Goal: Task Accomplishment & Management: Complete application form

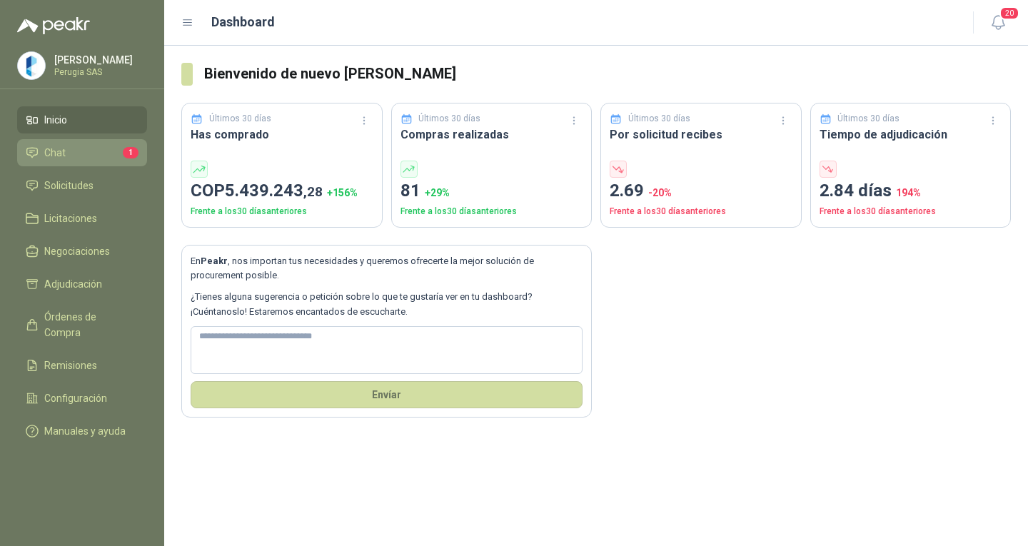
click at [96, 150] on li "Chat 1" at bounding box center [82, 153] width 113 height 16
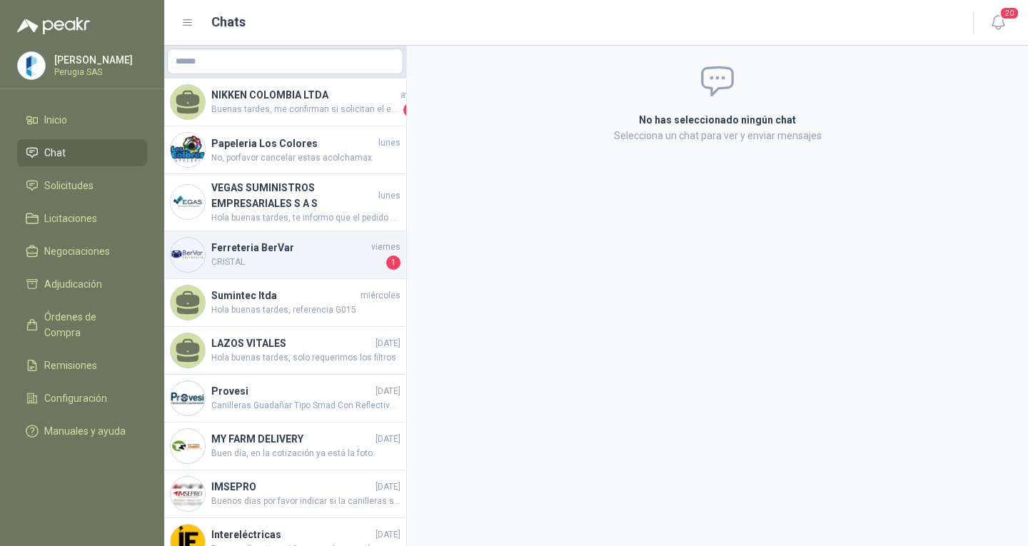
click at [336, 251] on h4 "Ferreteria BerVar" at bounding box center [289, 248] width 157 height 16
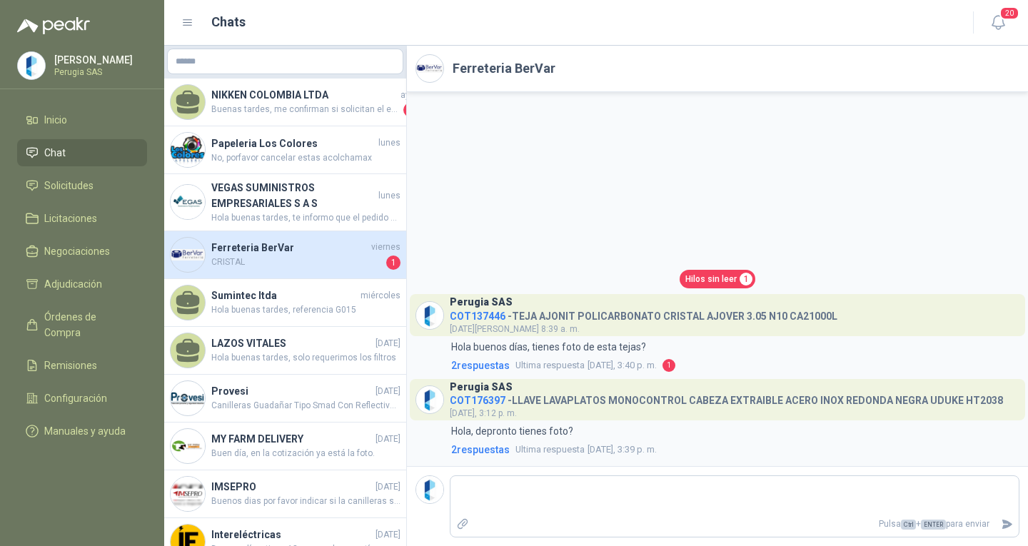
click at [718, 275] on span "Hilos sin leer" at bounding box center [710, 280] width 51 height 14
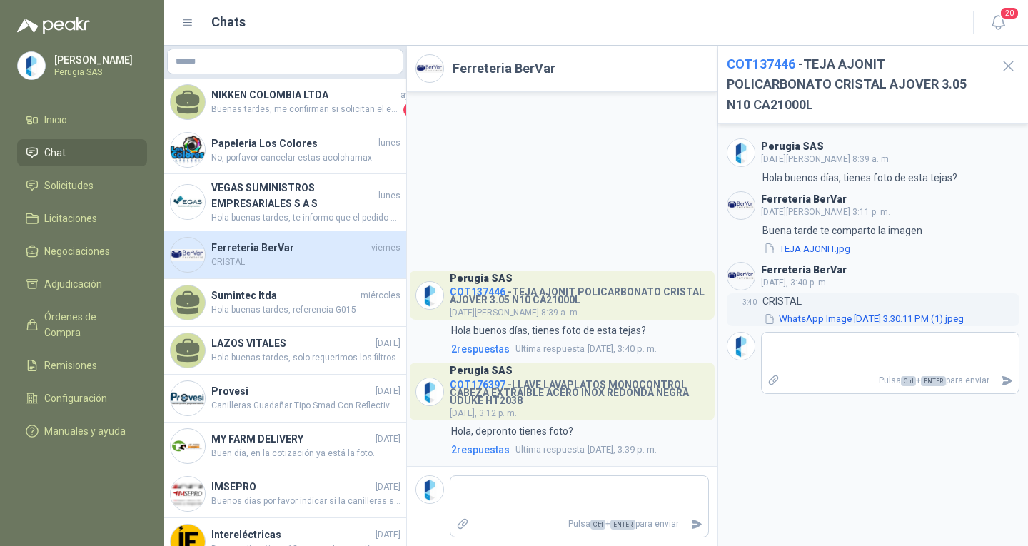
click at [835, 319] on button "WhatsApp Image 2025-09-05 at 3.30.11 PM (1).jpeg" at bounding box center [864, 319] width 203 height 15
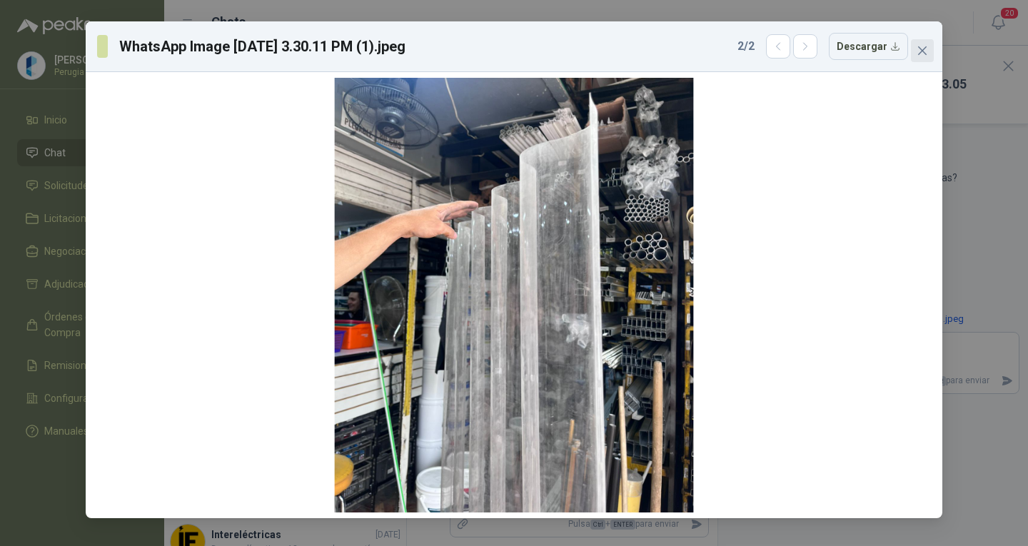
click at [922, 57] on button "Close" at bounding box center [922, 50] width 23 height 23
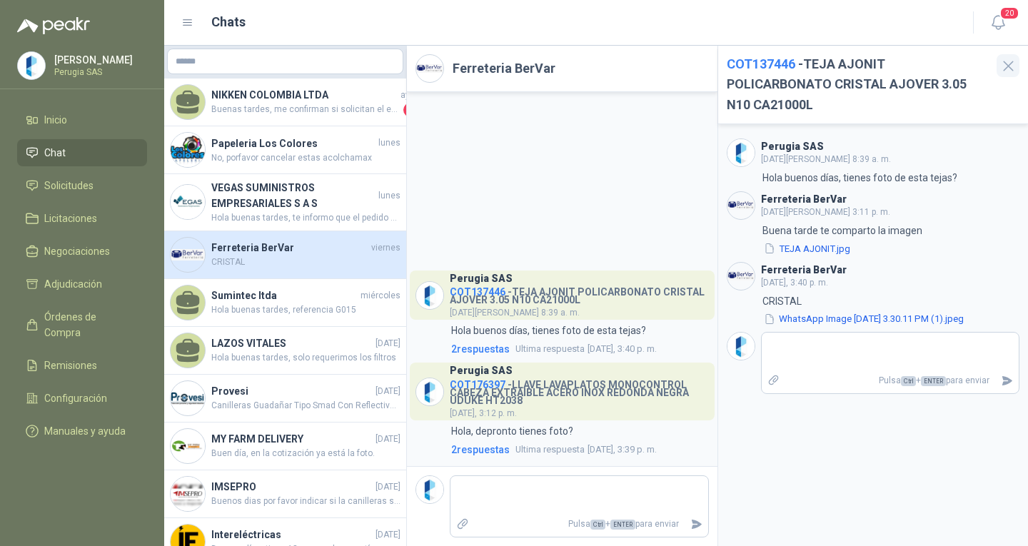
click at [1015, 63] on icon "button" at bounding box center [1009, 66] width 18 height 18
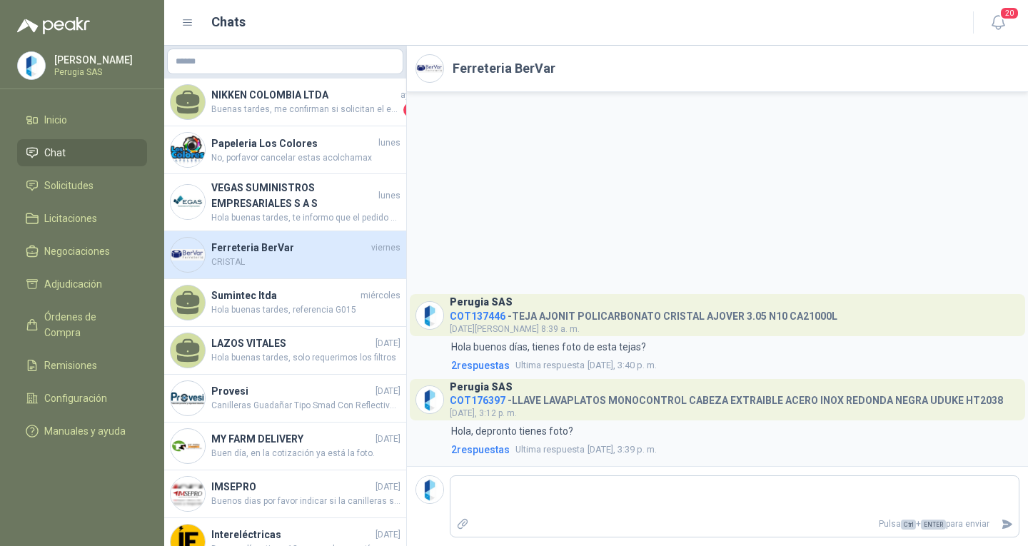
click at [43, 161] on li "Chat" at bounding box center [82, 153] width 113 height 16
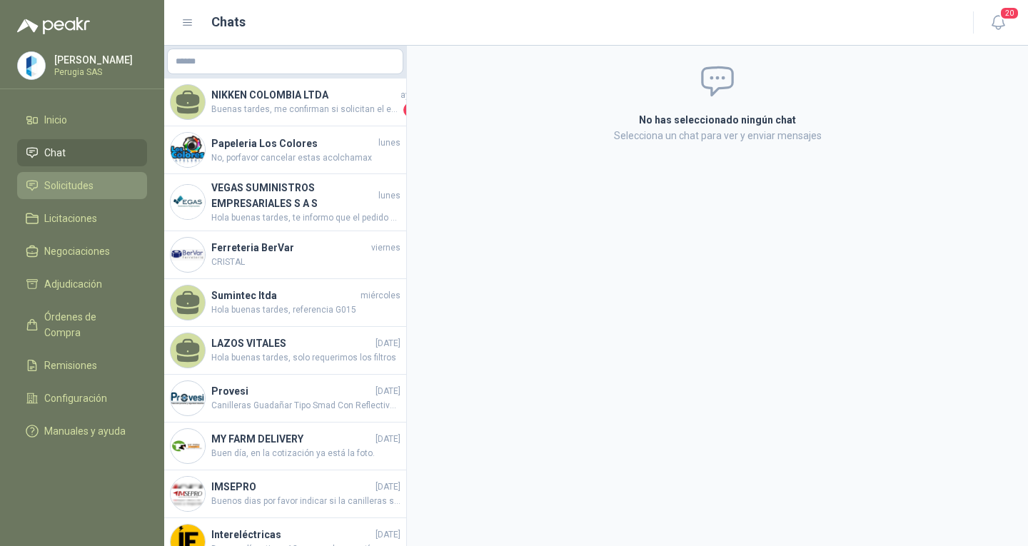
click at [53, 188] on span "Solicitudes" at bounding box center [68, 186] width 49 height 16
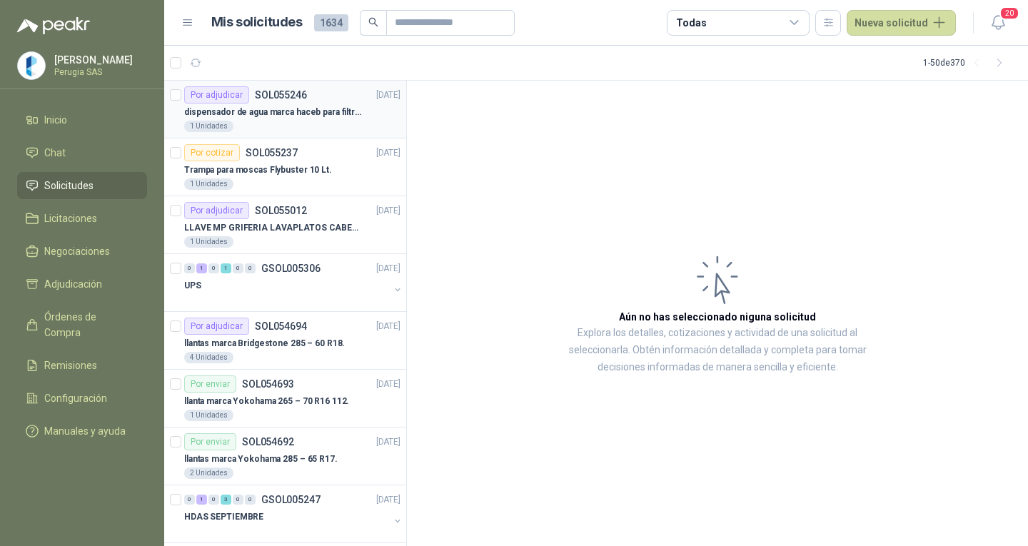
click at [265, 106] on p "dispensador de agua marca haceb para filtros Nikkei" at bounding box center [273, 113] width 178 height 14
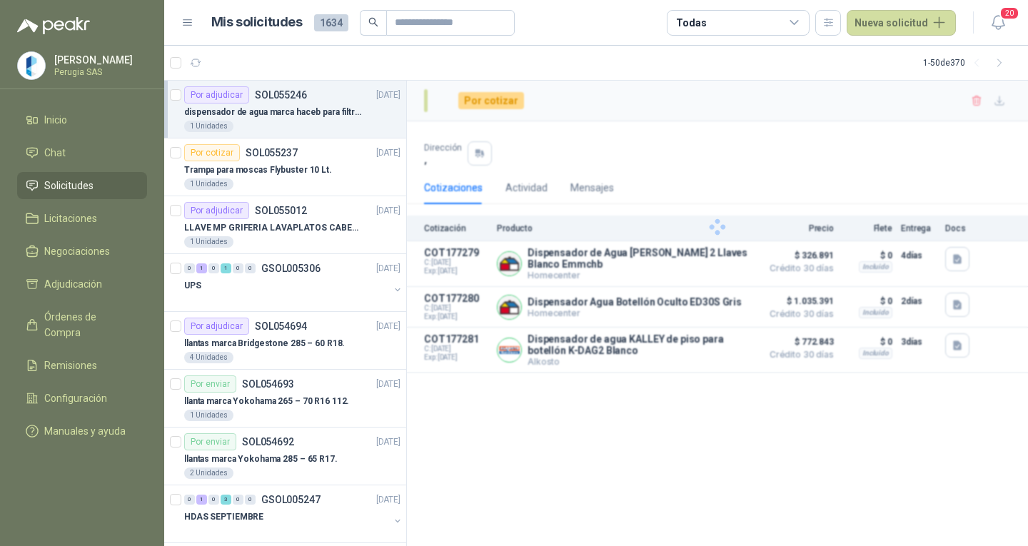
click at [276, 113] on p "dispensador de agua marca haceb para filtros Nikkei" at bounding box center [273, 113] width 178 height 14
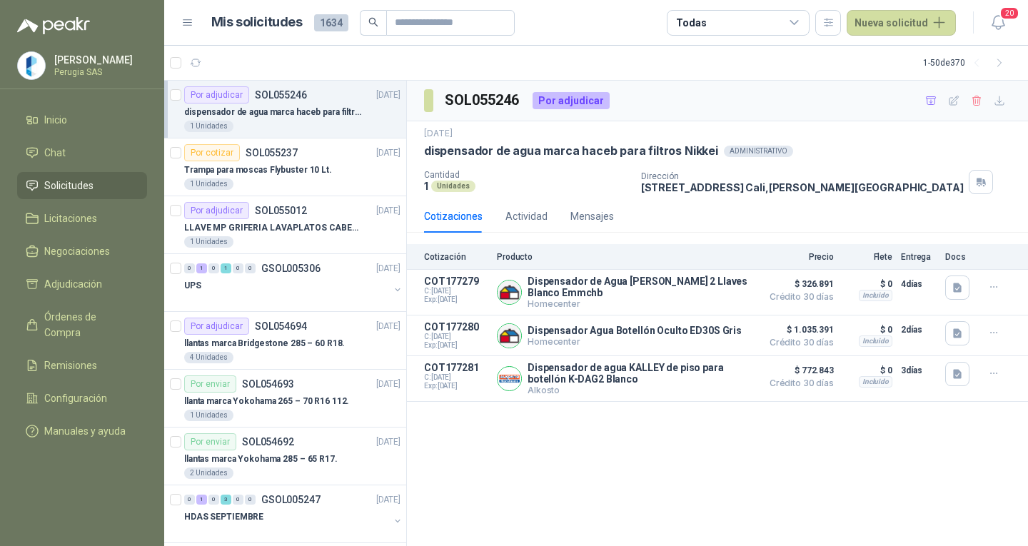
click at [282, 101] on div "Por adjudicar SOL055246" at bounding box center [245, 94] width 123 height 17
click at [721, 290] on button "Detalles" at bounding box center [720, 292] width 67 height 19
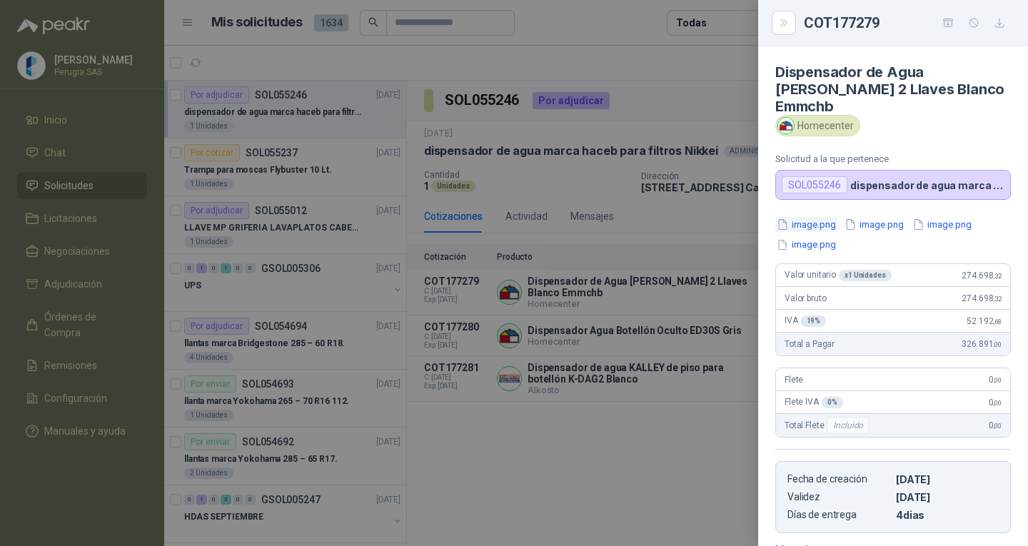
click at [820, 217] on button "image.png" at bounding box center [806, 224] width 62 height 15
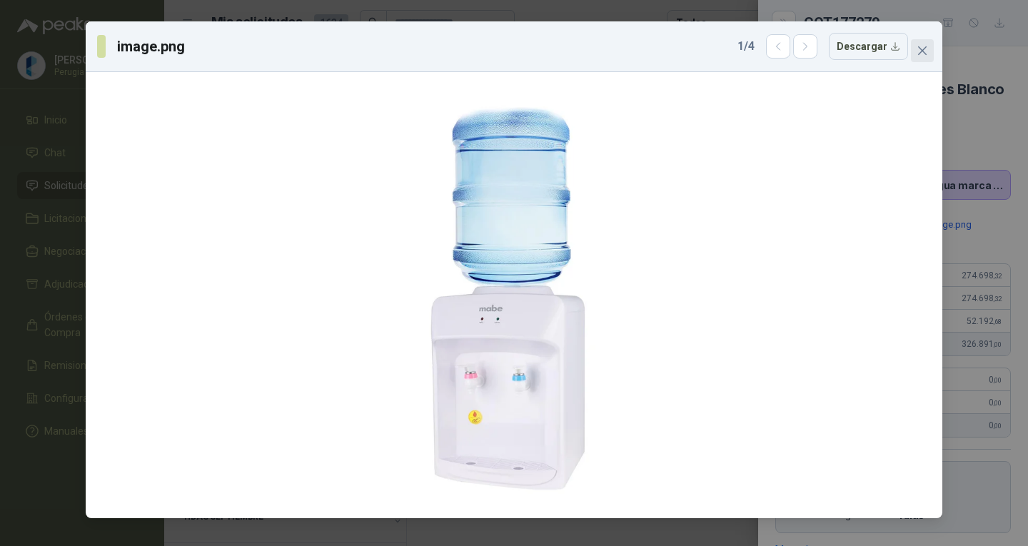
click at [917, 47] on icon "close" at bounding box center [922, 50] width 11 height 11
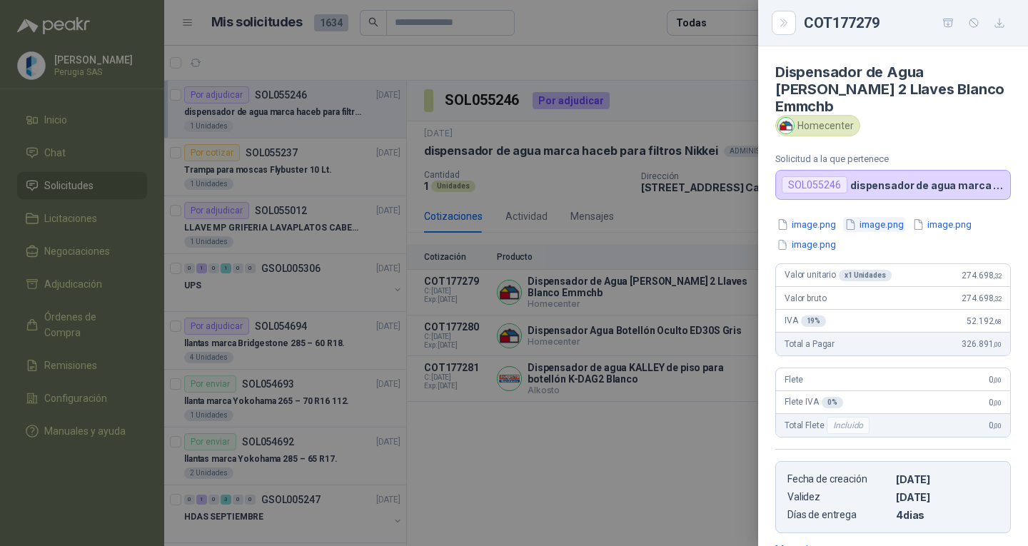
click at [872, 217] on button "image.png" at bounding box center [874, 224] width 62 height 15
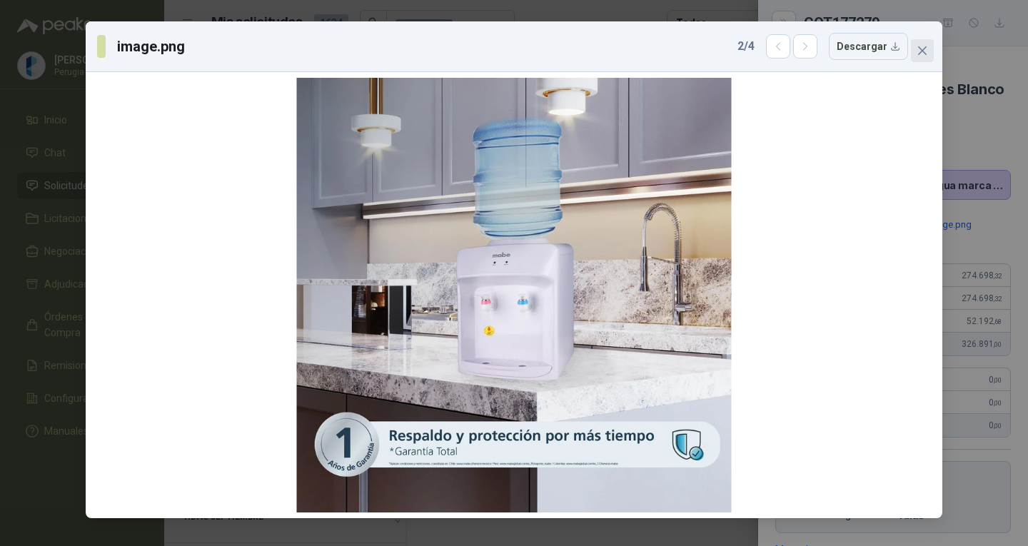
click at [920, 61] on button "Close" at bounding box center [922, 50] width 23 height 23
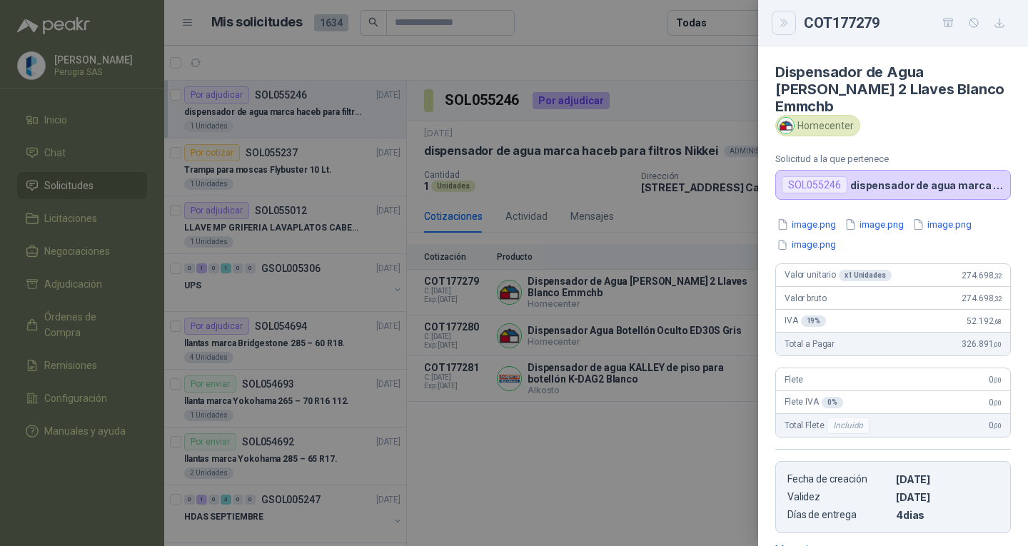
click at [783, 30] on button "Close" at bounding box center [784, 23] width 24 height 24
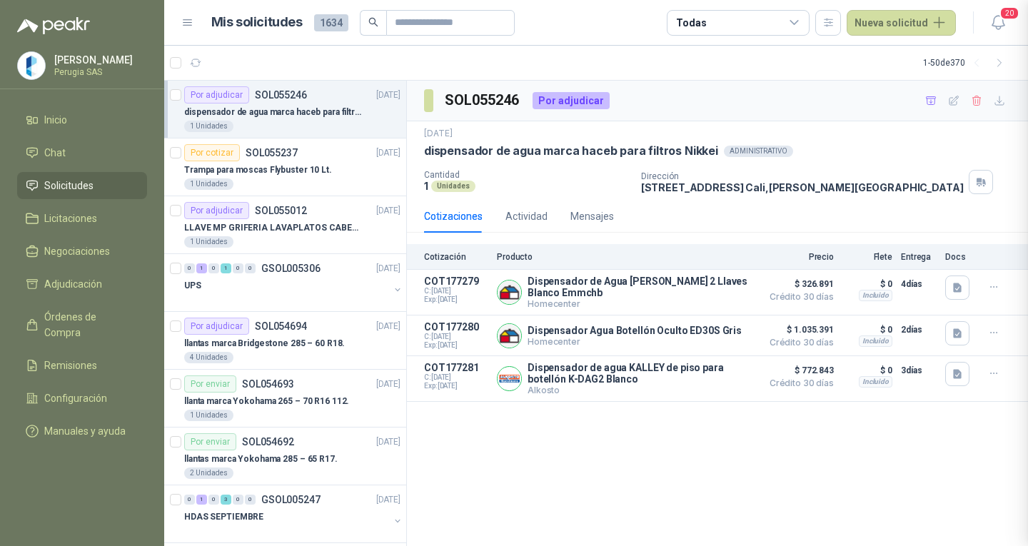
scroll to position [208, 0]
click at [730, 341] on button "Detalles" at bounding box center [720, 335] width 67 height 19
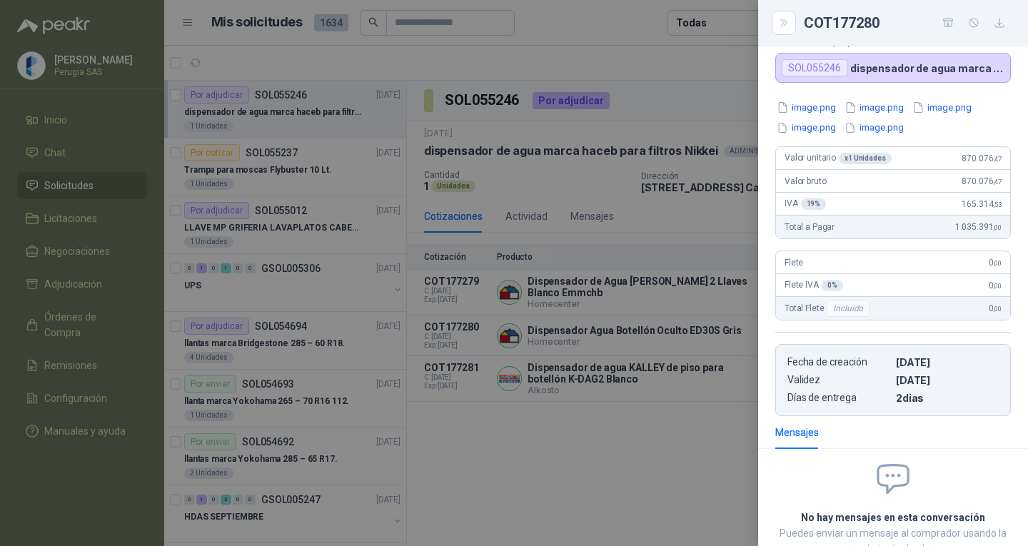
scroll to position [0, 0]
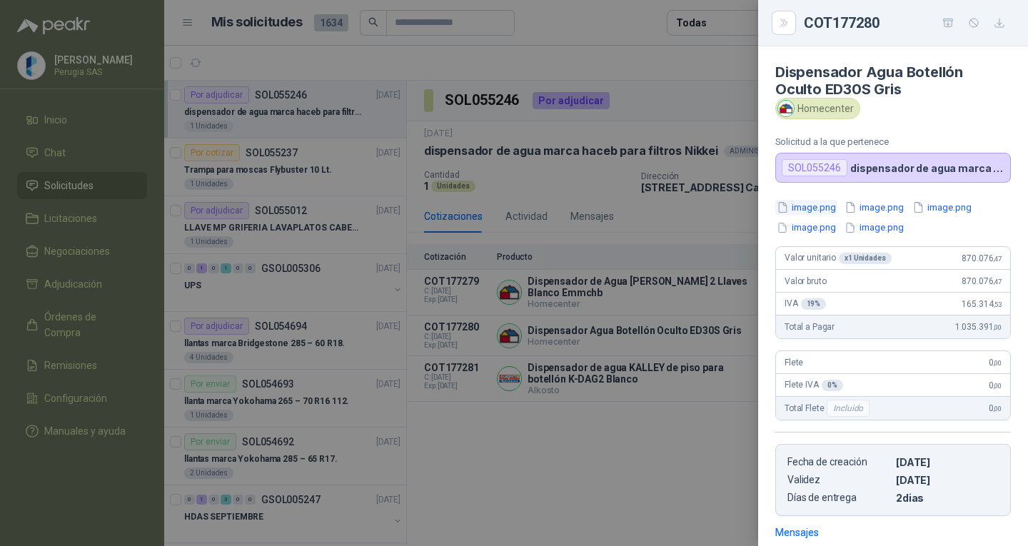
click at [820, 207] on button "image.png" at bounding box center [806, 207] width 62 height 15
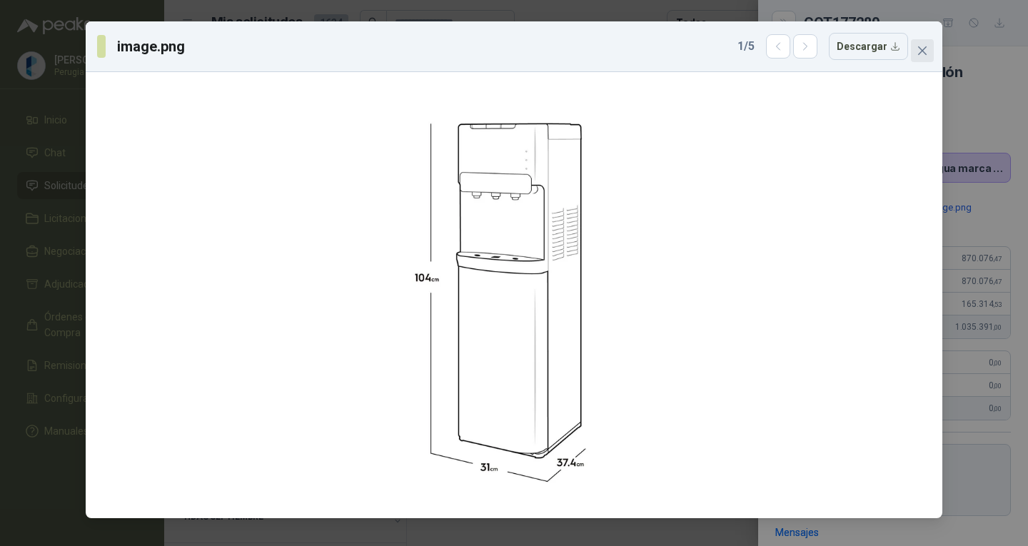
click at [925, 48] on icon "close" at bounding box center [922, 50] width 9 height 9
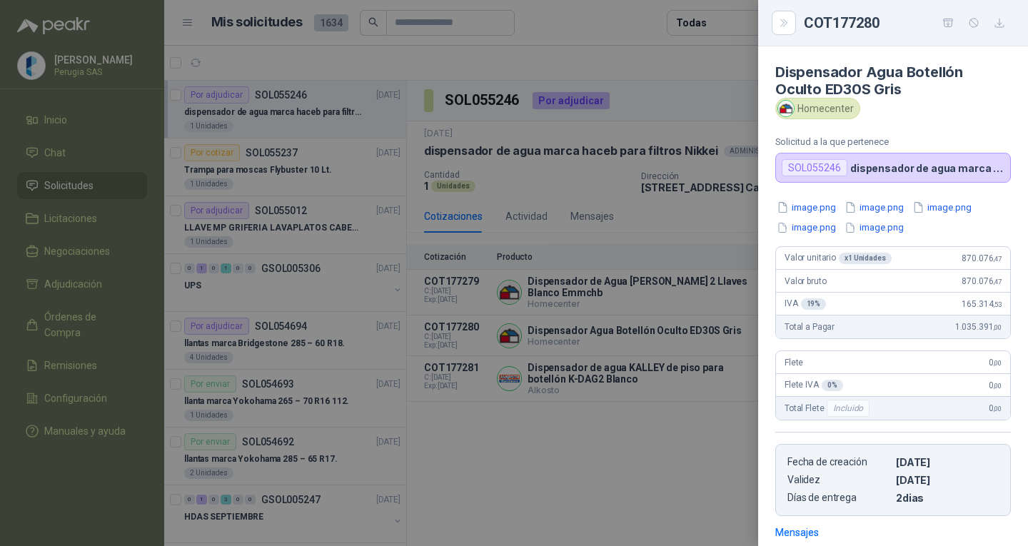
click at [884, 199] on div "Dispensador Agua Botellón Oculto ED30S Gris Homecenter Solicitud a la que perte…" at bounding box center [893, 296] width 270 height 500
click at [884, 203] on button "image.png" at bounding box center [874, 207] width 62 height 15
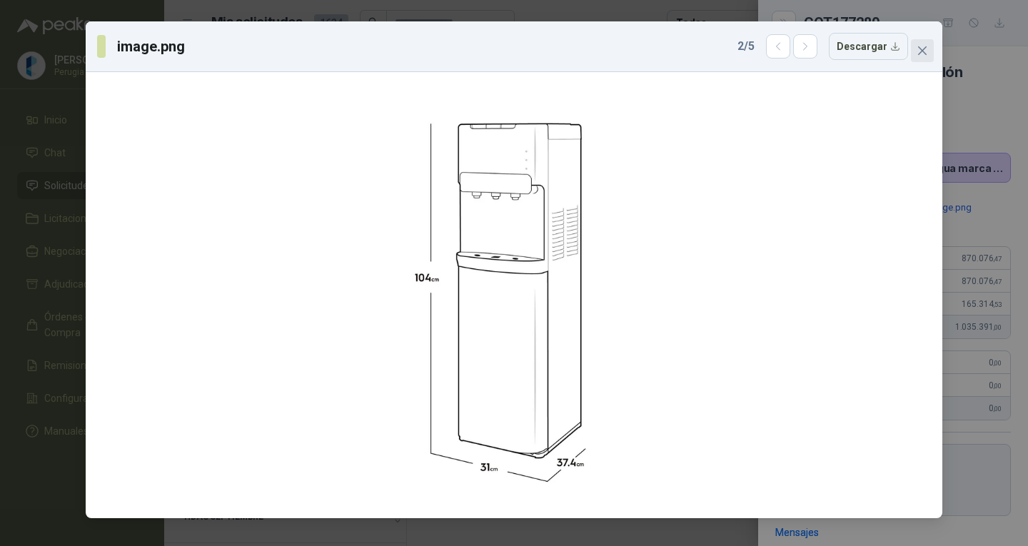
click at [932, 44] on button "Close" at bounding box center [922, 50] width 23 height 23
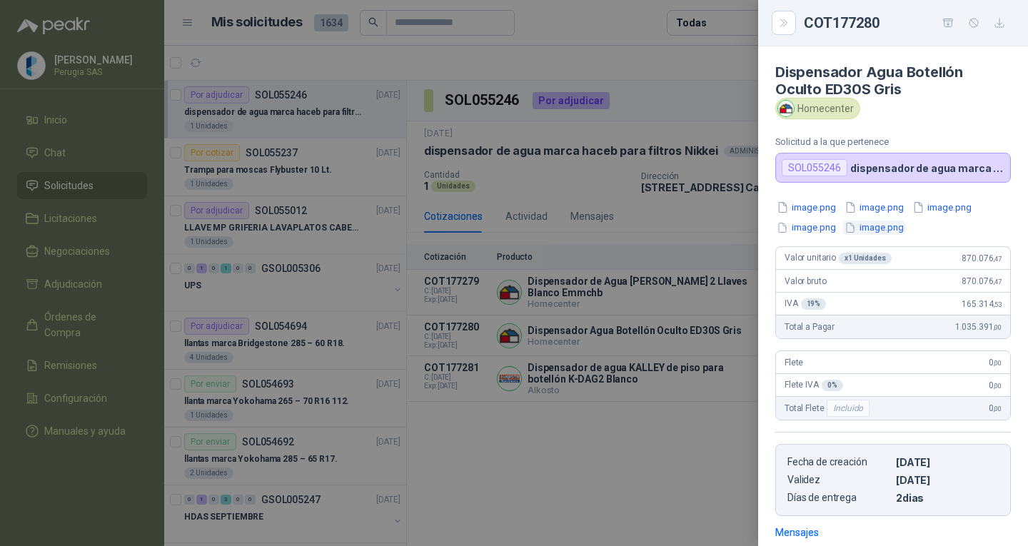
click at [885, 226] on button "image.png" at bounding box center [874, 228] width 62 height 15
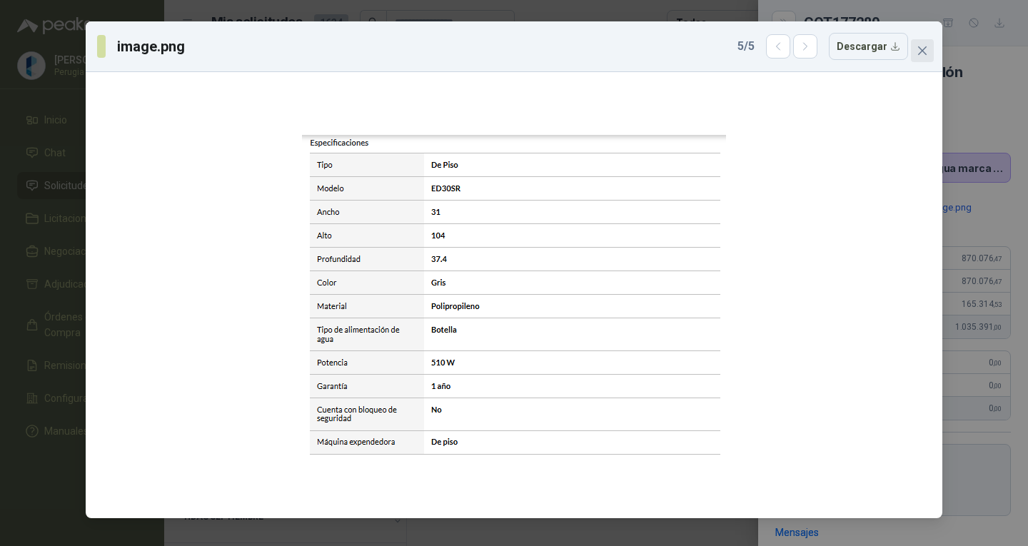
click at [924, 45] on icon "close" at bounding box center [922, 50] width 11 height 11
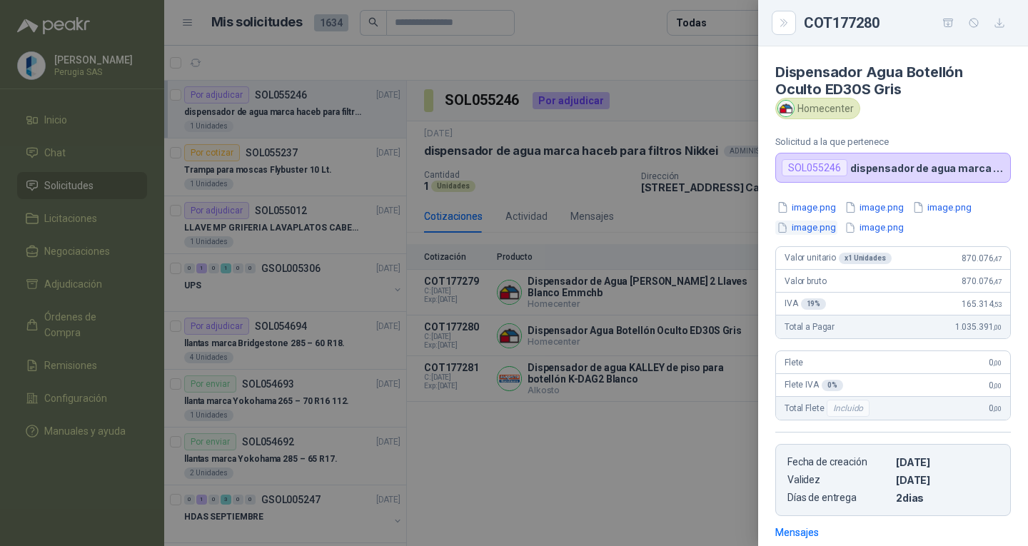
click at [803, 230] on button "image.png" at bounding box center [806, 228] width 62 height 15
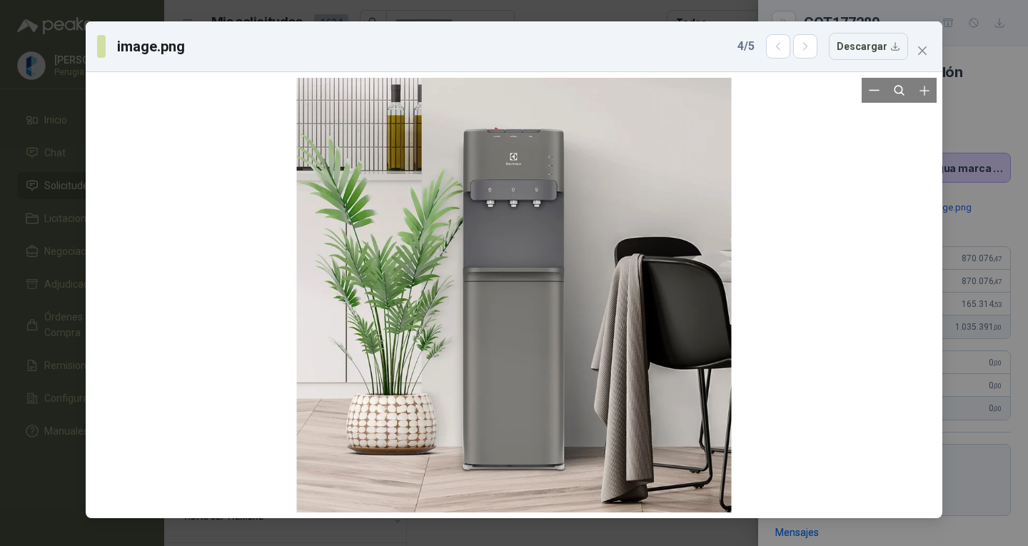
click at [520, 174] on div at bounding box center [514, 295] width 435 height 435
click at [523, 184] on div at bounding box center [514, 295] width 435 height 435
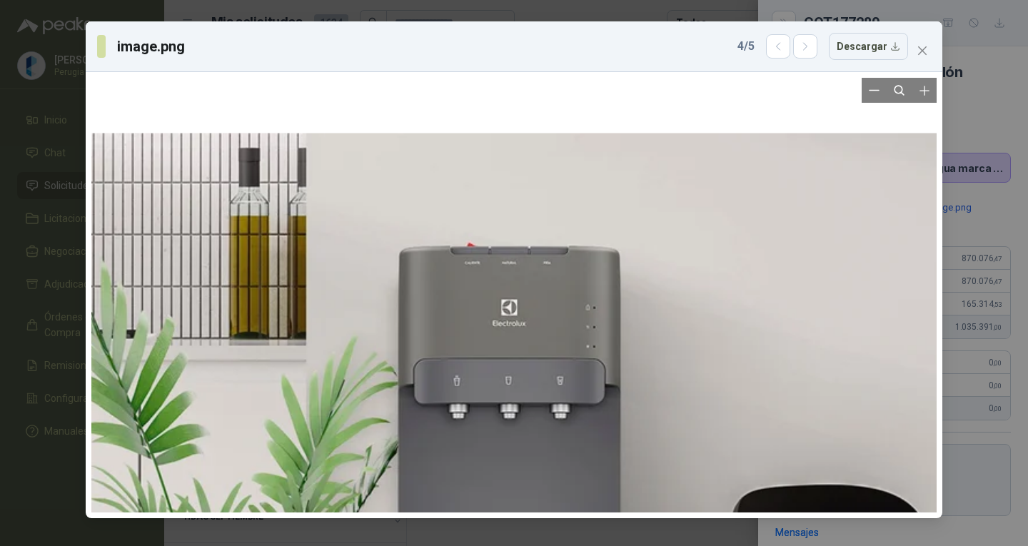
drag, startPoint x: 552, startPoint y: 164, endPoint x: 569, endPoint y: 361, distance: 197.8
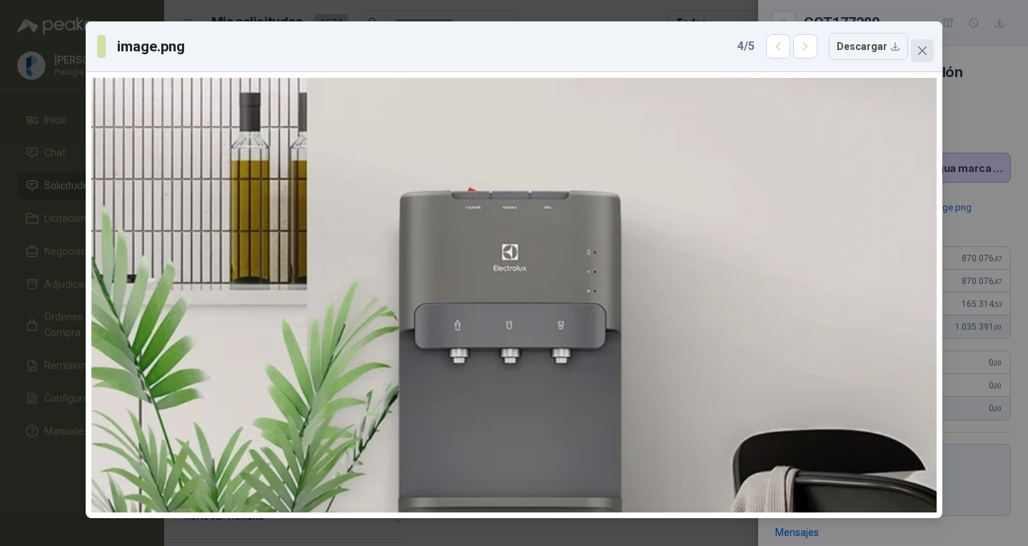
click at [932, 46] on span "Close" at bounding box center [922, 50] width 23 height 11
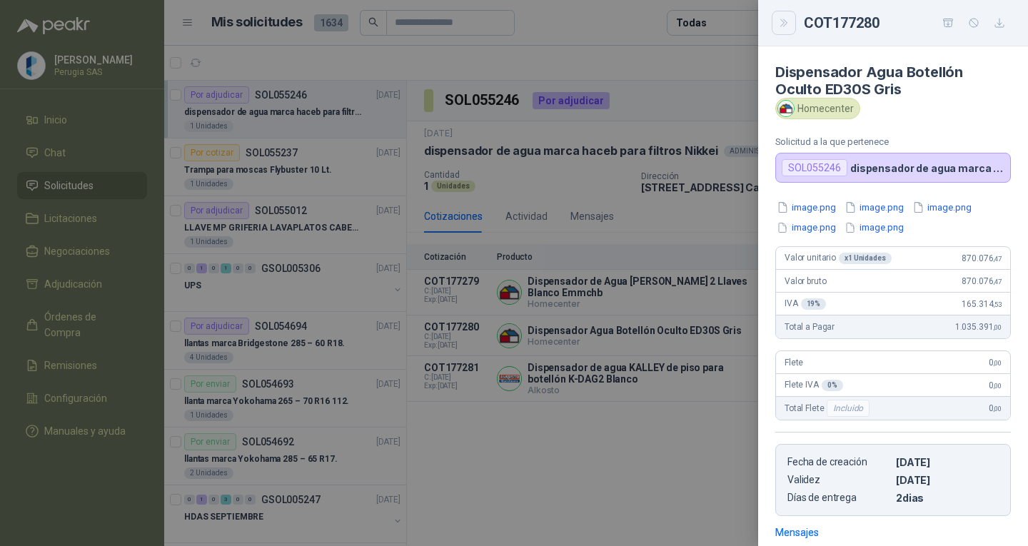
click at [791, 24] on button "Close" at bounding box center [784, 23] width 24 height 24
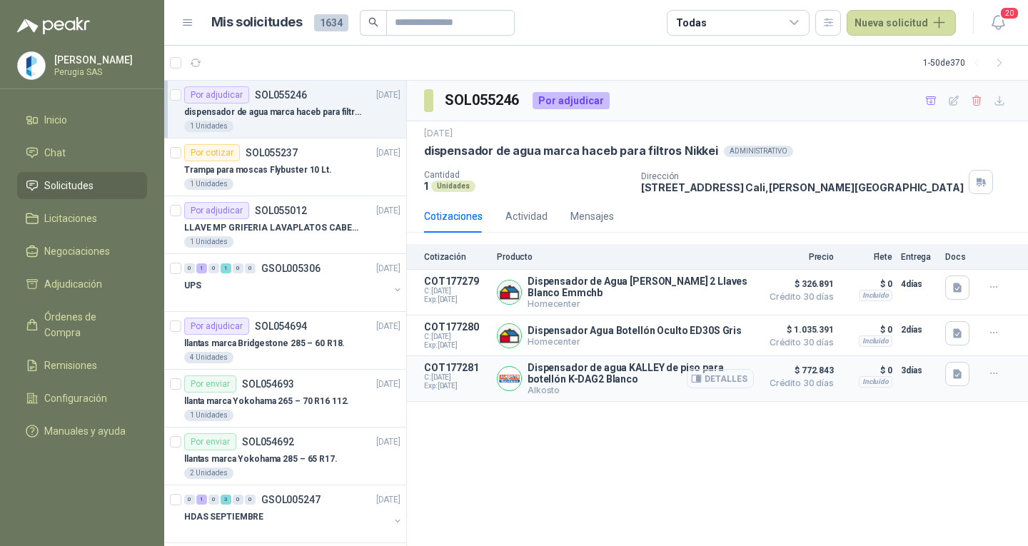
click at [737, 385] on button "Detalles" at bounding box center [720, 378] width 67 height 19
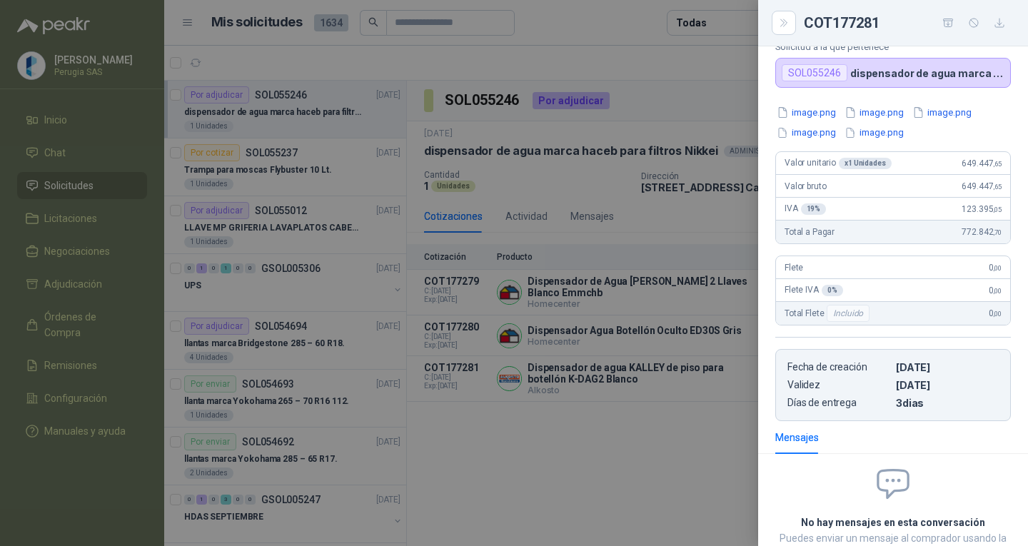
scroll to position [0, 0]
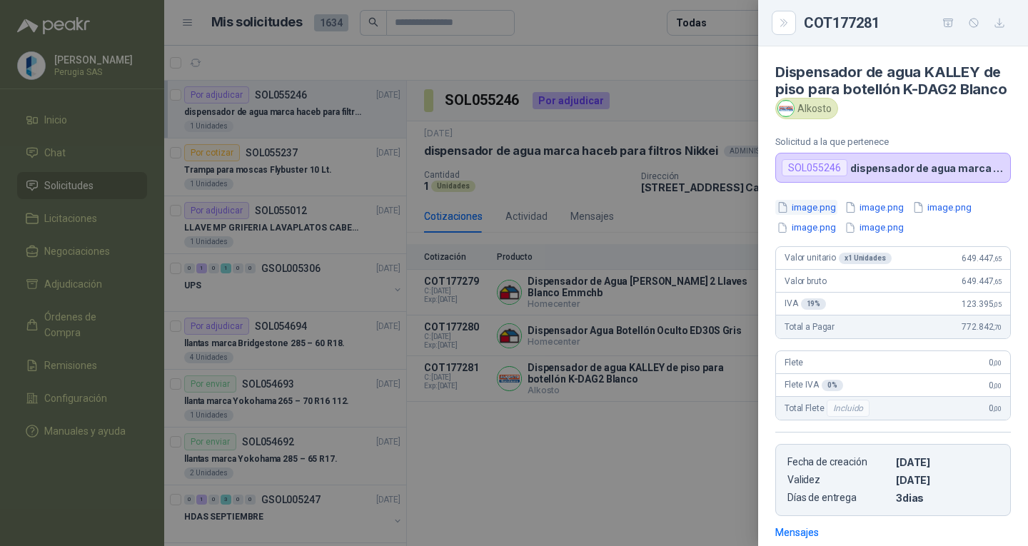
click at [810, 215] on button "image.png" at bounding box center [806, 207] width 62 height 15
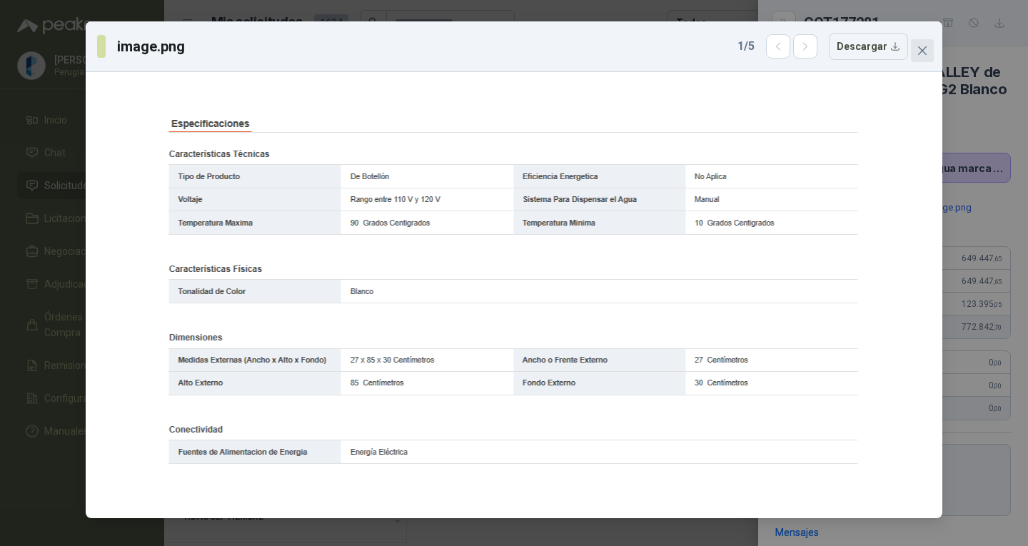
click at [929, 44] on button "Close" at bounding box center [922, 50] width 23 height 23
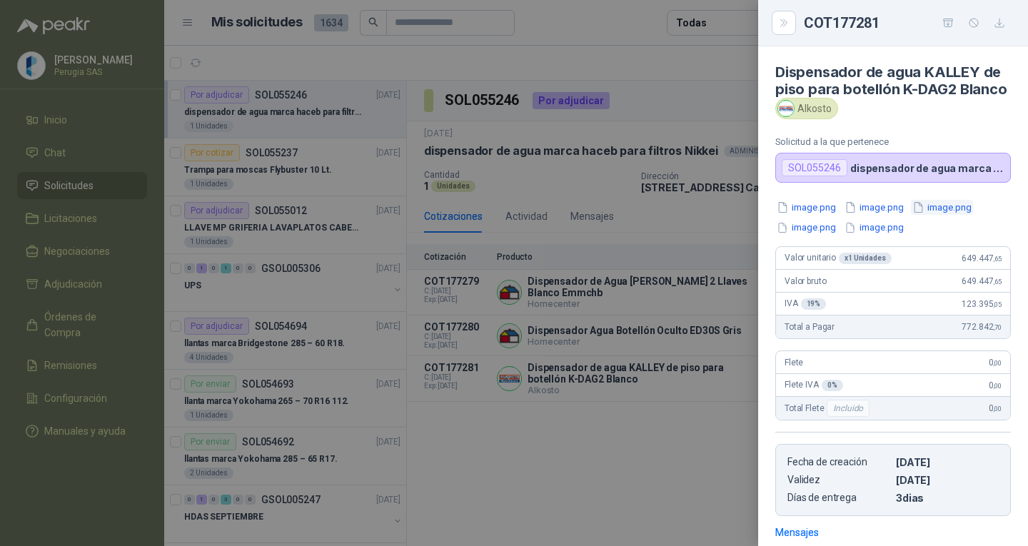
click at [927, 215] on button "image.png" at bounding box center [942, 207] width 62 height 15
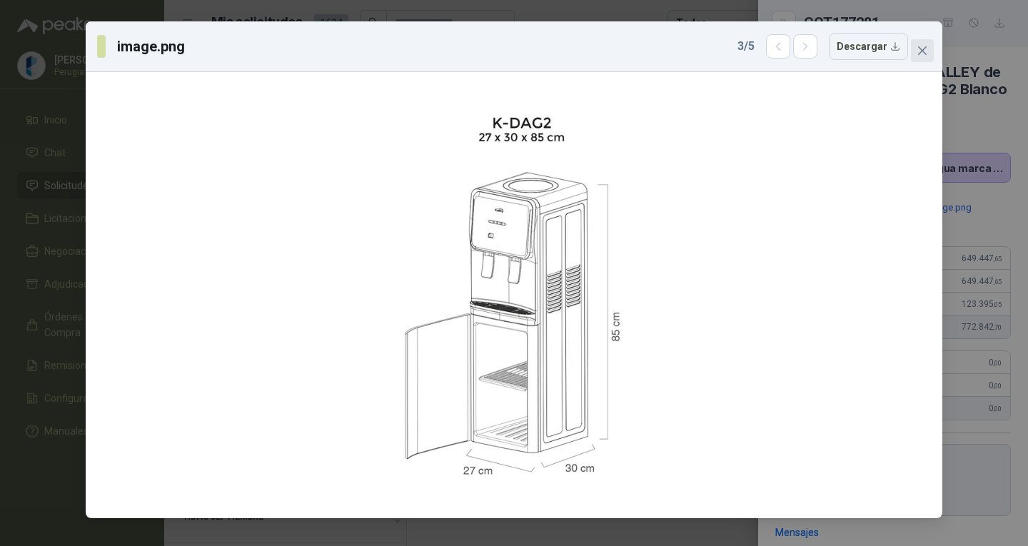
click at [917, 49] on icon "close" at bounding box center [922, 50] width 11 height 11
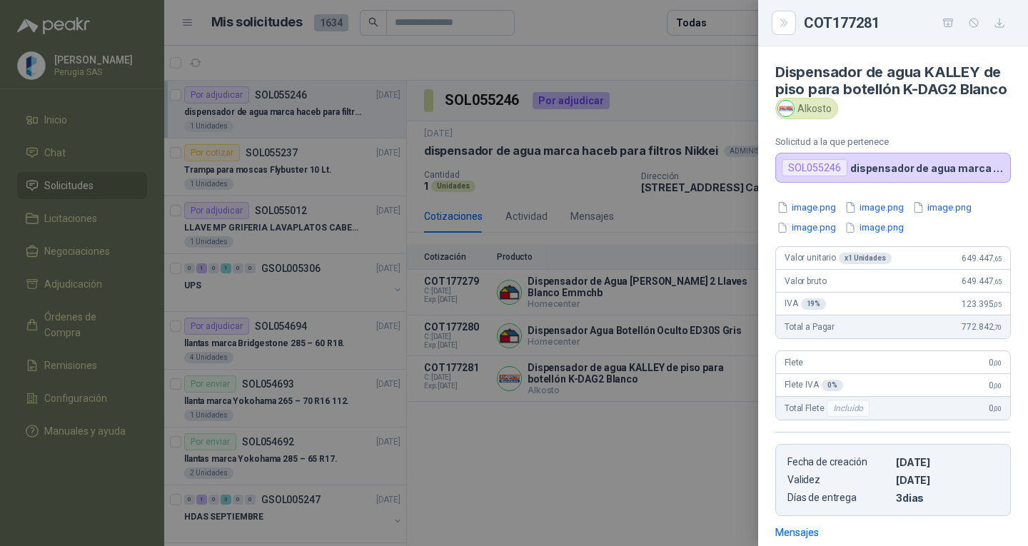
click at [818, 235] on div "image.png image.png image.png image.png image.png" at bounding box center [893, 217] width 236 height 35
click at [818, 236] on button "image.png" at bounding box center [806, 228] width 62 height 15
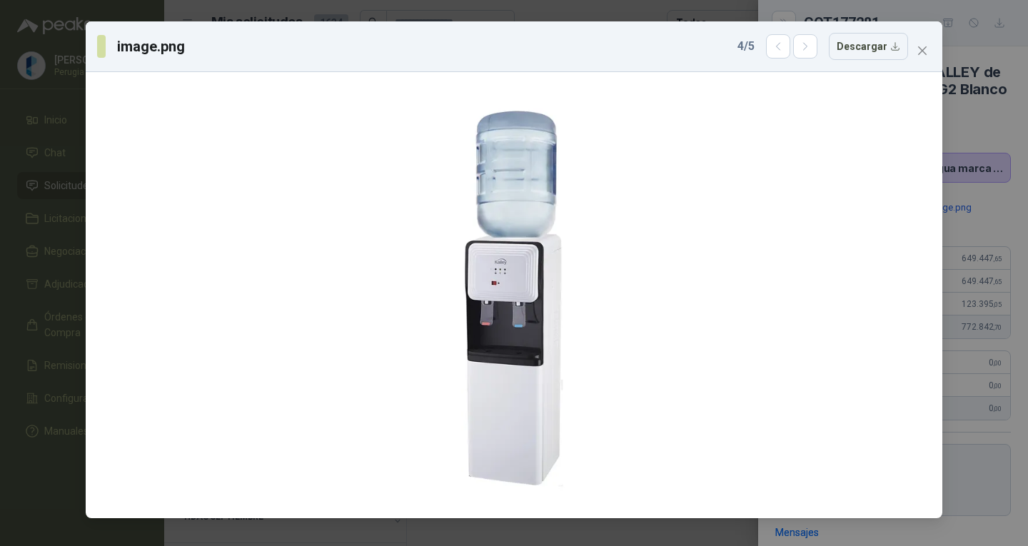
click at [922, 48] on icon "close" at bounding box center [922, 50] width 11 height 11
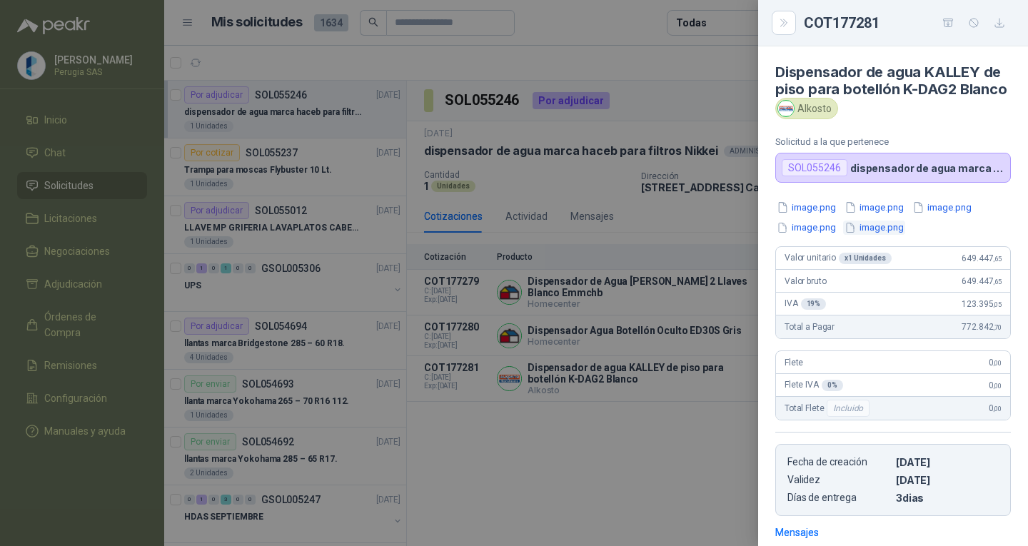
click at [873, 236] on button "image.png" at bounding box center [874, 228] width 62 height 15
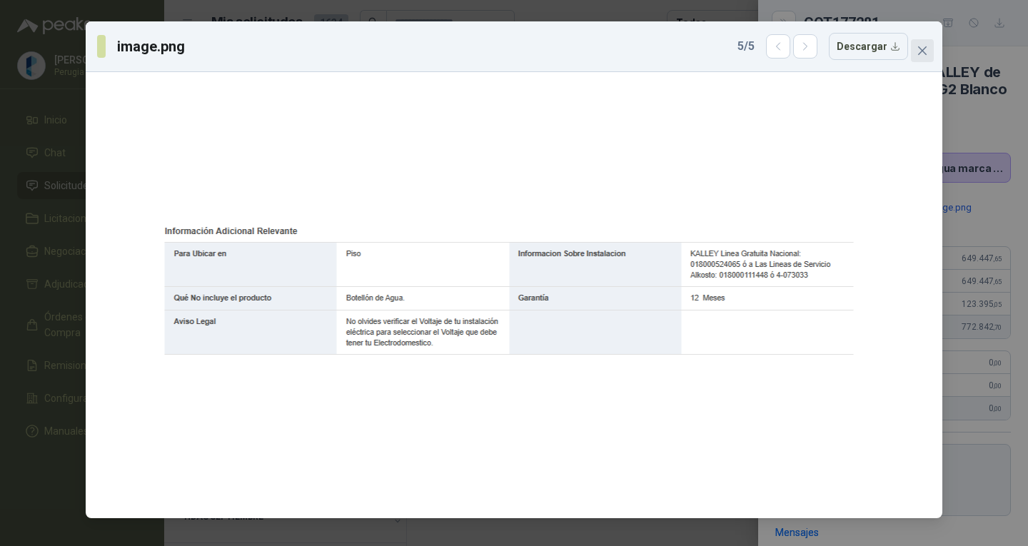
click at [925, 46] on icon "close" at bounding box center [922, 50] width 11 height 11
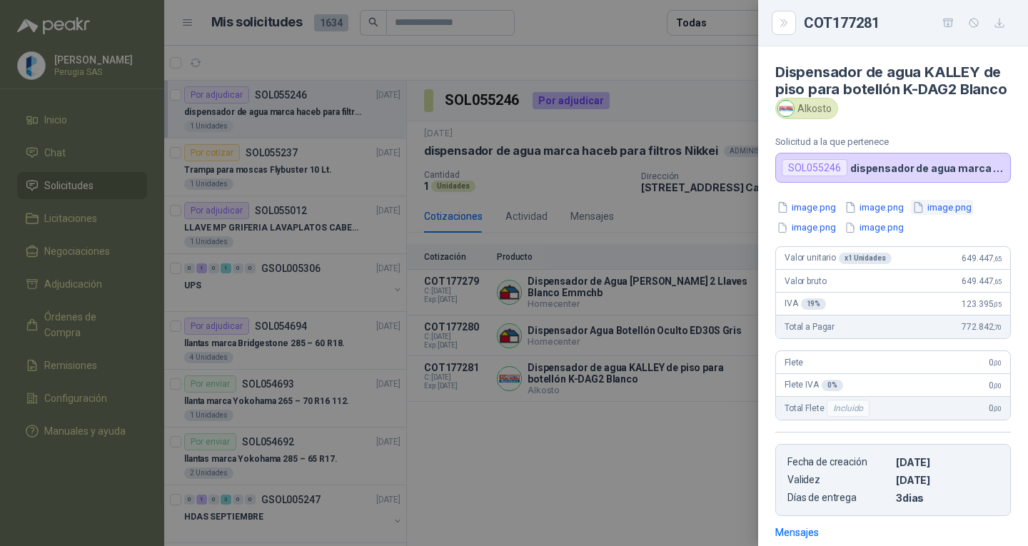
click at [948, 215] on button "image.png" at bounding box center [942, 207] width 62 height 15
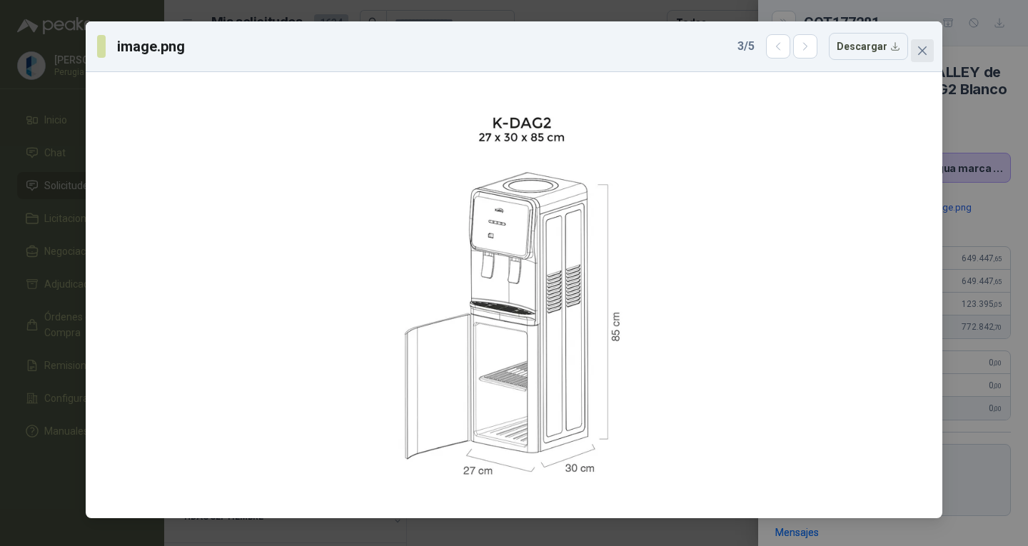
click at [920, 51] on icon "close" at bounding box center [922, 50] width 11 height 11
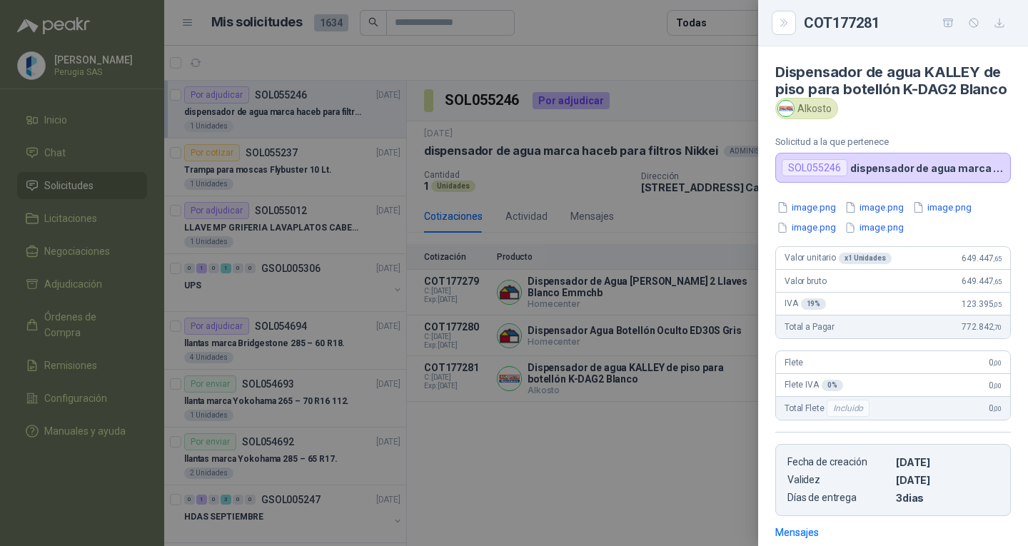
click at [575, 443] on div at bounding box center [514, 273] width 1028 height 546
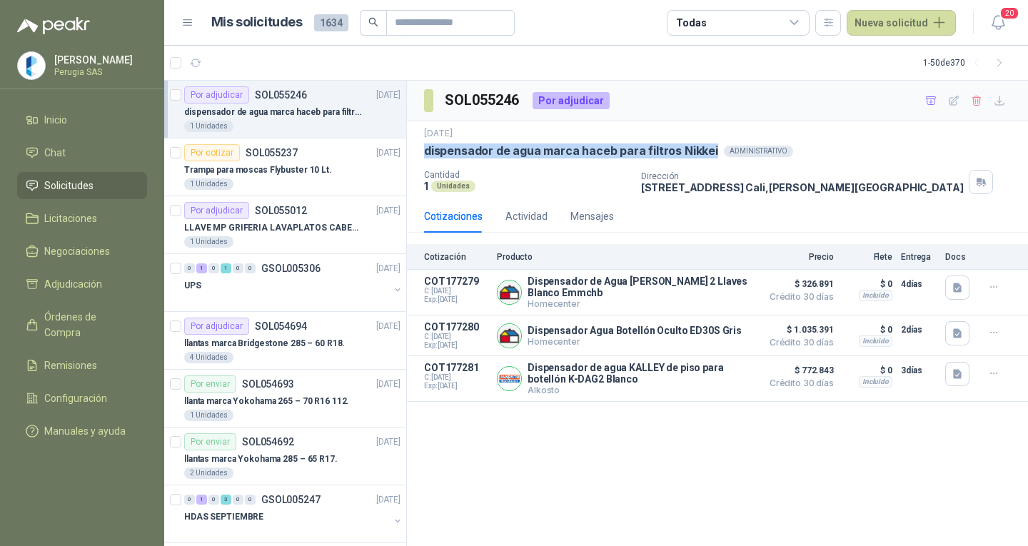
drag, startPoint x: 422, startPoint y: 153, endPoint x: 710, endPoint y: 147, distance: 287.8
click at [710, 147] on div "9 sept, 2025 dispensador de agua marca haceb para filtros Nikkei ADMINISTRATIVO…" at bounding box center [717, 160] width 621 height 79
copy p "dispensador de agua marca haceb para filtros Nikkei"
click at [719, 290] on button "Detalles" at bounding box center [720, 292] width 67 height 19
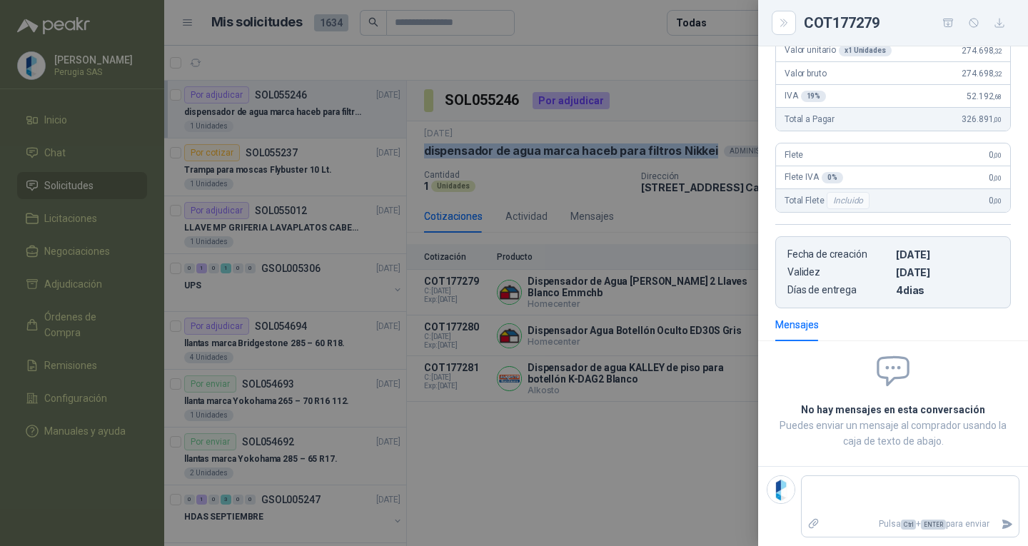
scroll to position [208, 0]
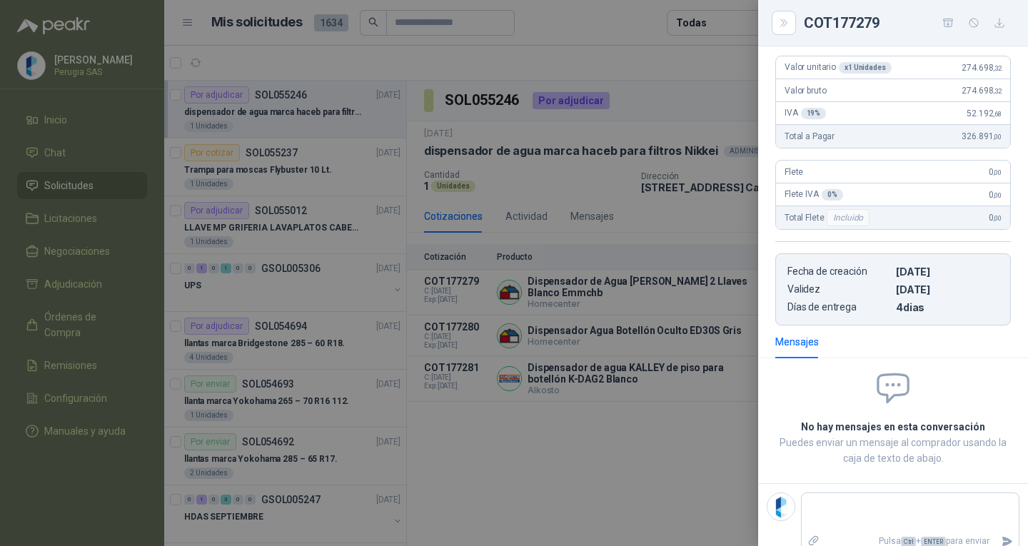
click at [533, 481] on div at bounding box center [514, 273] width 1028 height 546
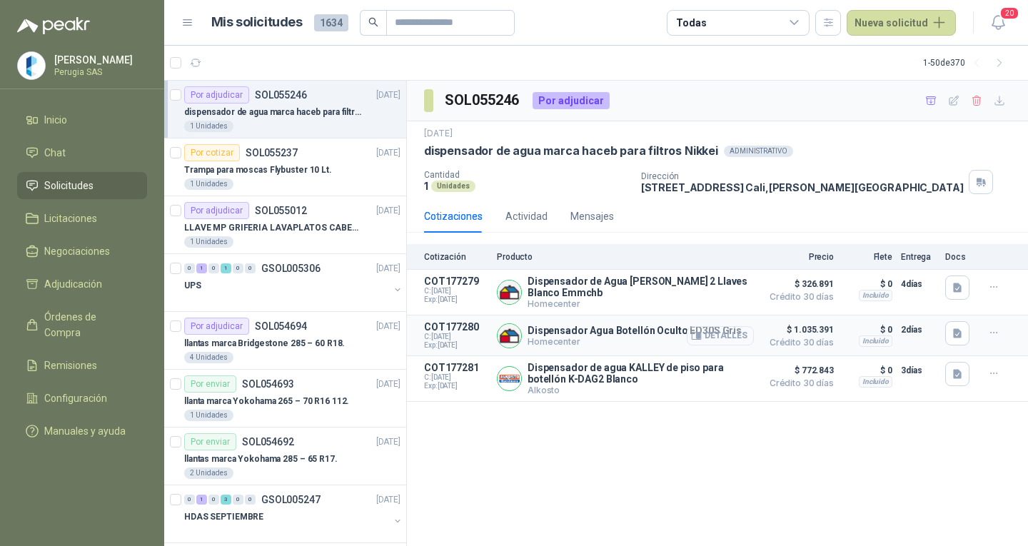
click at [717, 335] on button "Detalles" at bounding box center [720, 335] width 67 height 19
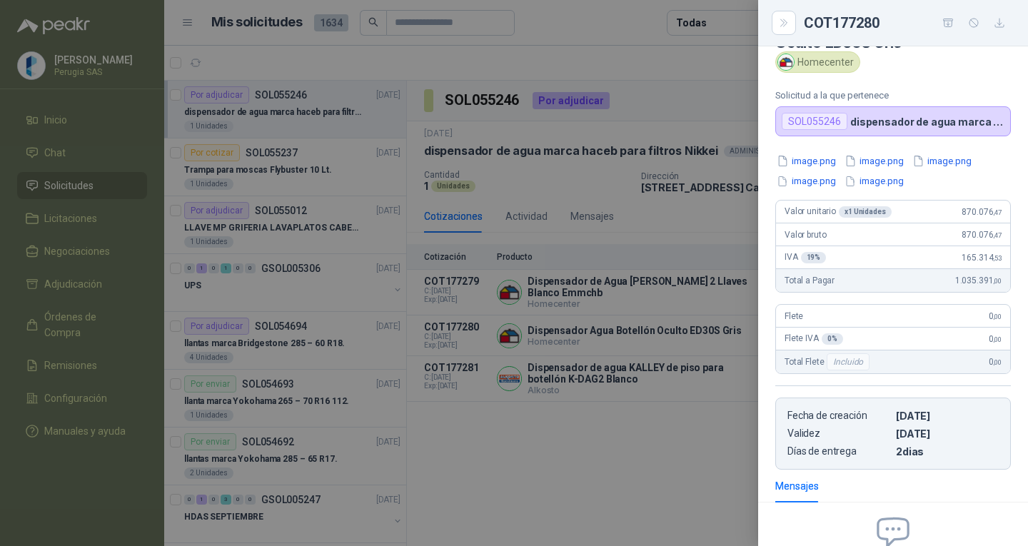
scroll to position [0, 0]
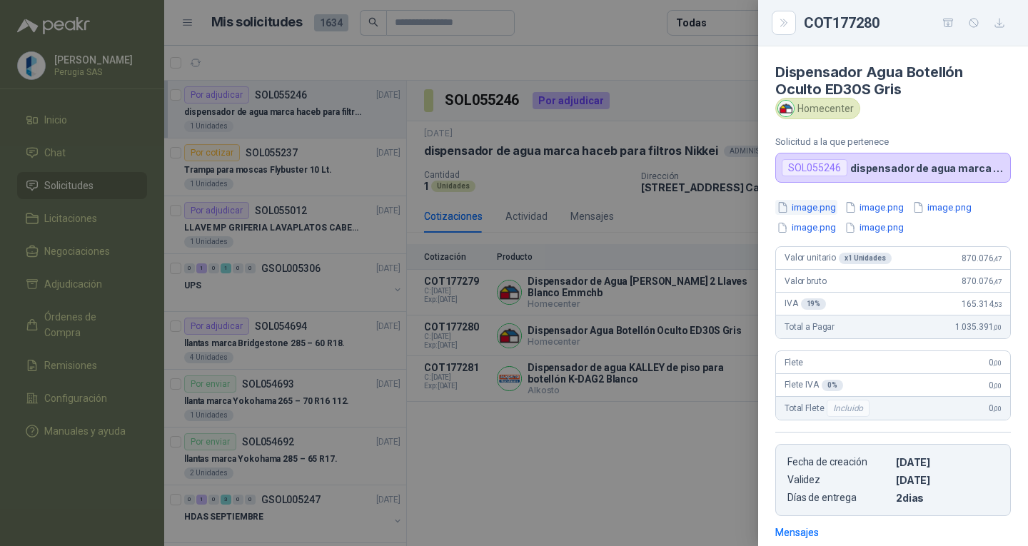
click at [796, 204] on button "image.png" at bounding box center [806, 207] width 62 height 15
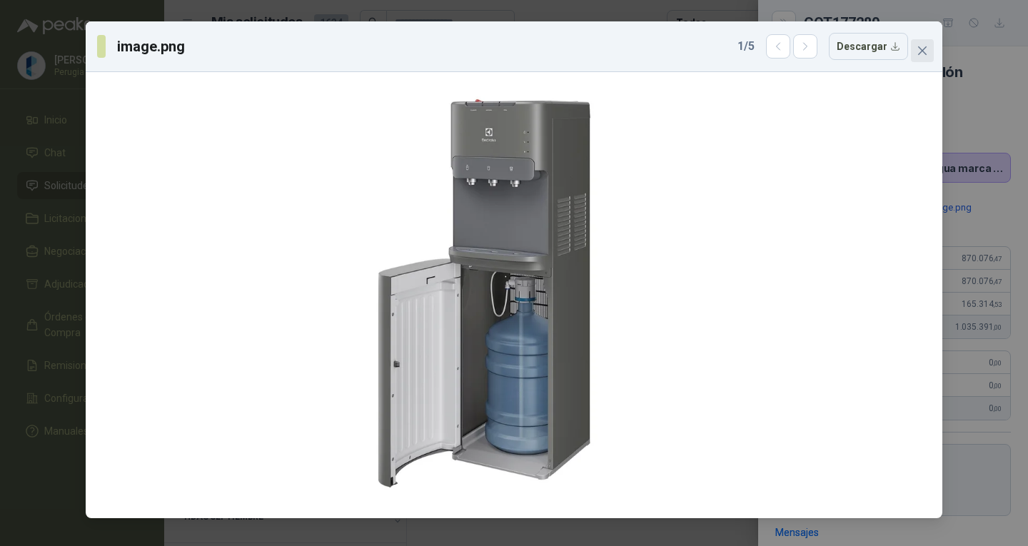
click at [922, 51] on icon "close" at bounding box center [922, 50] width 9 height 9
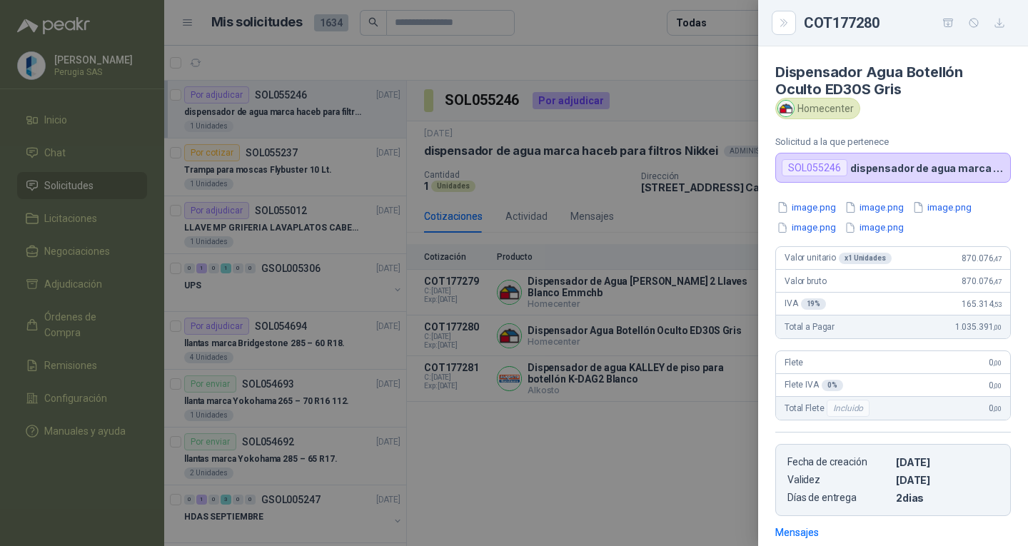
click at [629, 470] on div at bounding box center [514, 273] width 1028 height 546
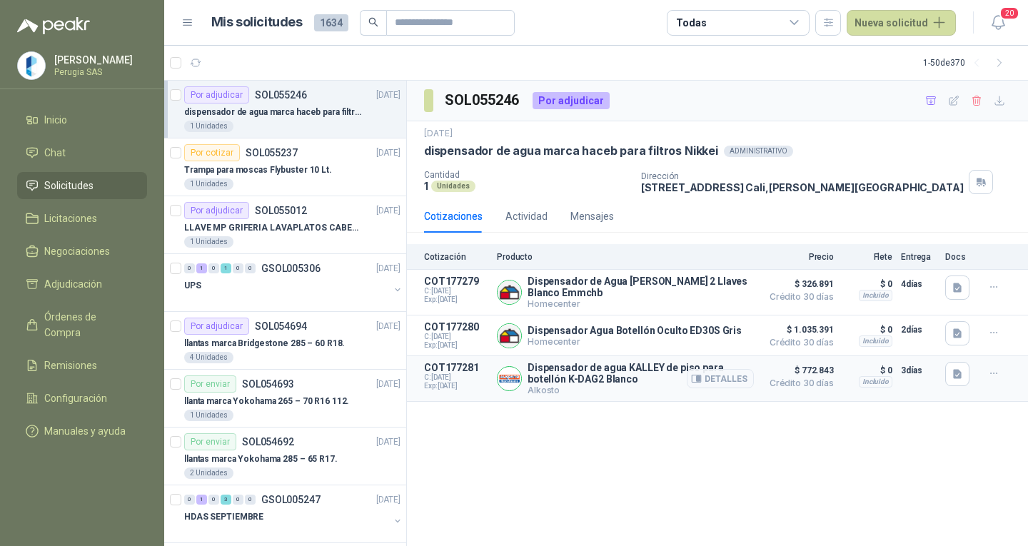
click at [633, 371] on p "Dispensador de agua KALLEY de piso para botellón K-DAG2 Blanco" at bounding box center [641, 373] width 226 height 23
click at [715, 386] on button "Detalles" at bounding box center [720, 378] width 67 height 19
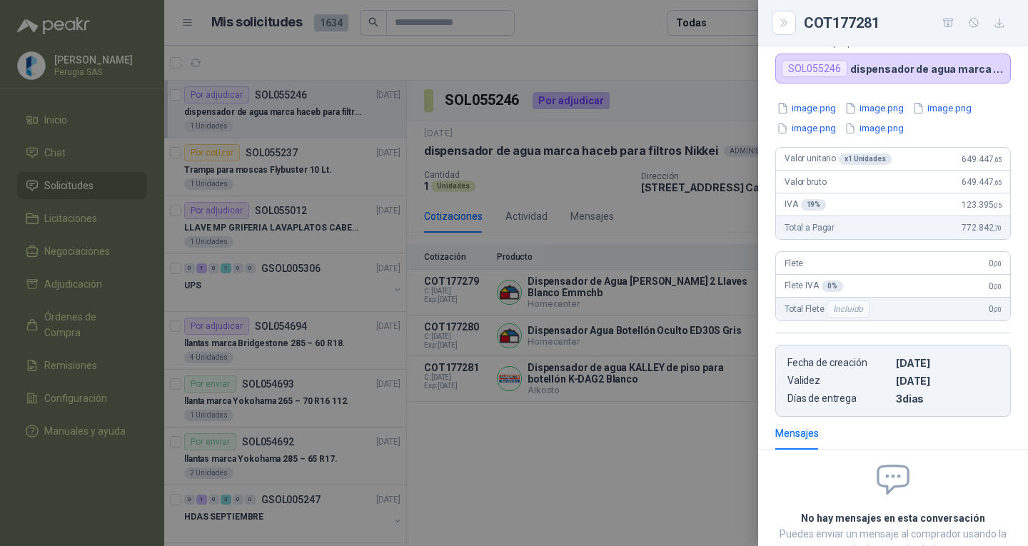
scroll to position [0, 0]
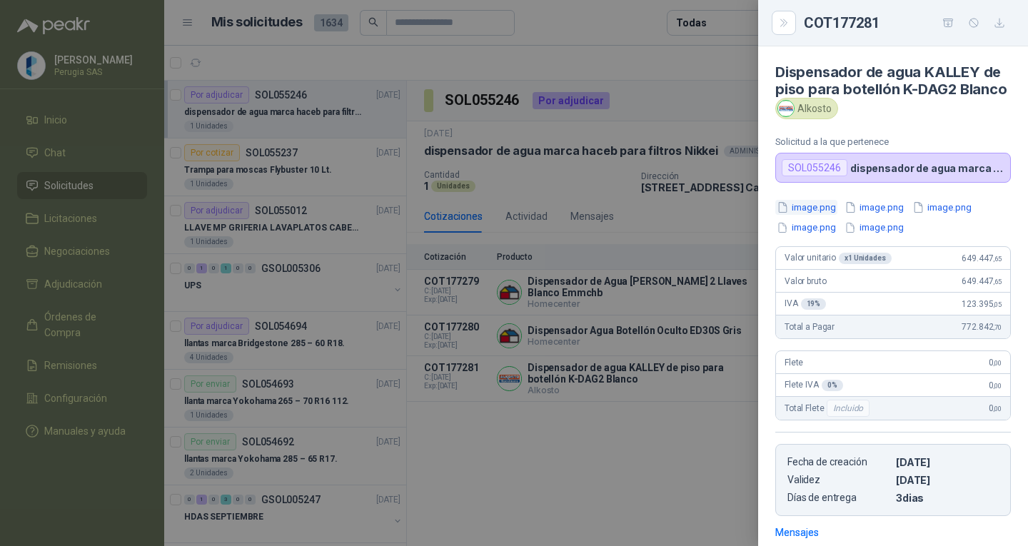
click at [825, 215] on button "image.png" at bounding box center [806, 207] width 62 height 15
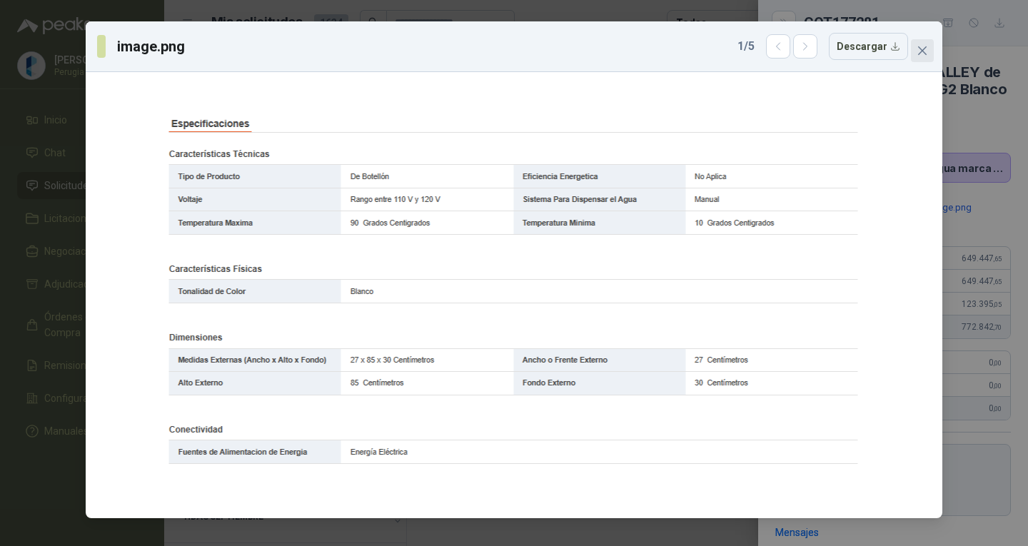
click at [925, 48] on icon "close" at bounding box center [922, 50] width 9 height 9
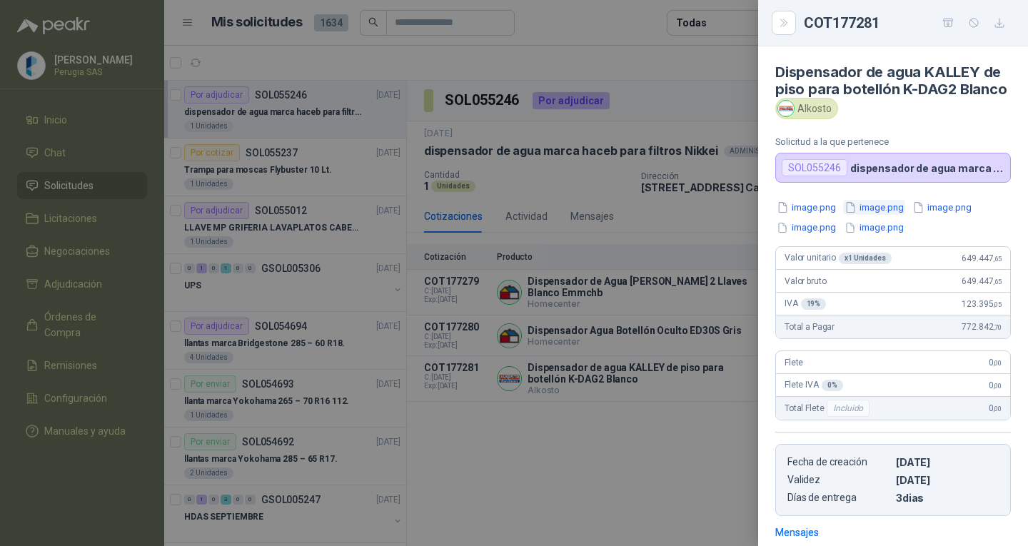
click at [873, 215] on button "image.png" at bounding box center [874, 207] width 62 height 15
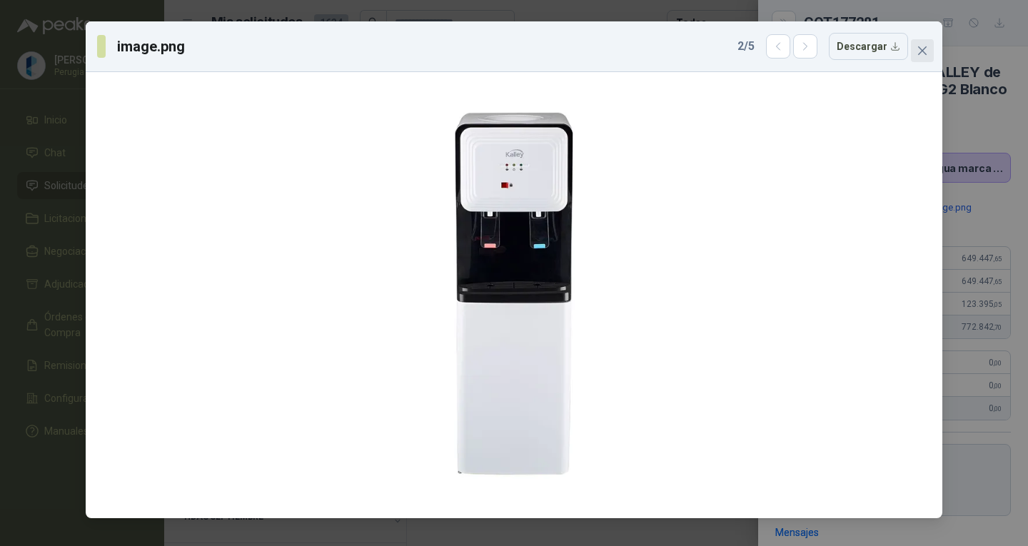
click at [920, 56] on button "Close" at bounding box center [922, 50] width 23 height 23
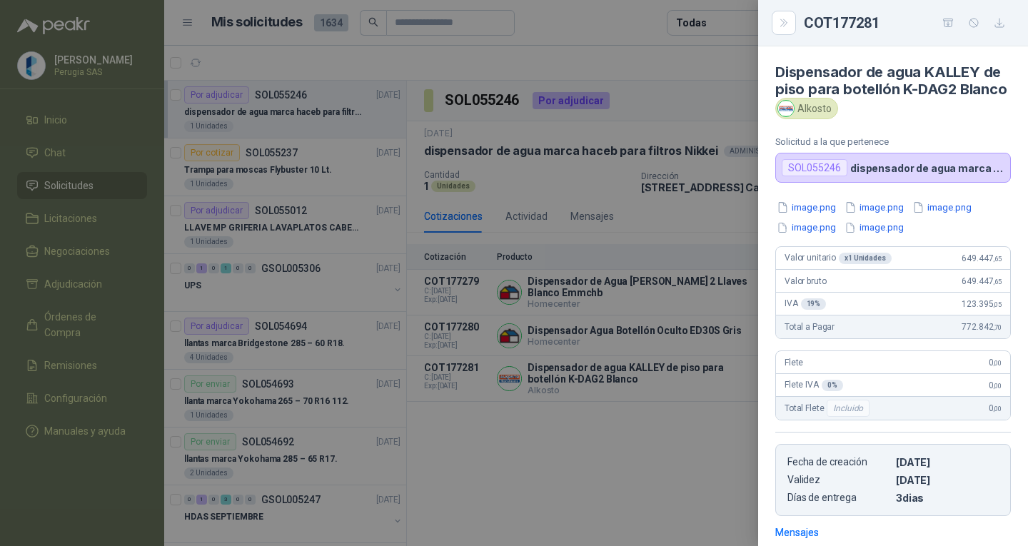
click at [941, 215] on button "image.png" at bounding box center [942, 207] width 62 height 15
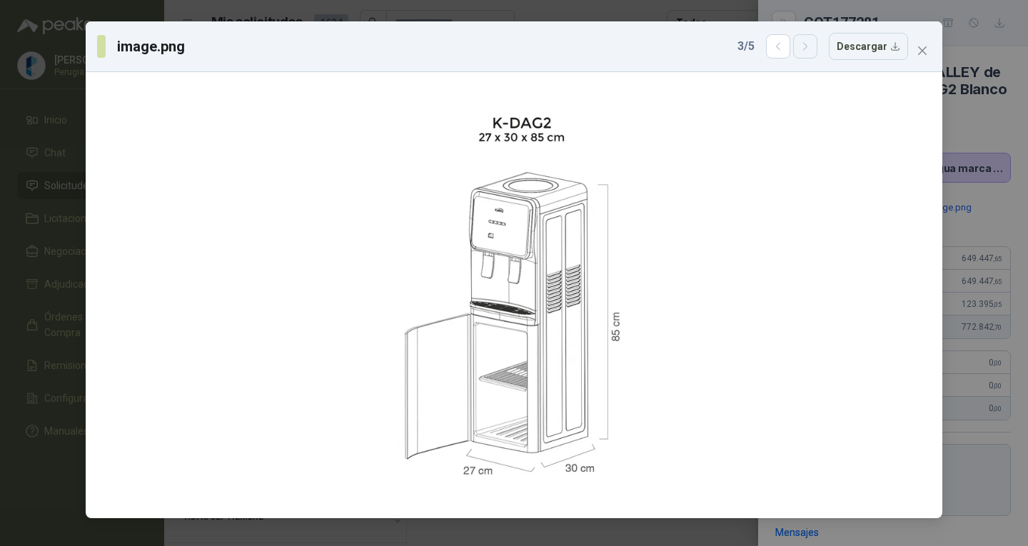
click at [808, 45] on icon "button" at bounding box center [806, 47] width 12 height 12
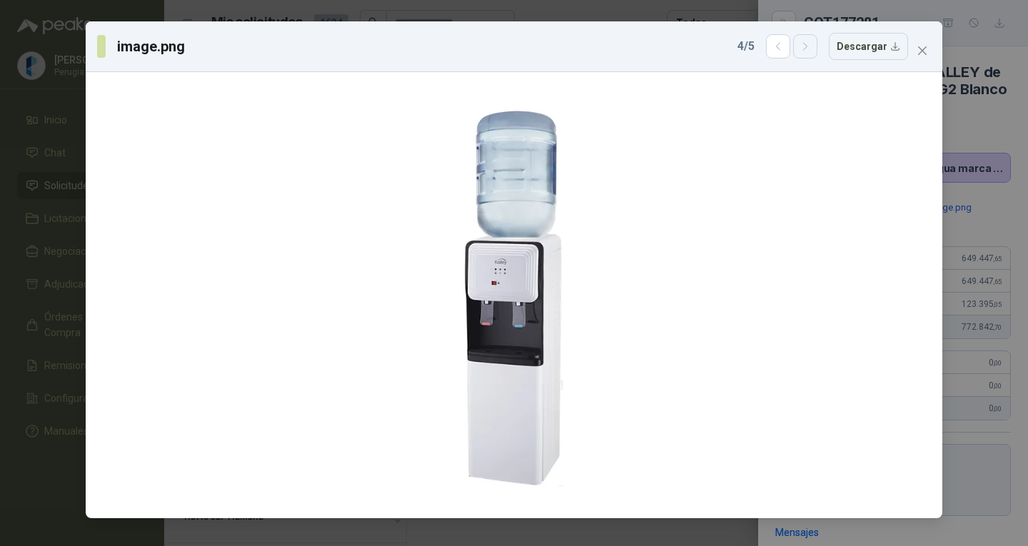
click at [812, 48] on icon "button" at bounding box center [806, 47] width 12 height 12
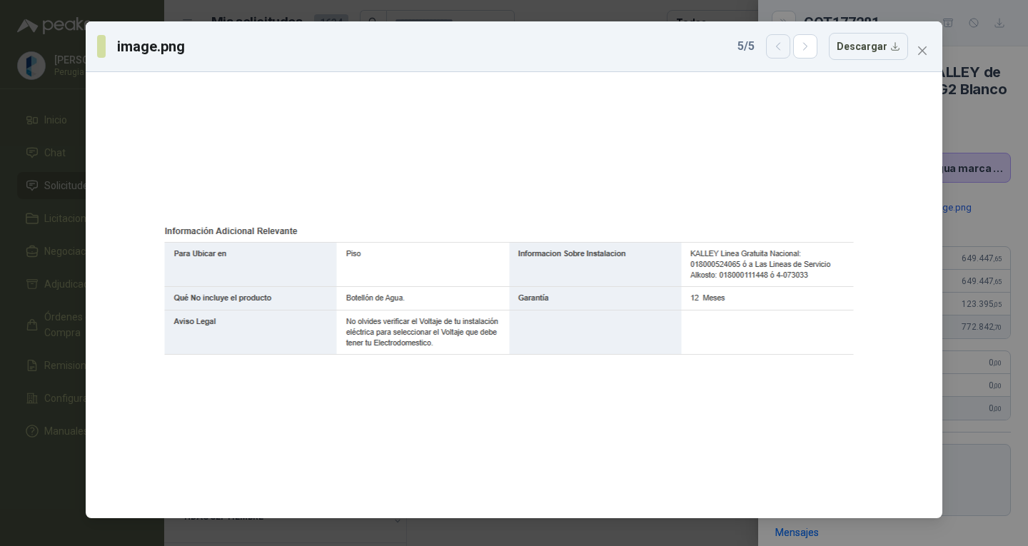
click at [776, 49] on button "button" at bounding box center [778, 46] width 24 height 24
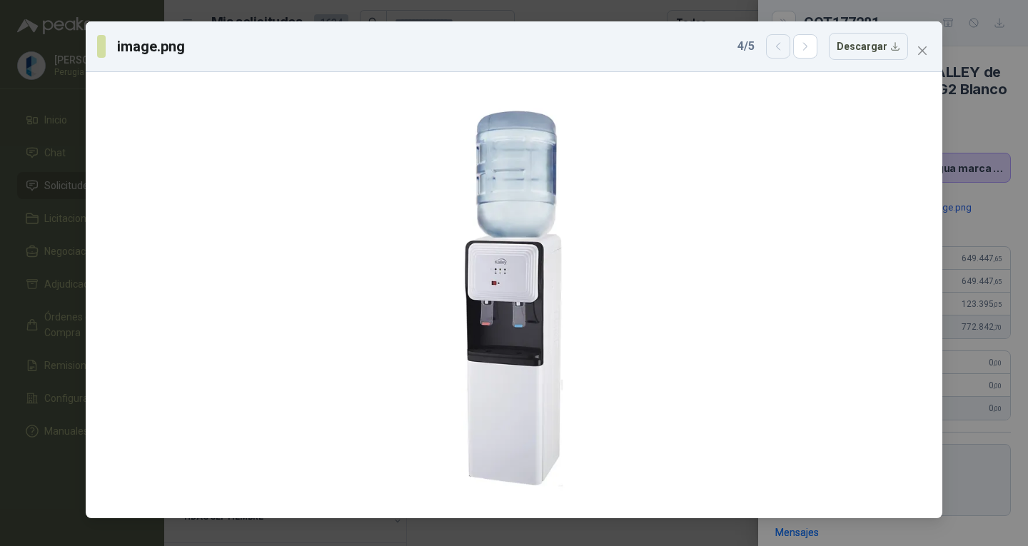
click at [776, 49] on button "button" at bounding box center [778, 46] width 24 height 24
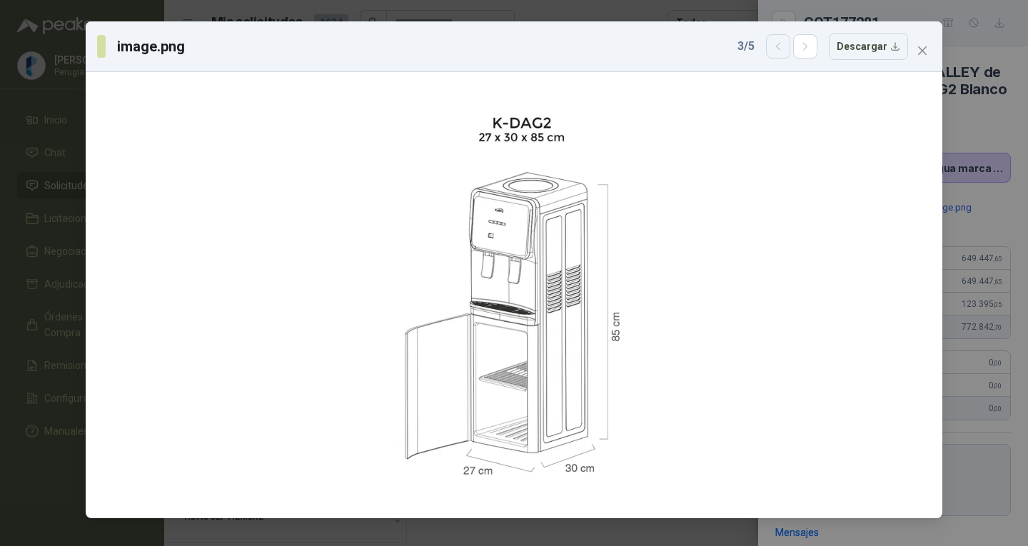
click at [778, 41] on icon "button" at bounding box center [779, 47] width 12 height 12
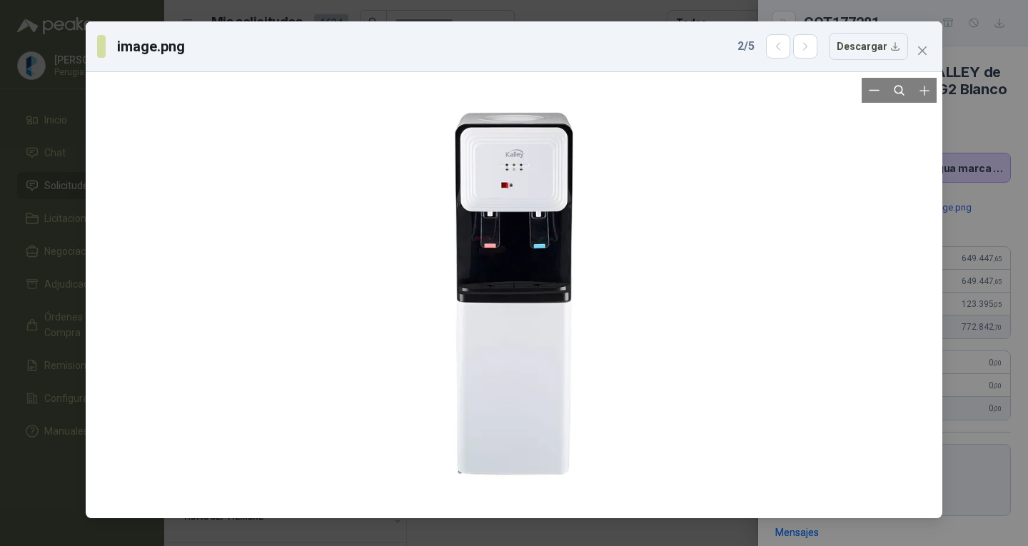
click at [622, 181] on div at bounding box center [514, 295] width 435 height 435
click at [553, 181] on div at bounding box center [514, 295] width 435 height 435
click at [812, 42] on icon "button" at bounding box center [806, 47] width 12 height 12
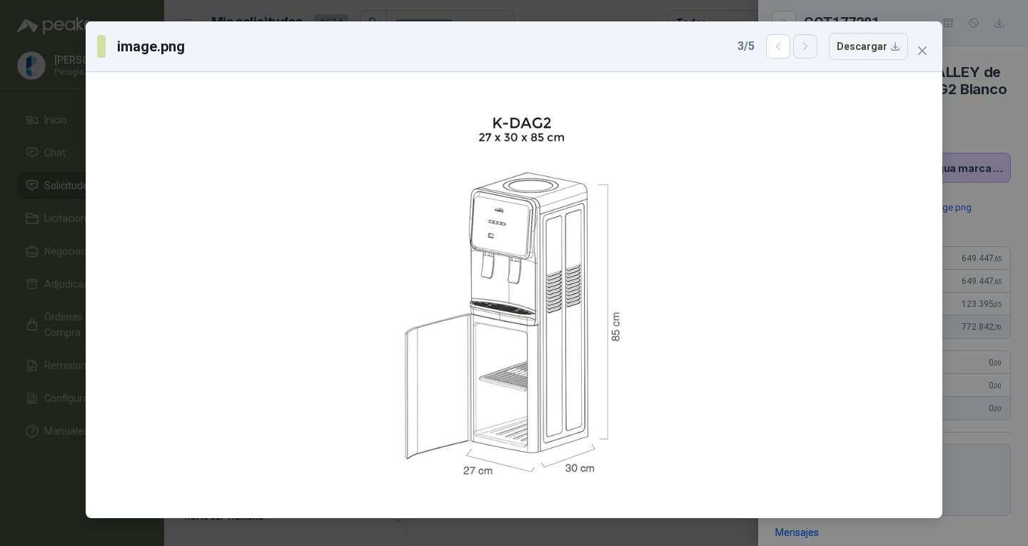
click at [812, 49] on icon "button" at bounding box center [806, 47] width 12 height 12
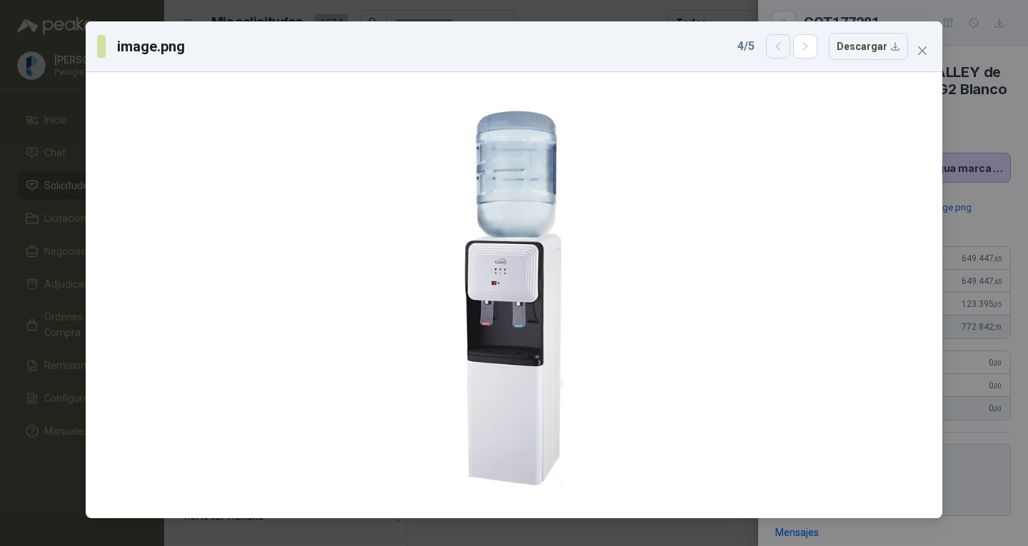
click at [777, 51] on icon "button" at bounding box center [779, 47] width 12 height 12
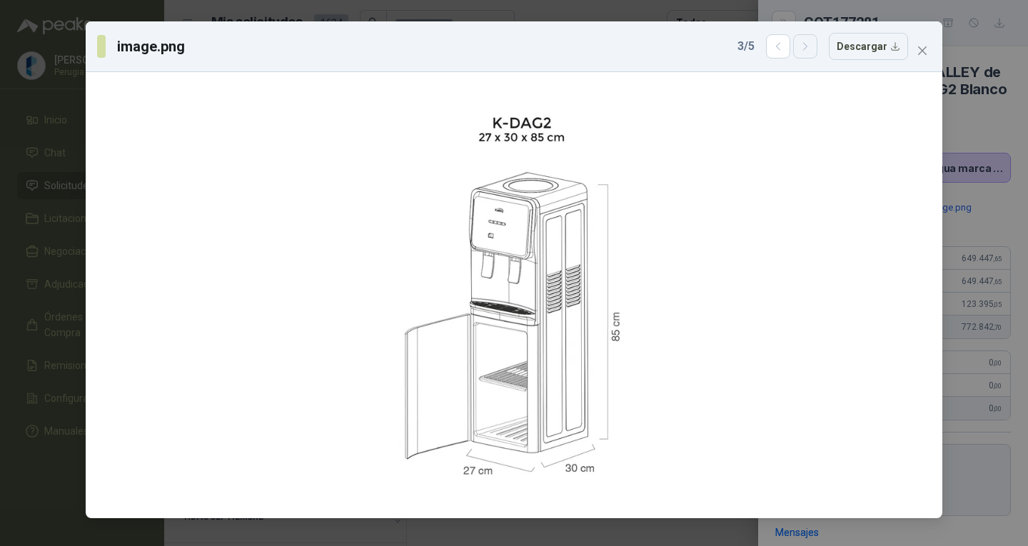
click at [810, 44] on icon "button" at bounding box center [806, 47] width 12 height 12
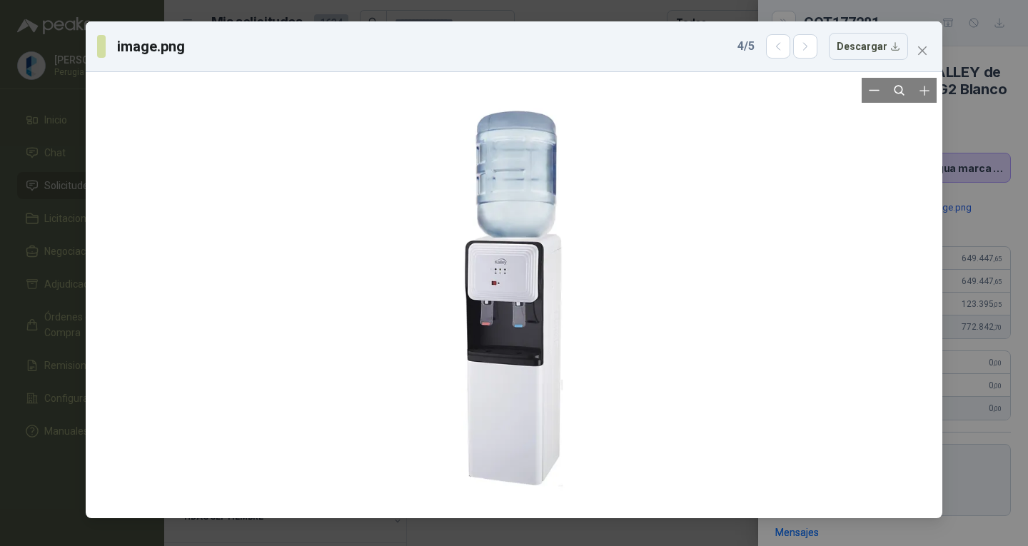
click at [523, 324] on div at bounding box center [514, 295] width 435 height 435
click at [812, 45] on icon "button" at bounding box center [806, 47] width 12 height 12
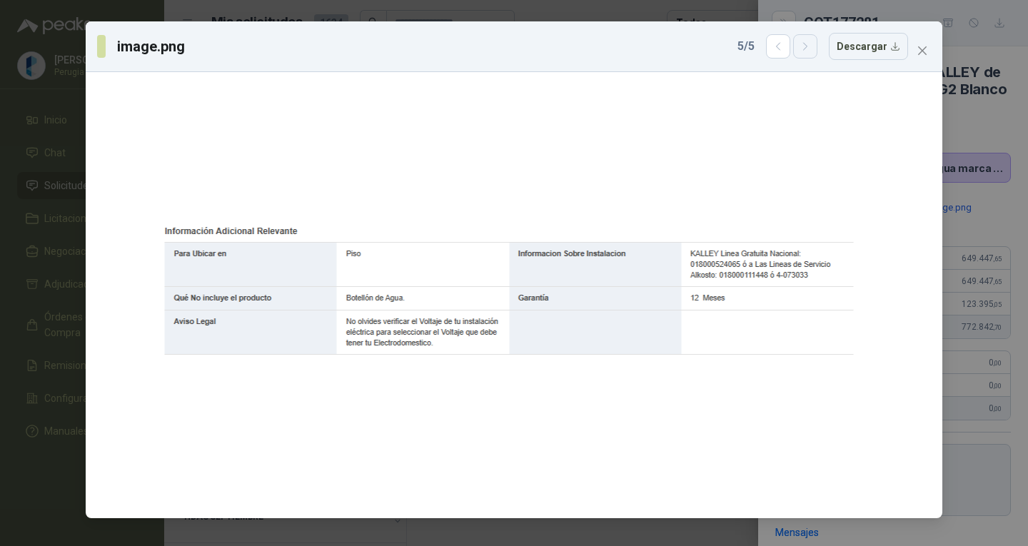
click at [812, 45] on icon "button" at bounding box center [806, 47] width 12 height 12
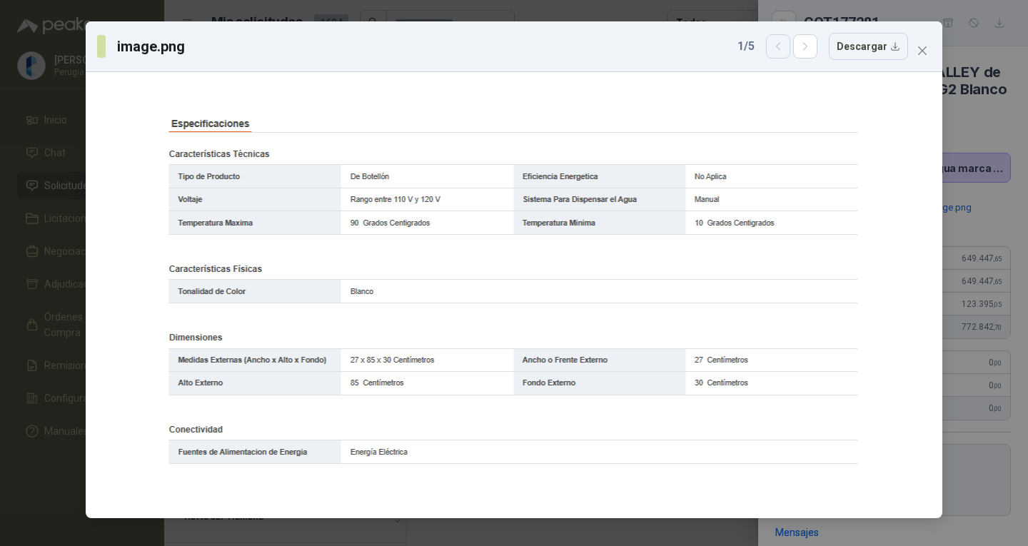
click at [780, 48] on icon "button" at bounding box center [779, 47] width 12 height 12
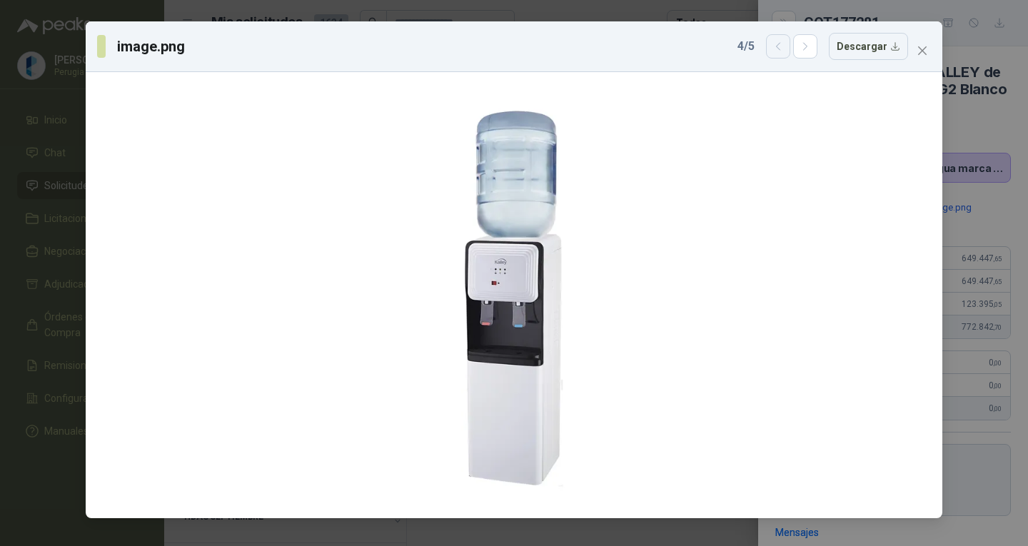
click at [780, 48] on icon "button" at bounding box center [779, 47] width 12 height 12
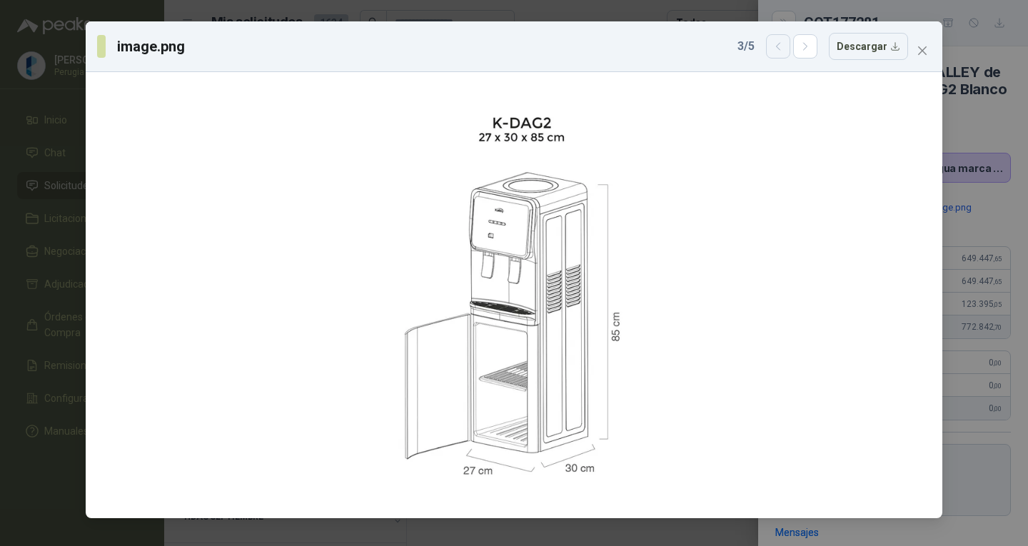
click at [785, 48] on icon "button" at bounding box center [779, 47] width 12 height 12
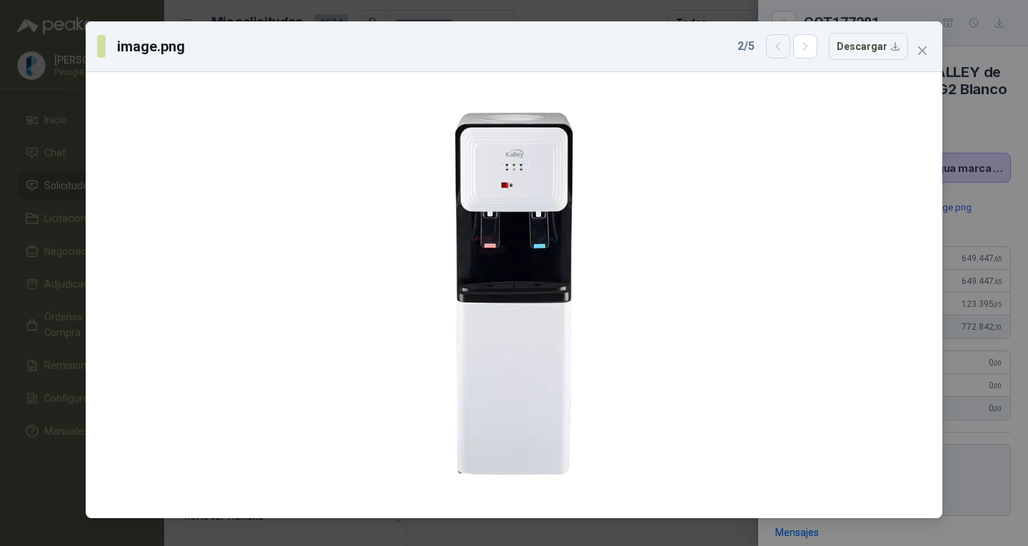
click at [783, 47] on icon "button" at bounding box center [779, 47] width 12 height 12
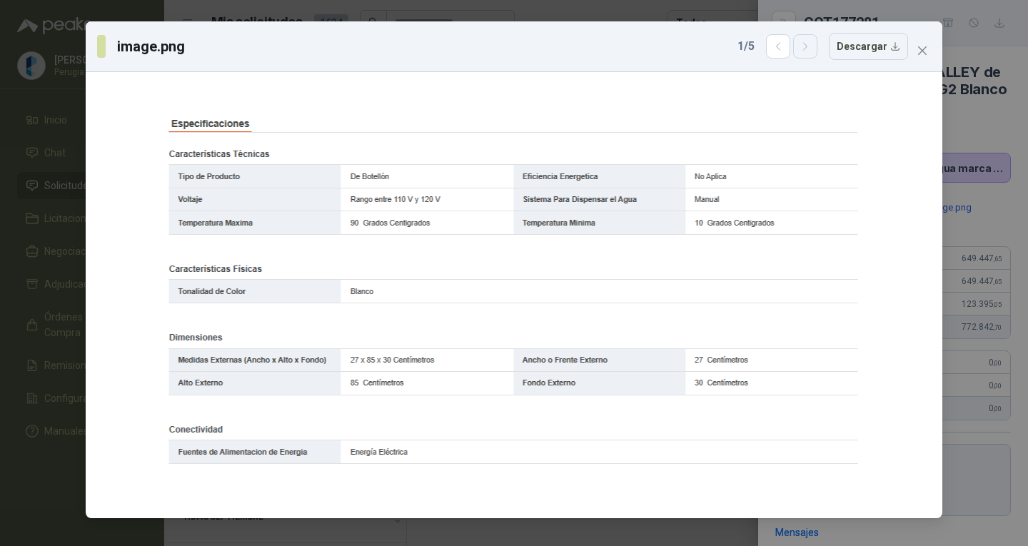
click at [812, 47] on icon "button" at bounding box center [806, 47] width 12 height 12
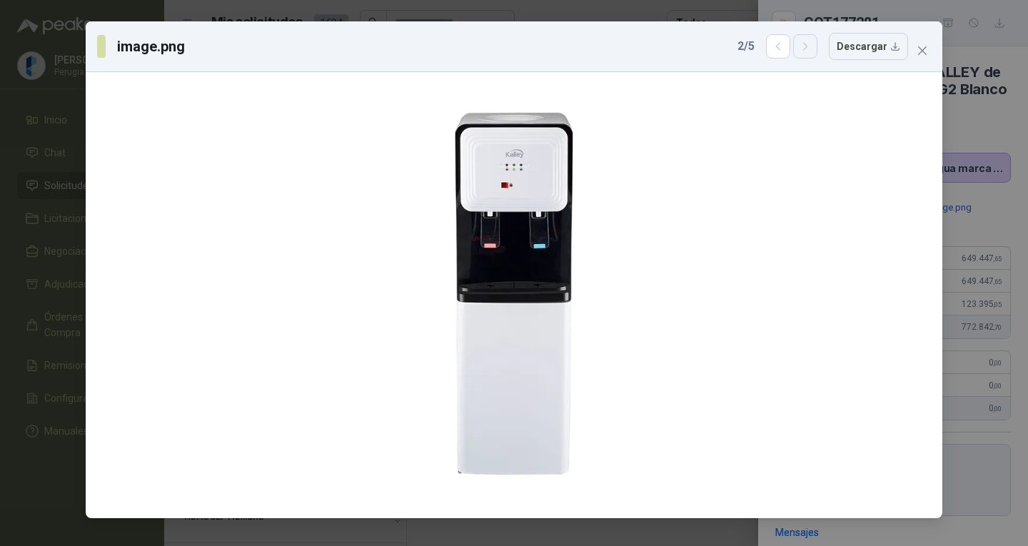
click at [808, 55] on button "button" at bounding box center [805, 46] width 24 height 24
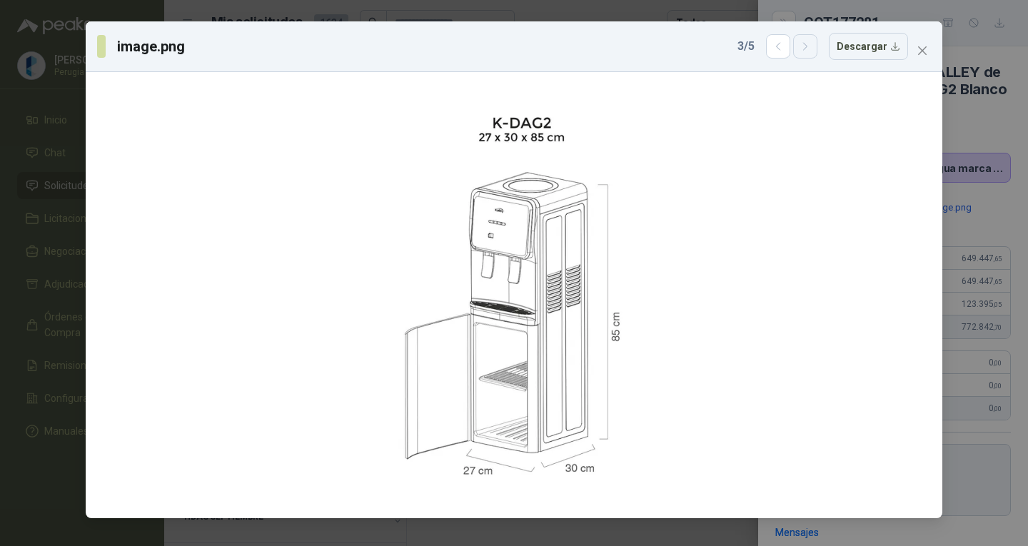
click at [803, 44] on button "button" at bounding box center [805, 46] width 24 height 24
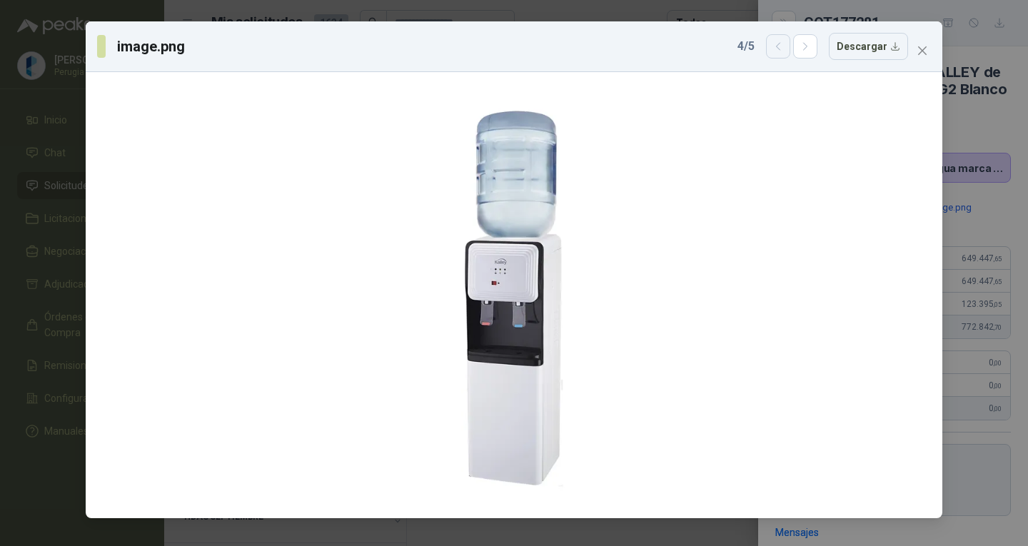
click at [780, 44] on icon "button" at bounding box center [779, 47] width 12 height 12
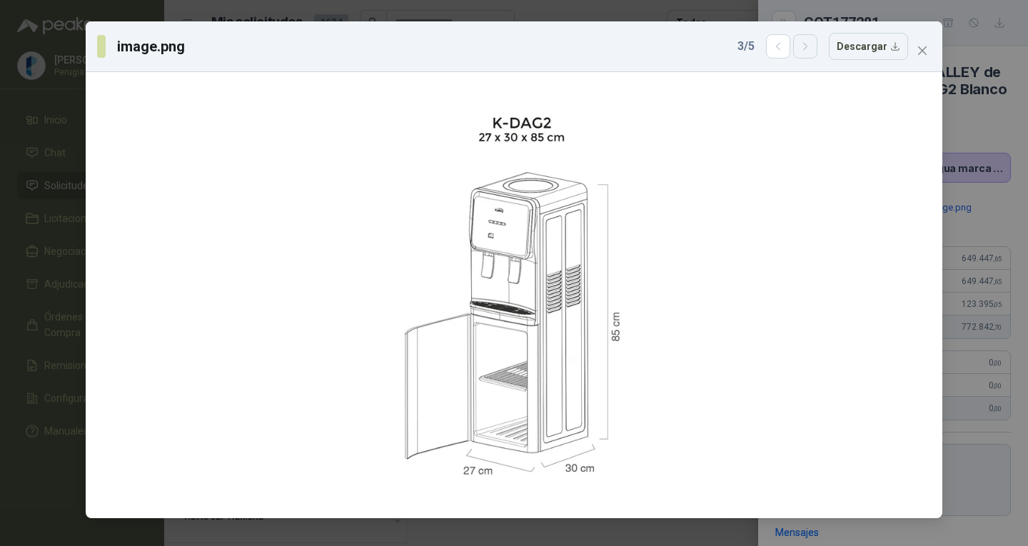
click at [817, 44] on button "button" at bounding box center [805, 46] width 24 height 24
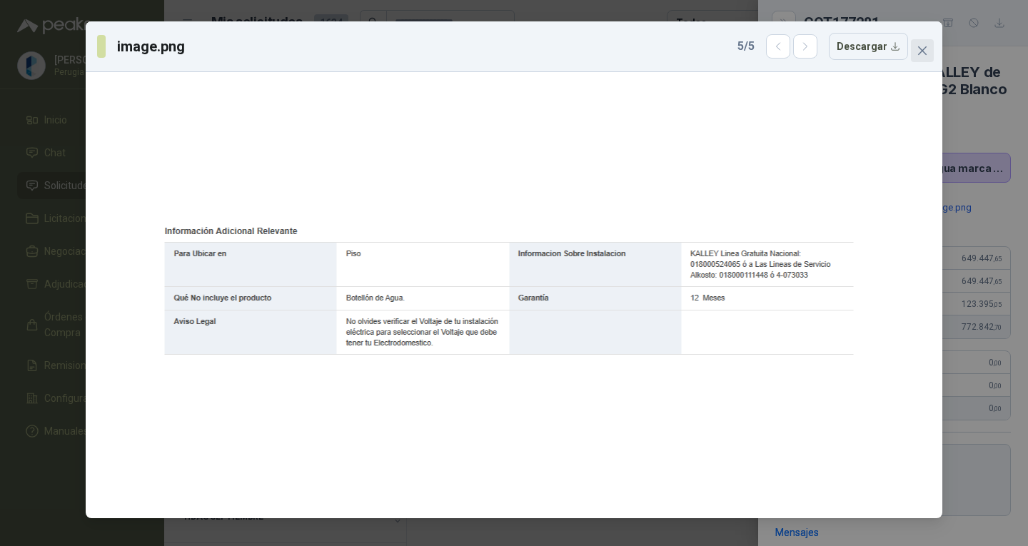
click at [916, 54] on span "Close" at bounding box center [922, 50] width 23 height 11
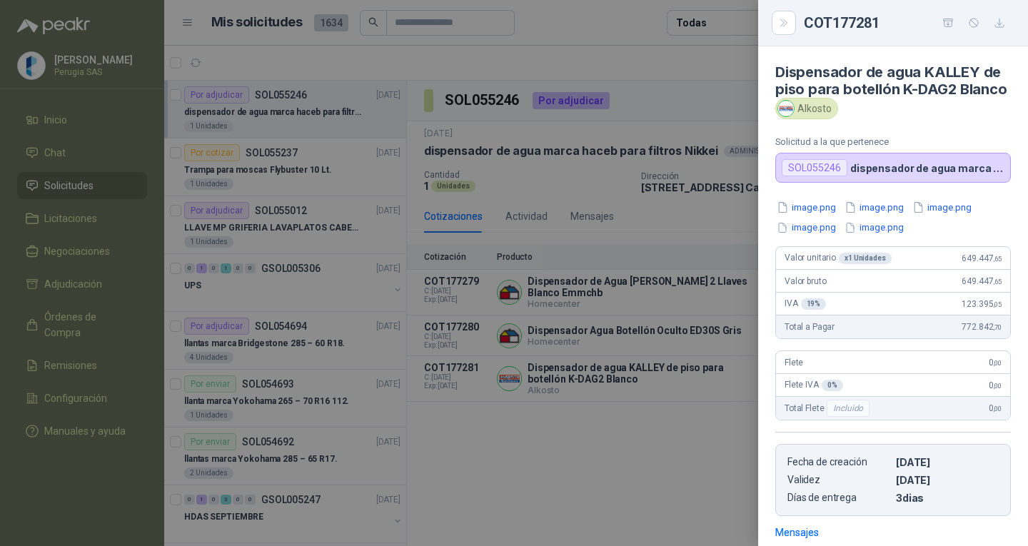
drag, startPoint x: 604, startPoint y: 463, endPoint x: 599, endPoint y: 454, distance: 10.5
click at [604, 463] on div at bounding box center [514, 273] width 1028 height 546
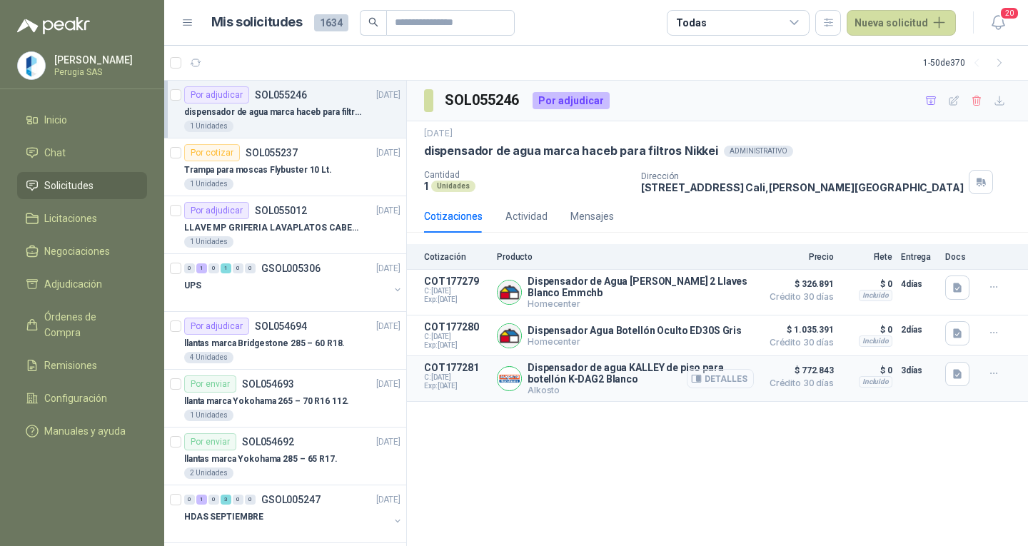
click at [735, 381] on button "Detalles" at bounding box center [720, 378] width 67 height 19
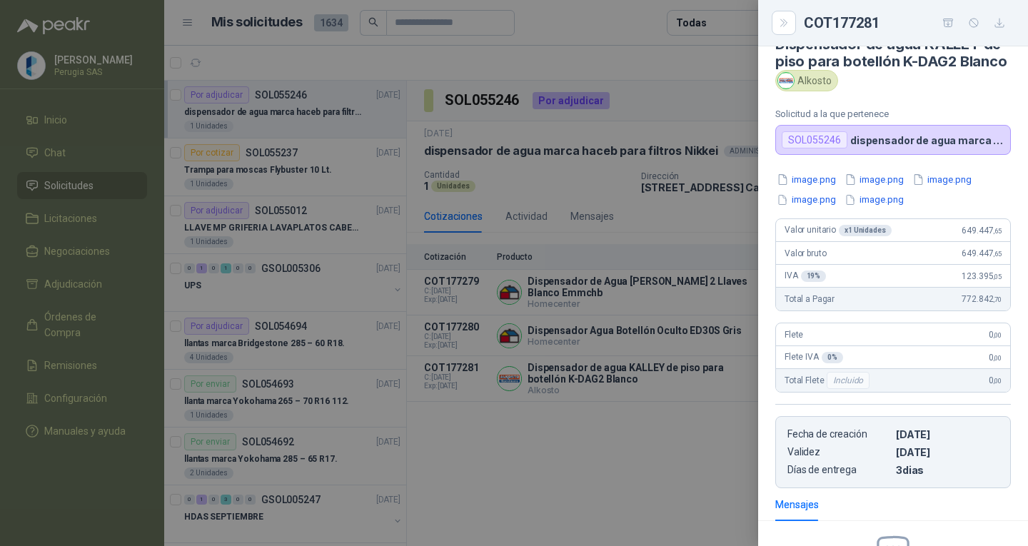
scroll to position [0, 0]
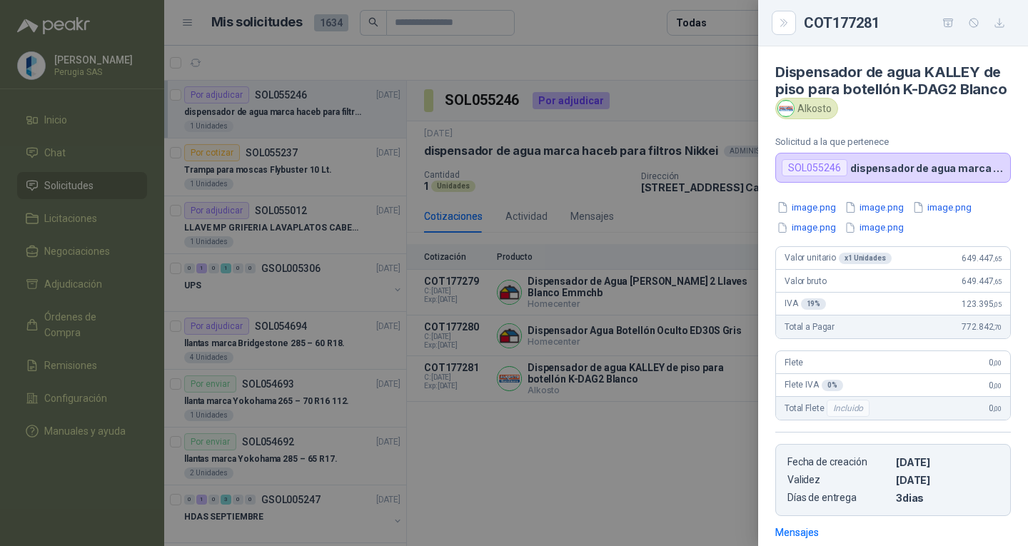
click at [806, 215] on button "image.png" at bounding box center [806, 207] width 62 height 15
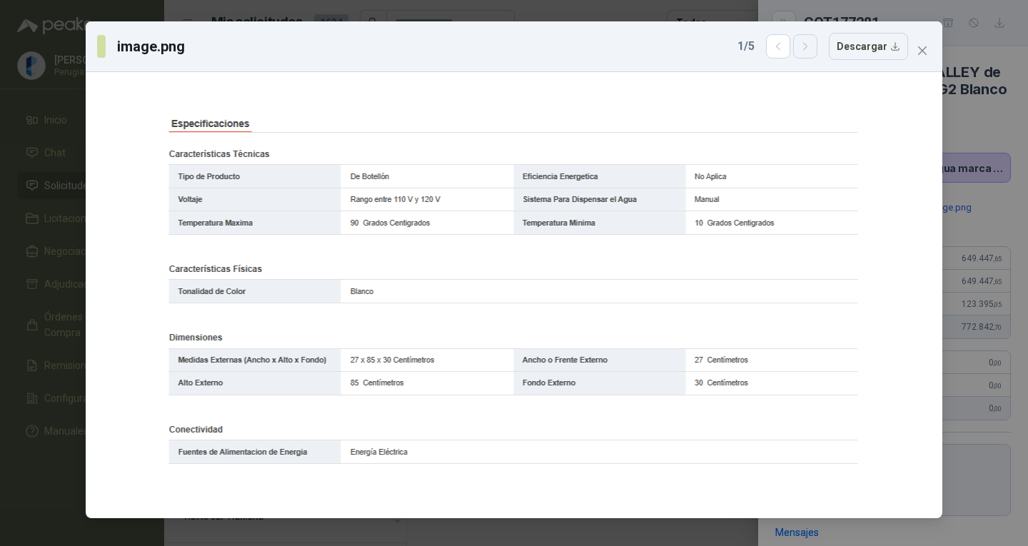
click at [818, 44] on button "button" at bounding box center [805, 46] width 24 height 24
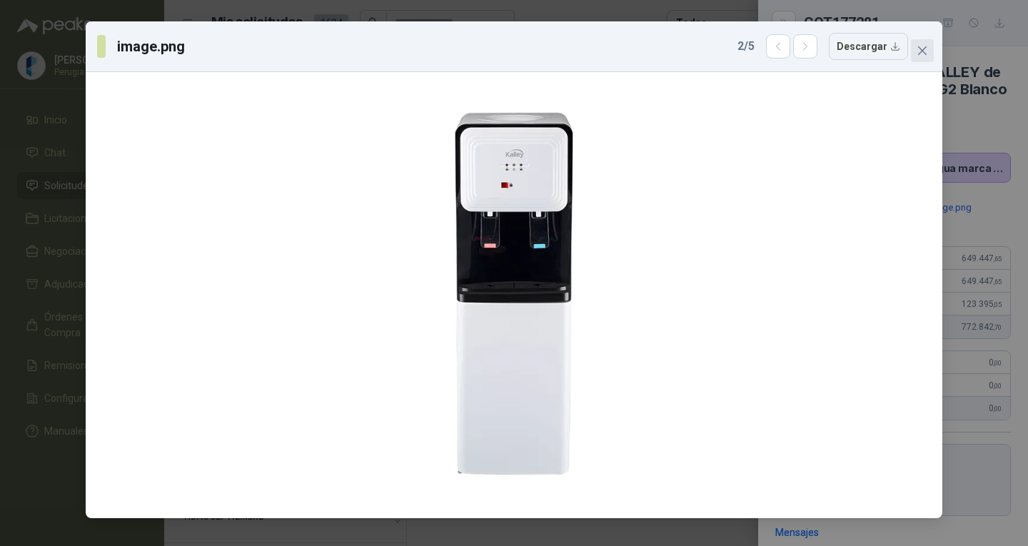
click at [930, 51] on span "Close" at bounding box center [922, 50] width 23 height 11
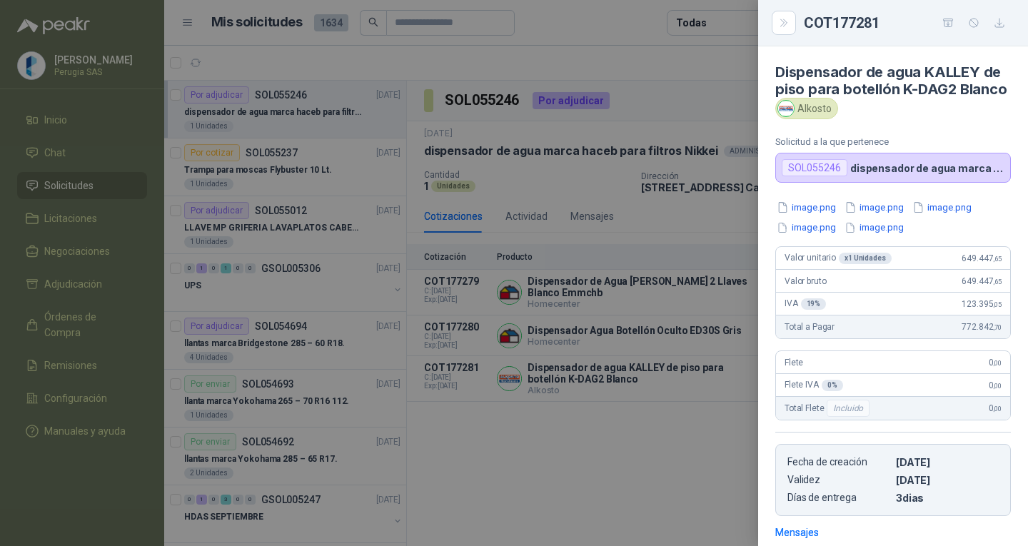
drag, startPoint x: 578, startPoint y: 411, endPoint x: 598, endPoint y: 389, distance: 29.3
click at [579, 411] on div at bounding box center [514, 273] width 1028 height 546
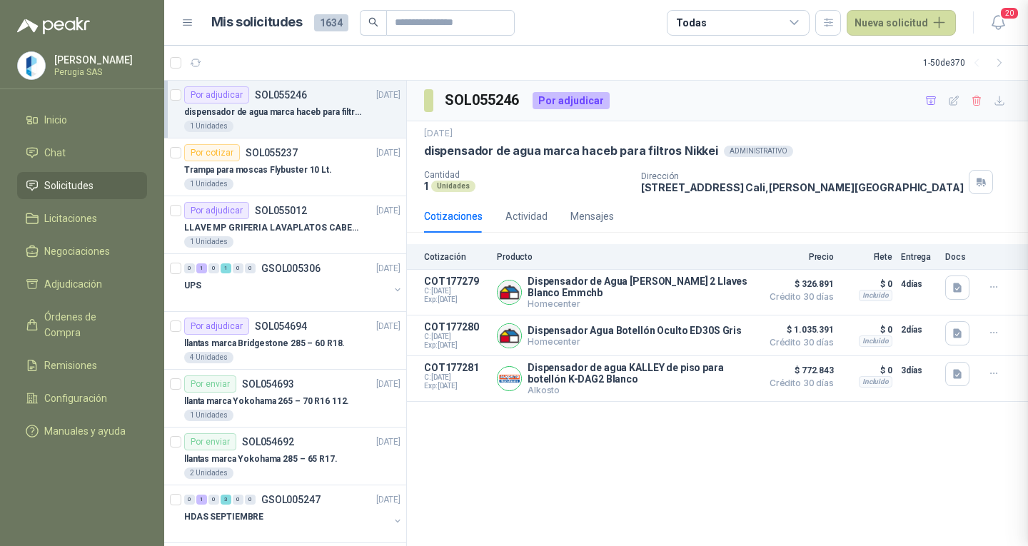
scroll to position [225, 0]
click at [808, 331] on span "$ 1.035.391" at bounding box center [798, 329] width 71 height 17
click at [786, 375] on span "$ 772.843" at bounding box center [798, 370] width 71 height 17
click at [734, 381] on button "Detalles" at bounding box center [720, 378] width 67 height 19
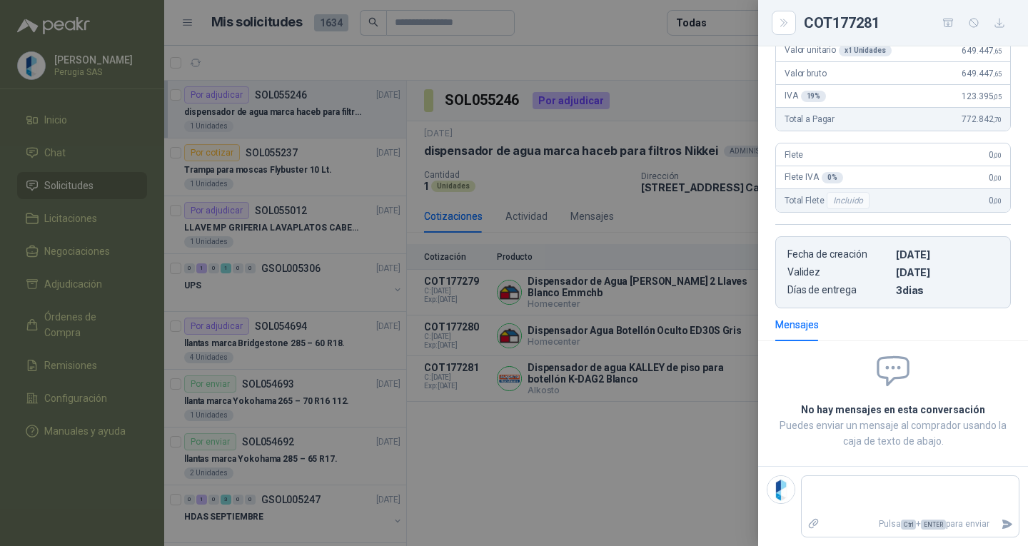
scroll to position [0, 0]
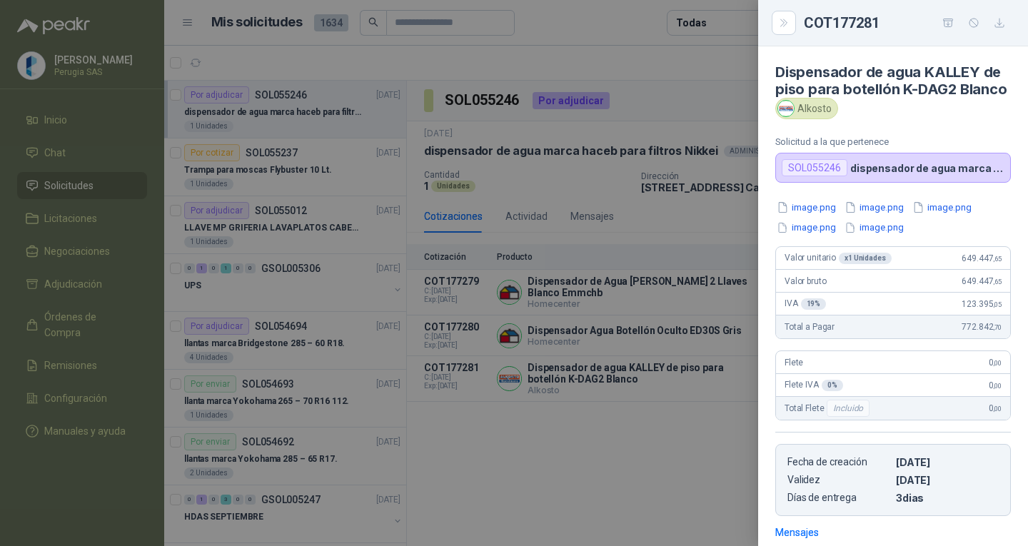
click at [824, 215] on button "image.png" at bounding box center [806, 207] width 62 height 15
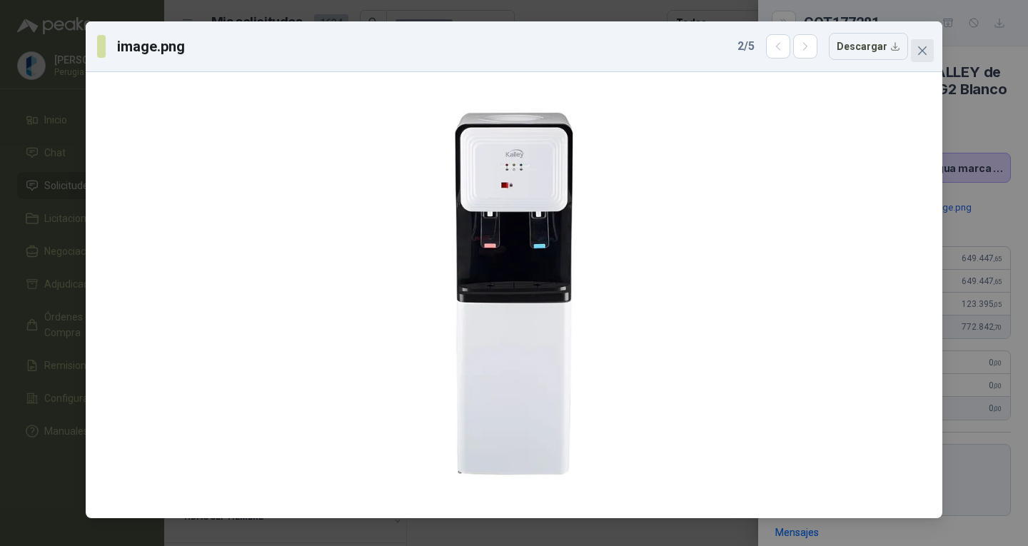
click at [913, 57] on button "Close" at bounding box center [922, 50] width 23 height 23
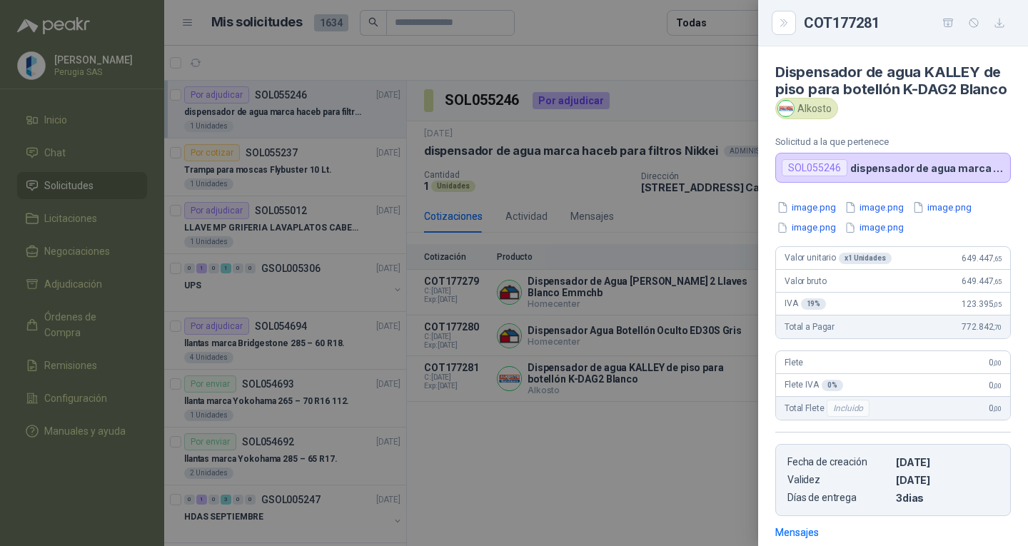
click at [565, 447] on div at bounding box center [514, 273] width 1028 height 546
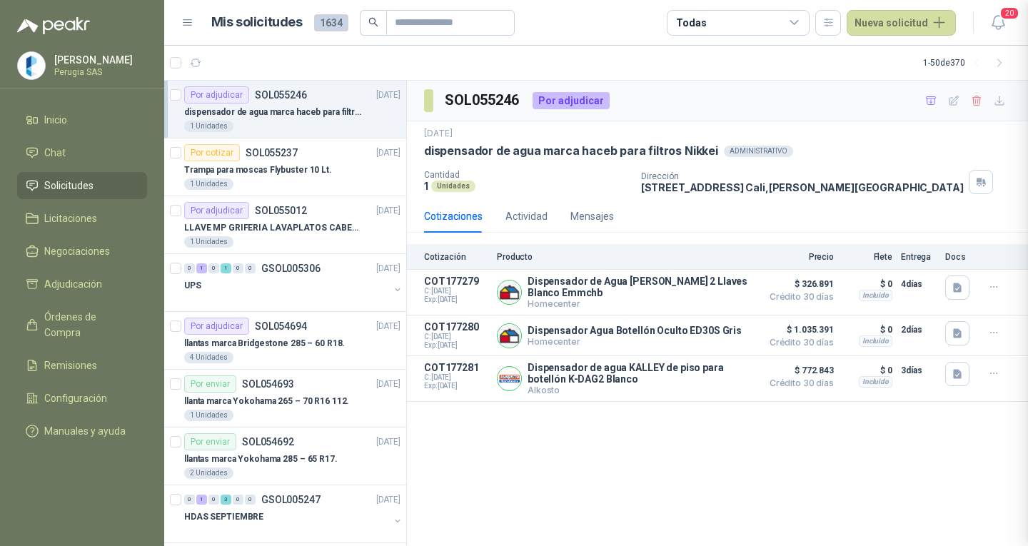
scroll to position [225, 0]
click at [720, 336] on button "Detalles" at bounding box center [720, 335] width 67 height 19
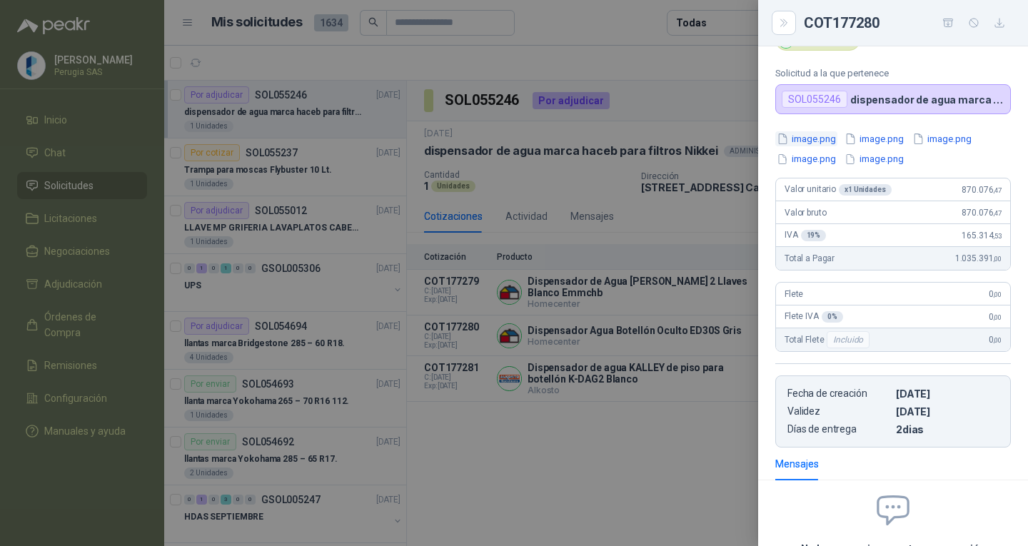
scroll to position [0, 0]
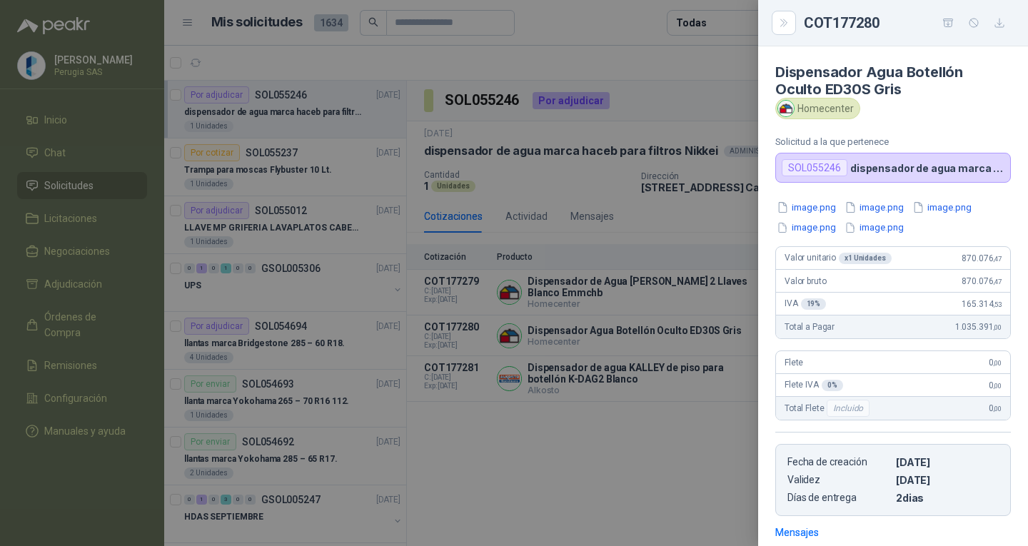
click at [822, 206] on button "image.png" at bounding box center [806, 207] width 62 height 15
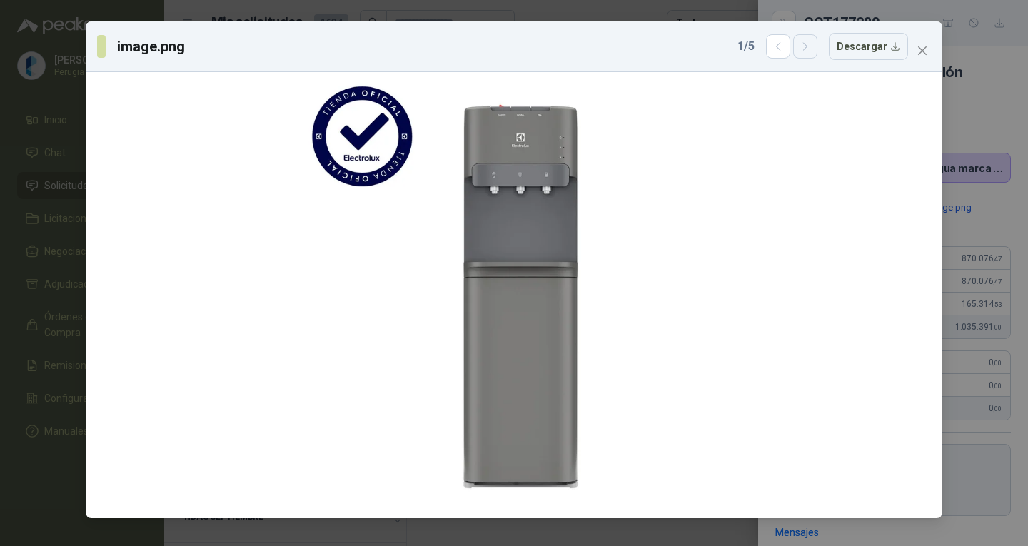
click at [806, 55] on button "button" at bounding box center [805, 46] width 24 height 24
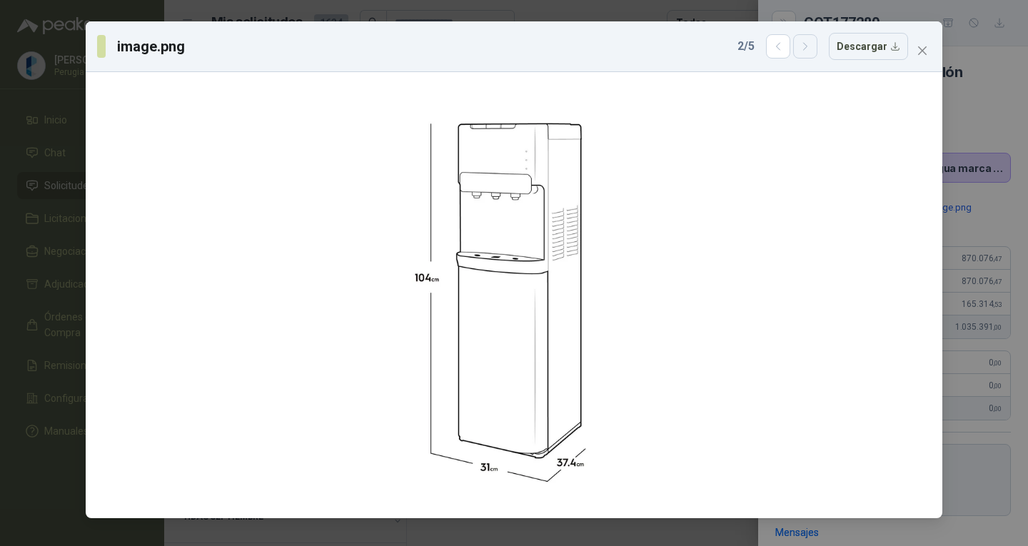
click at [806, 53] on button "button" at bounding box center [805, 46] width 24 height 24
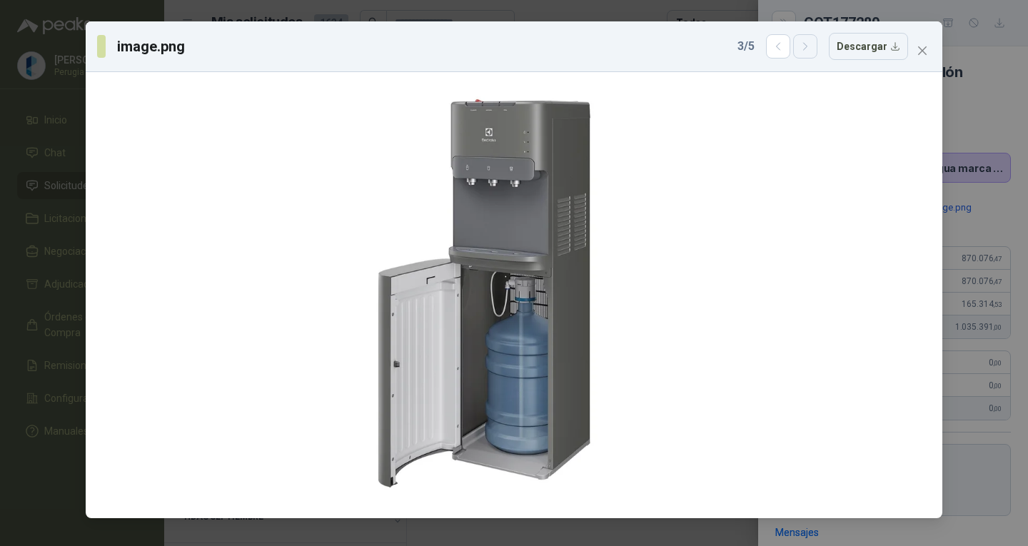
click at [806, 53] on button "button" at bounding box center [805, 46] width 24 height 24
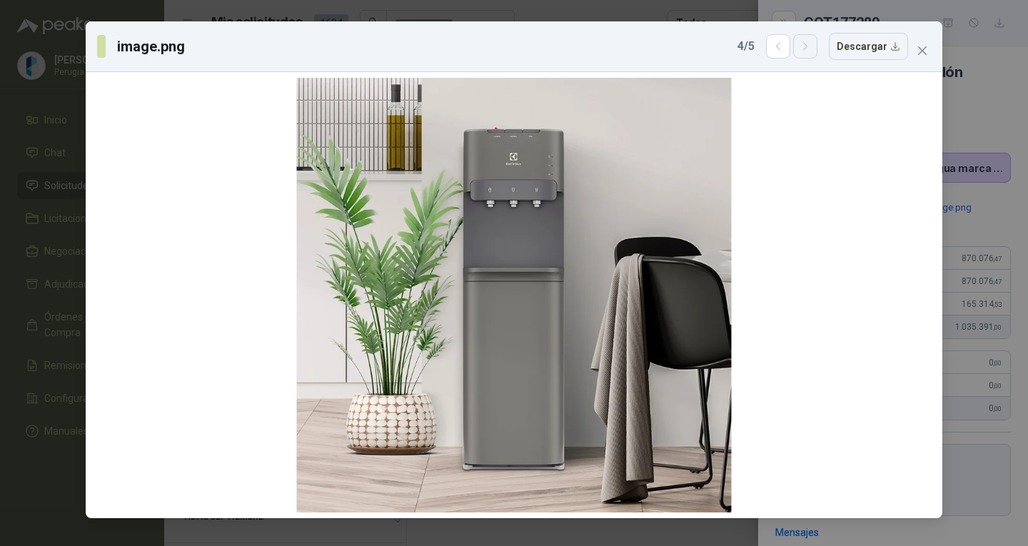
click at [806, 53] on button "button" at bounding box center [805, 46] width 24 height 24
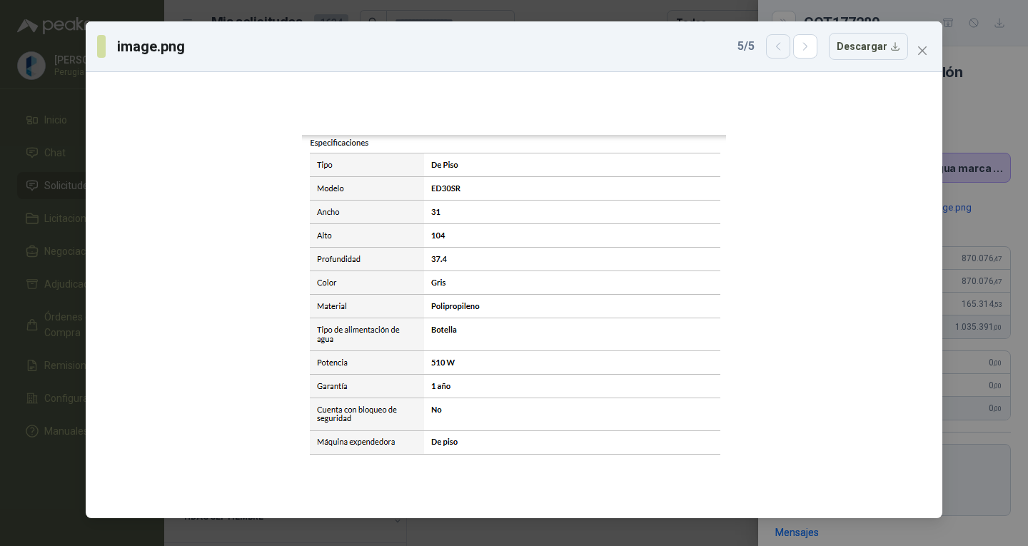
drag, startPoint x: 791, startPoint y: 58, endPoint x: 779, endPoint y: 52, distance: 13.4
click at [790, 58] on button "button" at bounding box center [778, 46] width 24 height 24
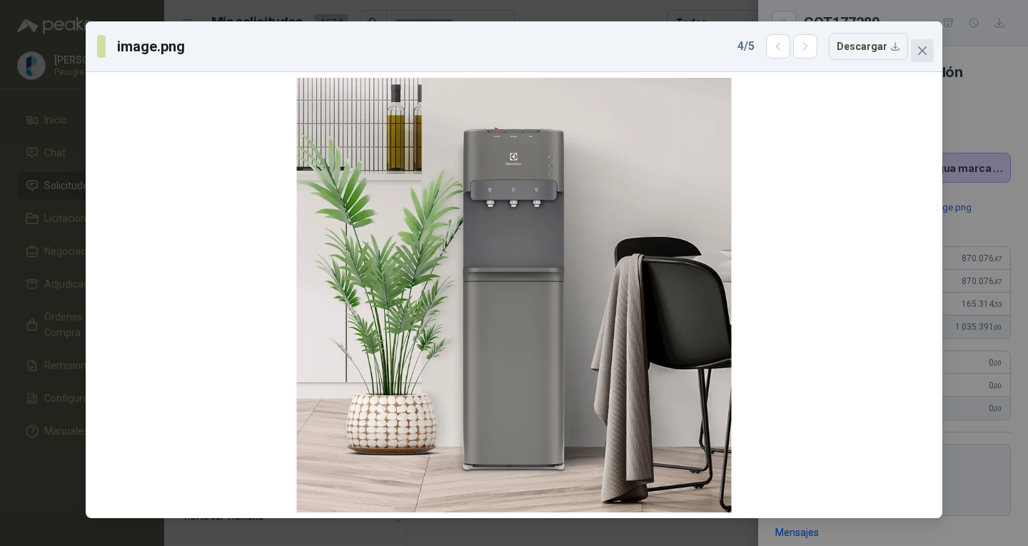
click at [919, 49] on icon "close" at bounding box center [922, 50] width 11 height 11
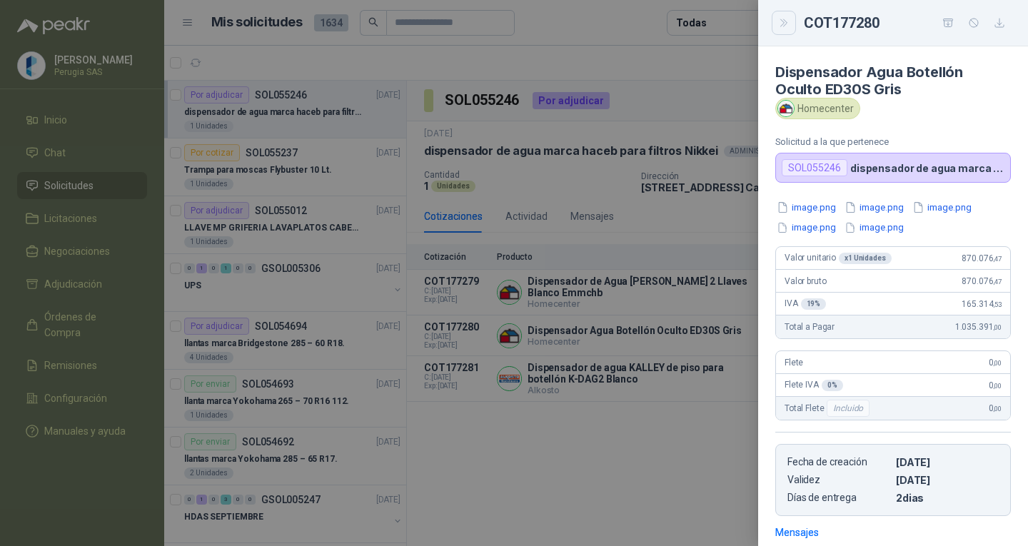
click at [775, 26] on button "Close" at bounding box center [784, 23] width 24 height 24
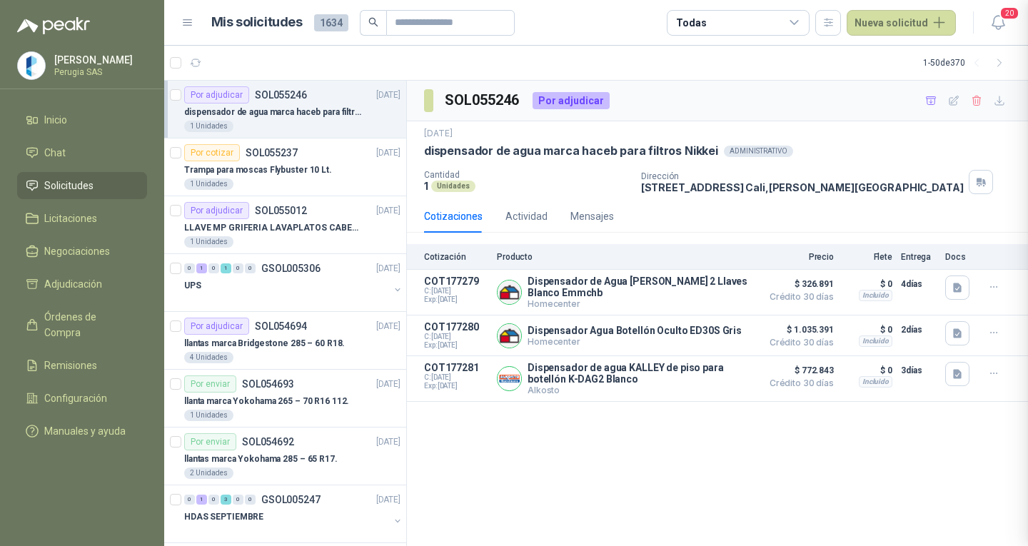
scroll to position [208, 0]
click at [57, 193] on span "Solicitudes" at bounding box center [68, 186] width 49 height 16
click at [56, 190] on span "Solicitudes" at bounding box center [68, 186] width 49 height 16
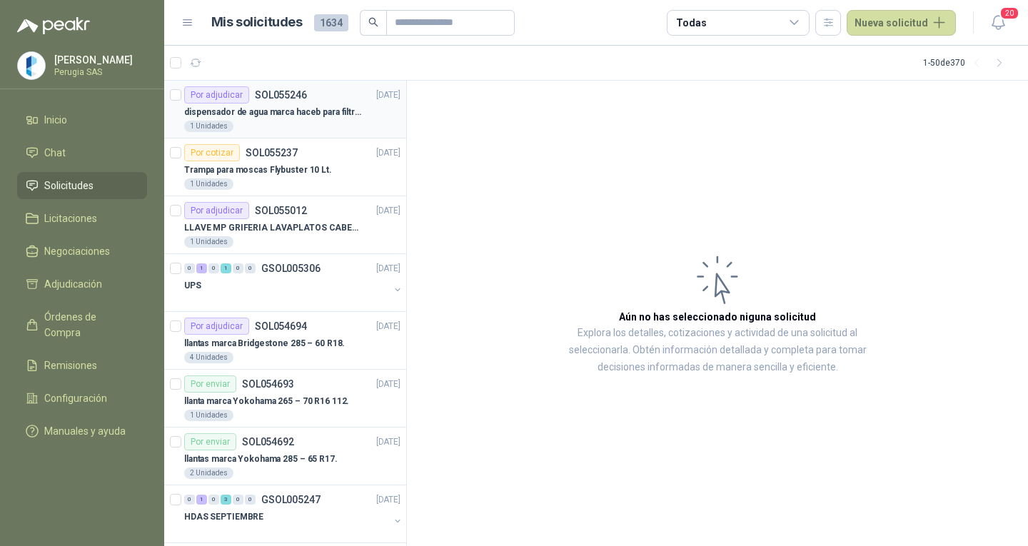
click at [309, 99] on div "Por adjudicar SOL055246 09/09/25" at bounding box center [292, 94] width 216 height 17
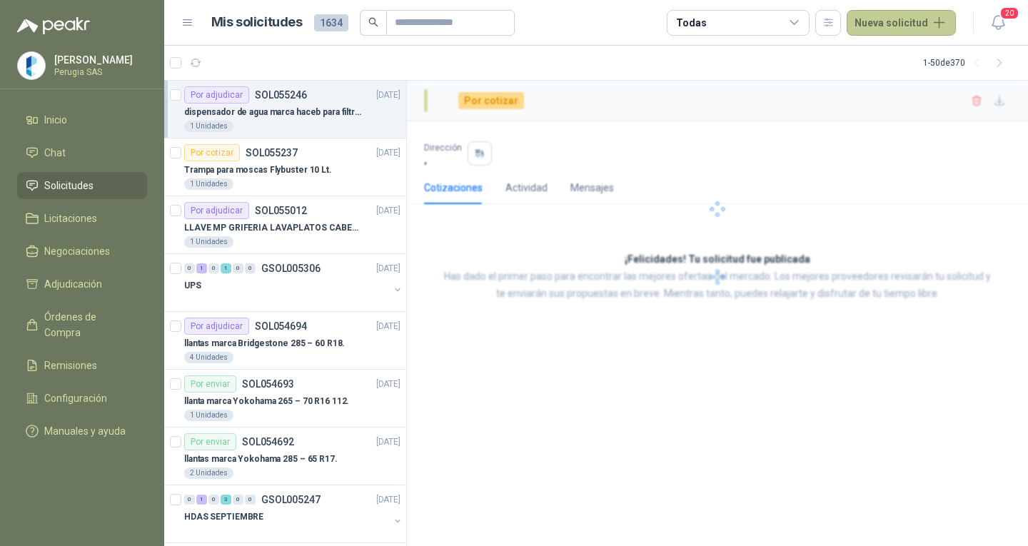
click at [881, 32] on button "Nueva solicitud" at bounding box center [901, 23] width 109 height 26
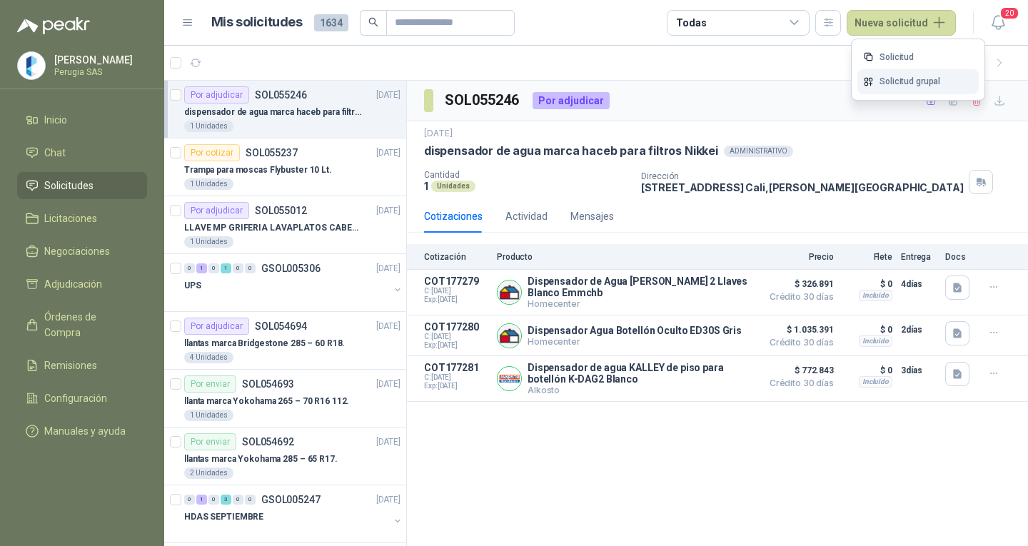
click at [897, 86] on link "Solicitud grupal" at bounding box center [918, 81] width 121 height 25
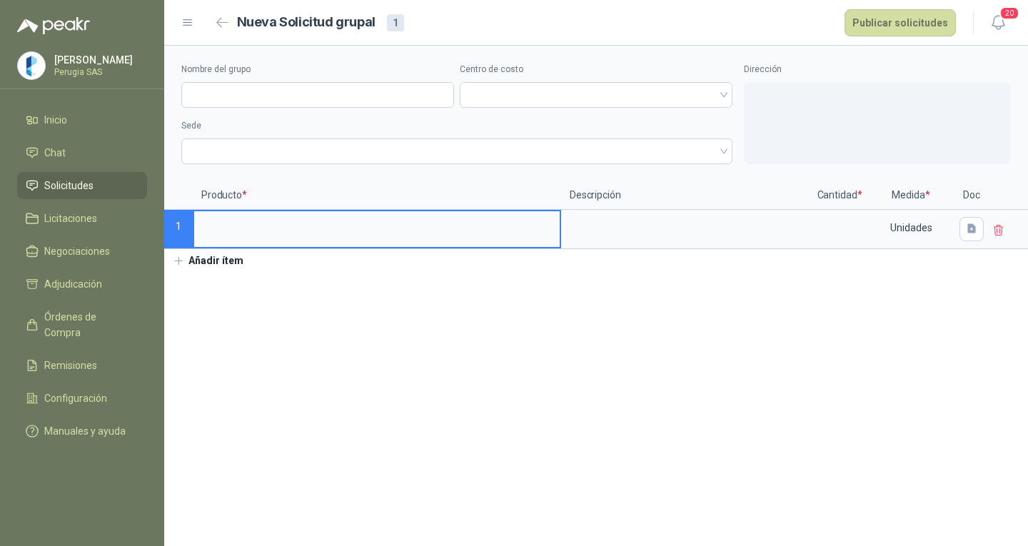
click at [229, 221] on input at bounding box center [377, 225] width 366 height 28
click at [638, 231] on textarea at bounding box center [686, 227] width 247 height 33
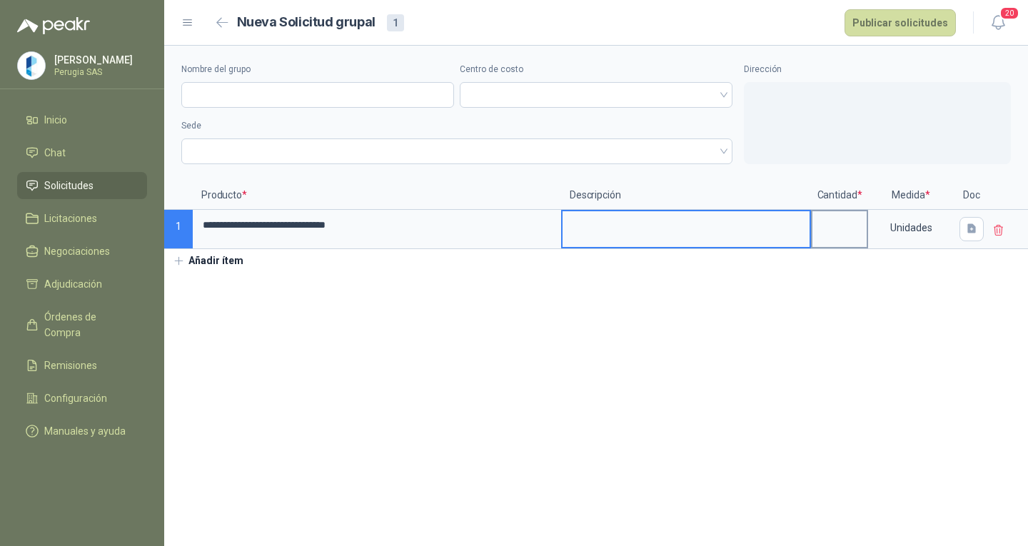
click at [865, 233] on input at bounding box center [840, 225] width 54 height 28
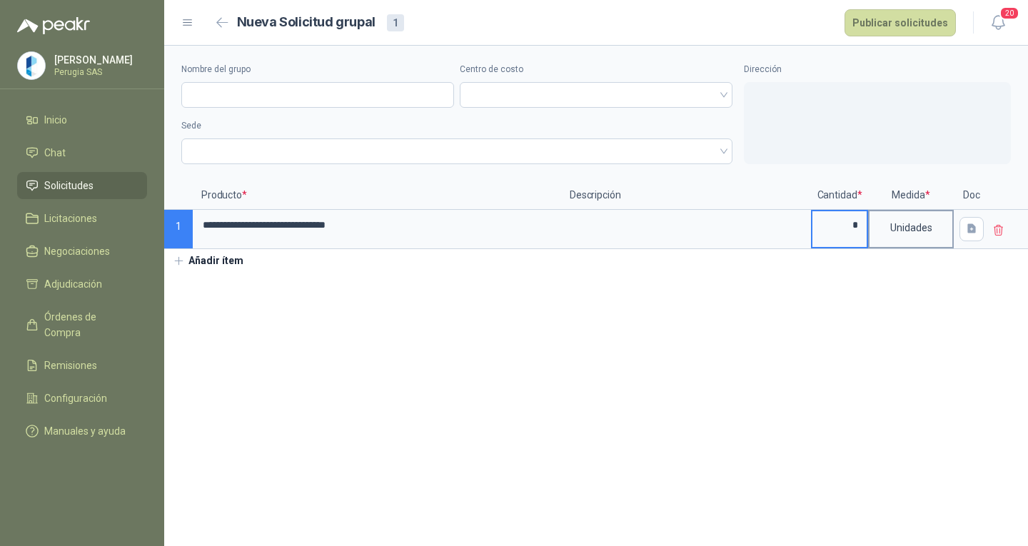
type input "*"
click at [919, 226] on div "Unidades" at bounding box center [911, 227] width 83 height 33
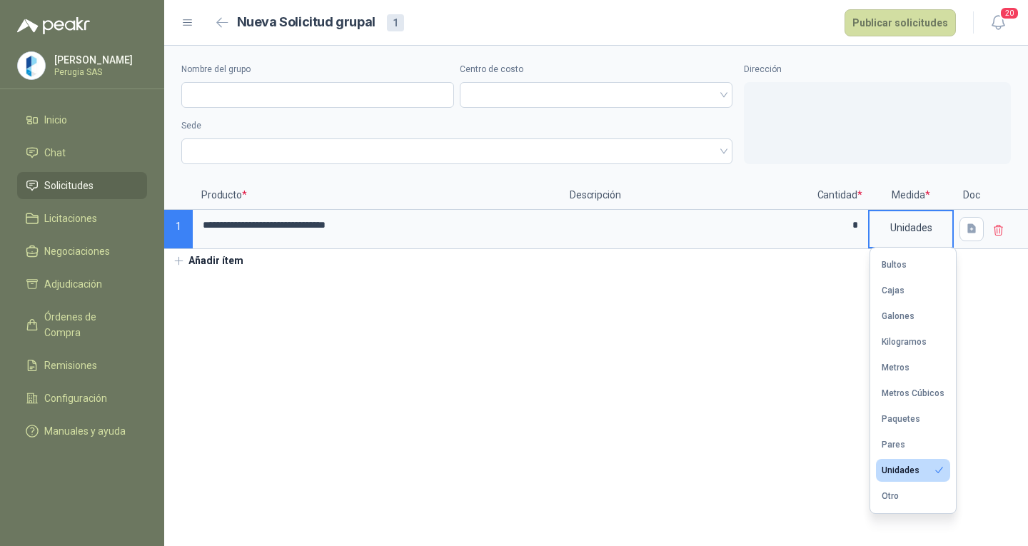
drag, startPoint x: 748, startPoint y: 391, endPoint x: 1009, endPoint y: 218, distance: 313.3
click at [753, 392] on section "**********" at bounding box center [596, 296] width 864 height 501
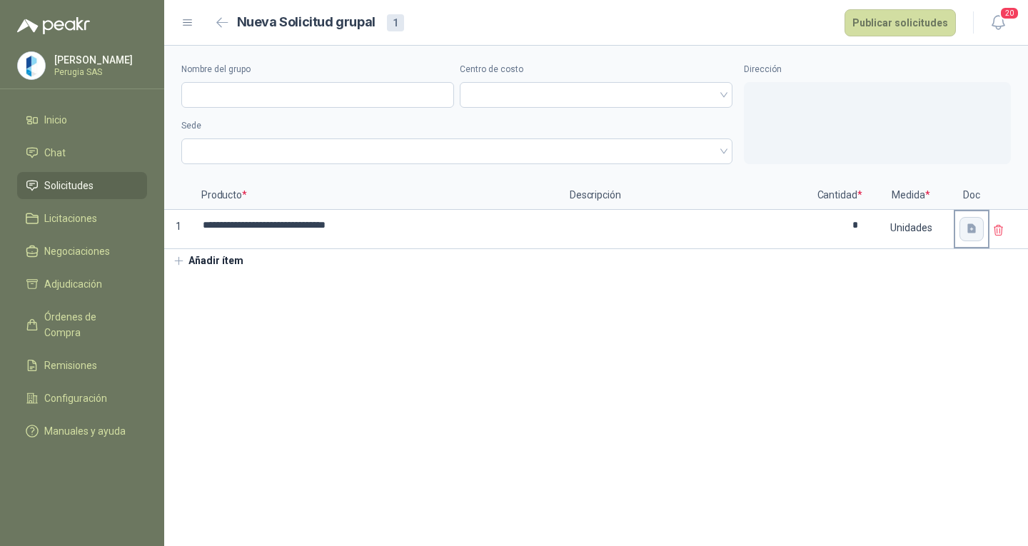
click at [967, 236] on button "button" at bounding box center [972, 229] width 24 height 24
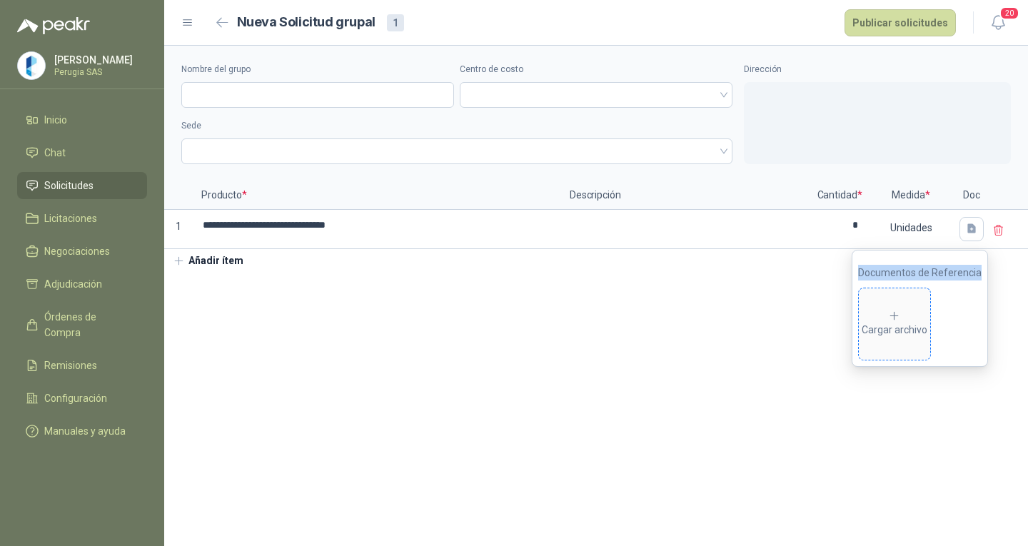
click at [906, 308] on span "Cargar archivo" at bounding box center [894, 323] width 71 height 71
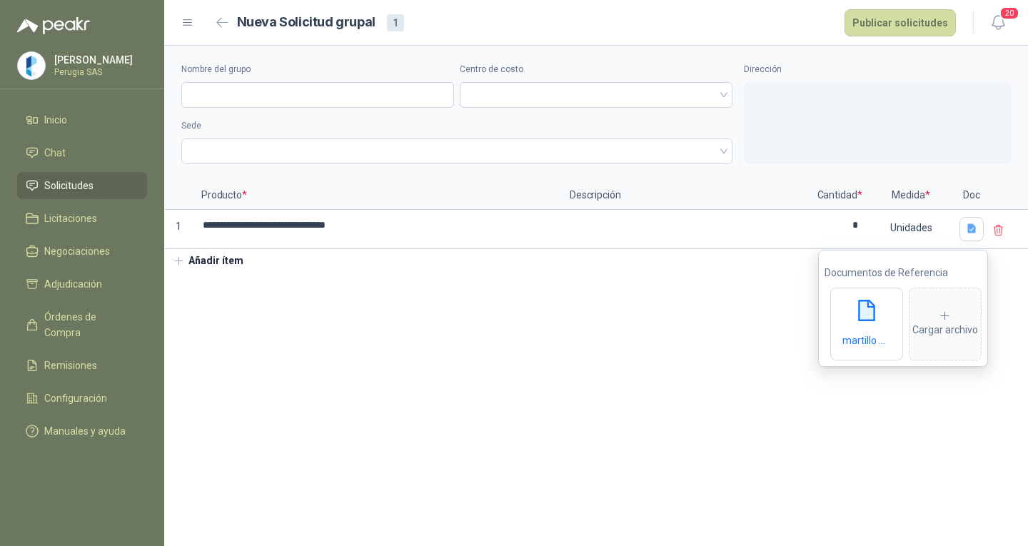
click at [686, 308] on section "**********" at bounding box center [596, 296] width 864 height 501
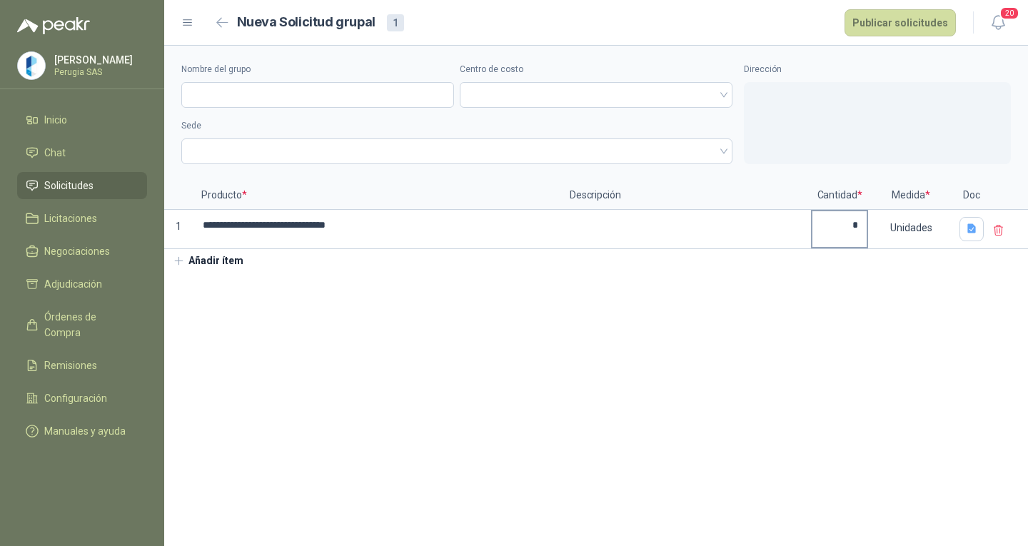
click at [856, 245] on label "*" at bounding box center [840, 229] width 54 height 36
click at [560, 239] on input "**********" at bounding box center [377, 225] width 366 height 28
click at [281, 86] on input "Nombre del grupo" at bounding box center [317, 95] width 273 height 26
type input "*"
click at [453, 105] on input "**********" at bounding box center [317, 95] width 273 height 26
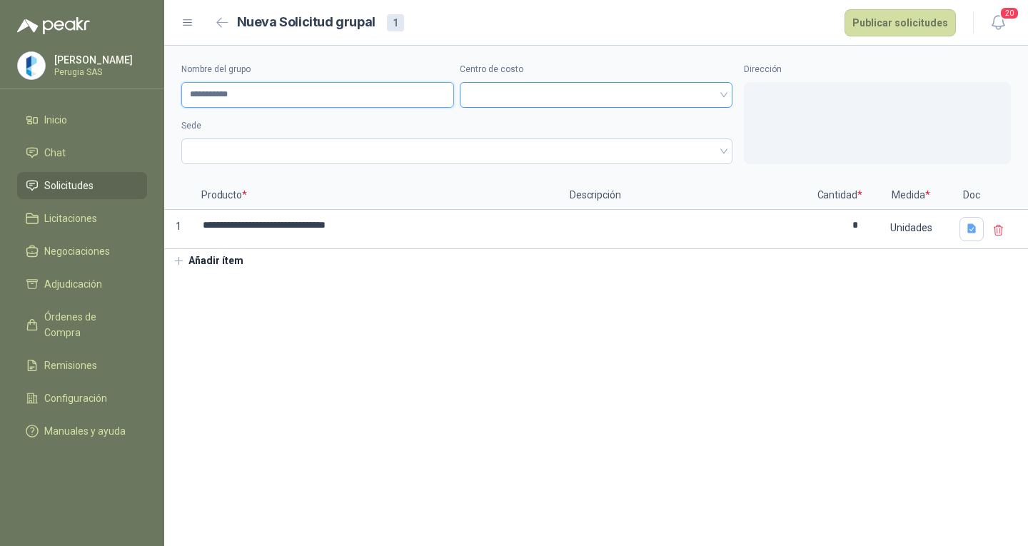
click at [501, 94] on span at bounding box center [596, 94] width 256 height 21
type input "**********"
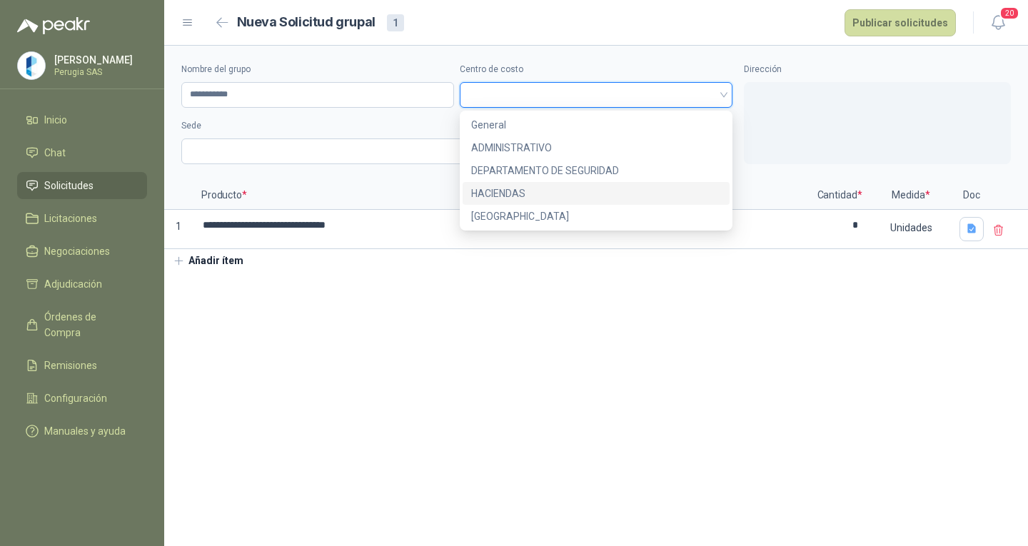
click at [505, 198] on div "HACIENDAS" at bounding box center [596, 194] width 250 height 16
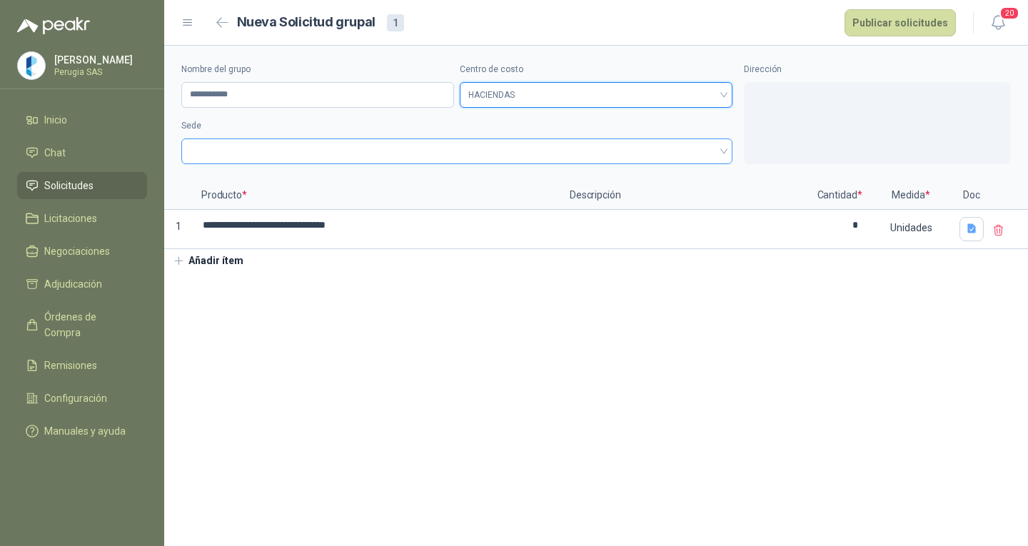
click at [334, 154] on span at bounding box center [457, 151] width 534 height 21
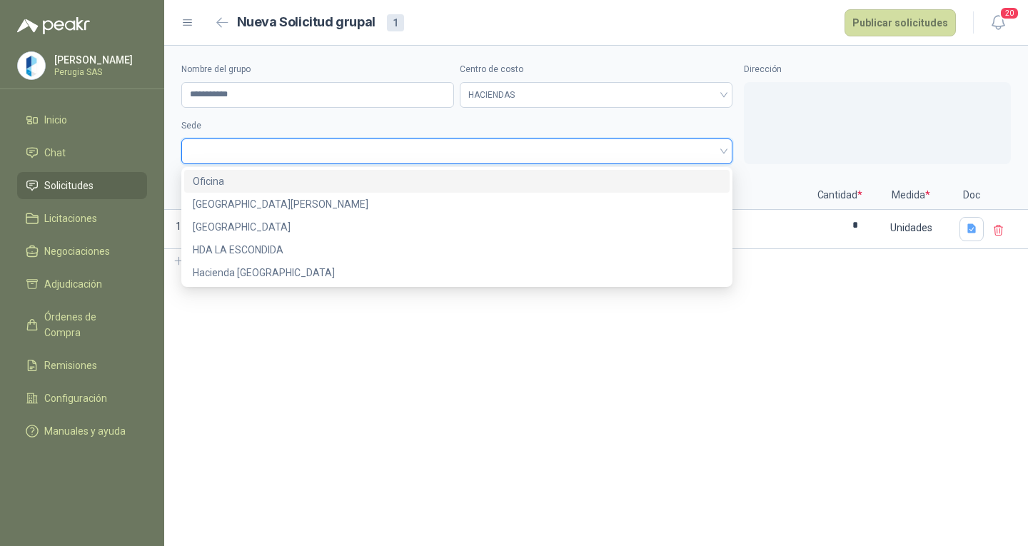
click at [248, 183] on div "Oficina" at bounding box center [457, 182] width 528 height 16
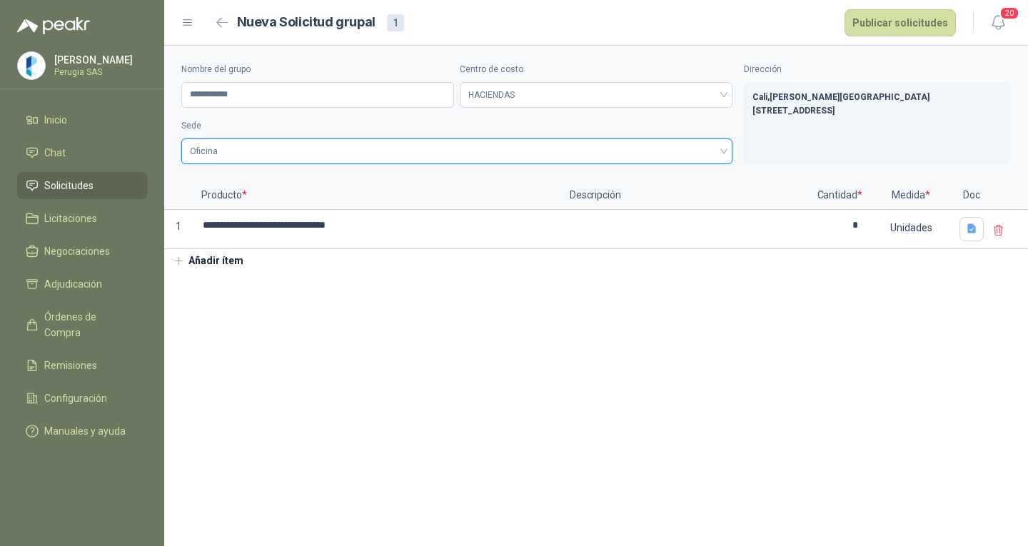
click at [356, 346] on section "**********" at bounding box center [596, 296] width 864 height 501
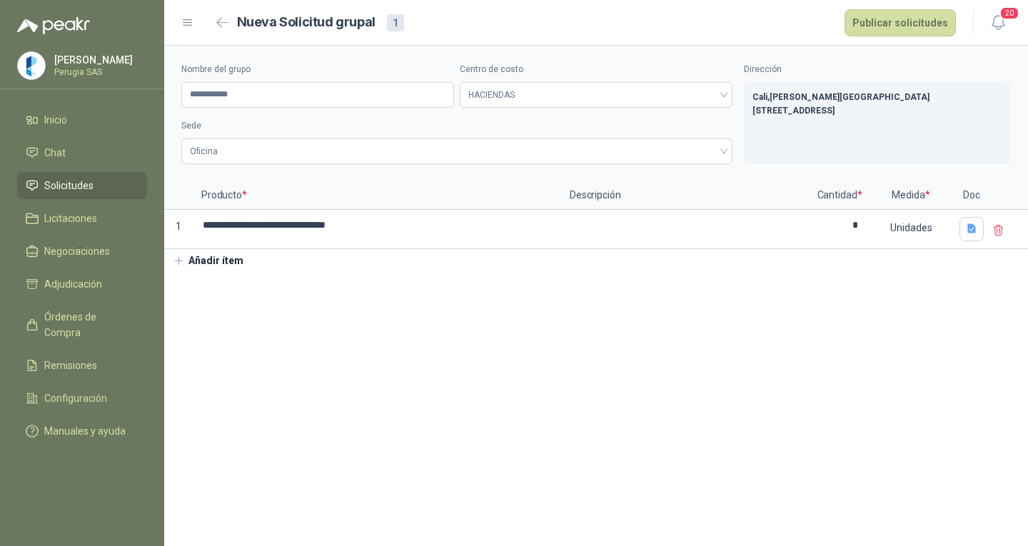
click at [268, 262] on div "**********" at bounding box center [596, 159] width 864 height 227
click at [225, 258] on button "Añadir ítem" at bounding box center [208, 261] width 88 height 24
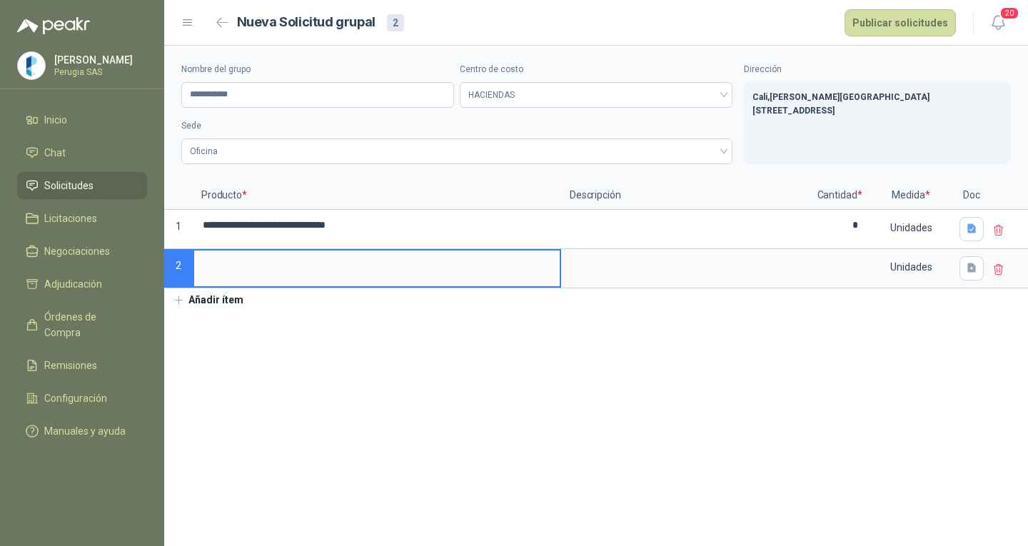
click at [259, 268] on input at bounding box center [377, 265] width 366 height 28
click at [975, 263] on icon "button" at bounding box center [972, 268] width 12 height 12
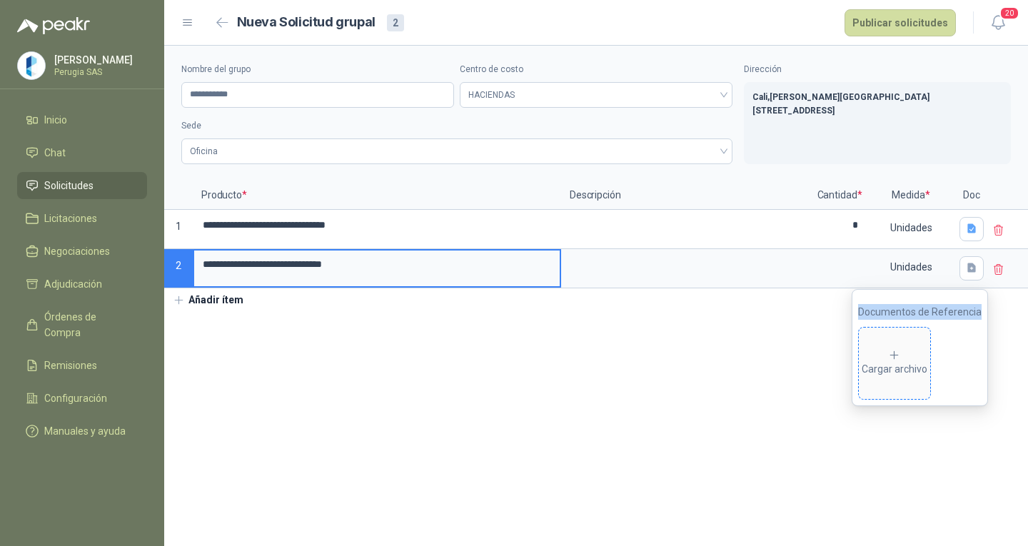
click at [910, 361] on div "Cargar archivo" at bounding box center [895, 363] width 66 height 29
click at [604, 465] on section "**********" at bounding box center [596, 296] width 864 height 501
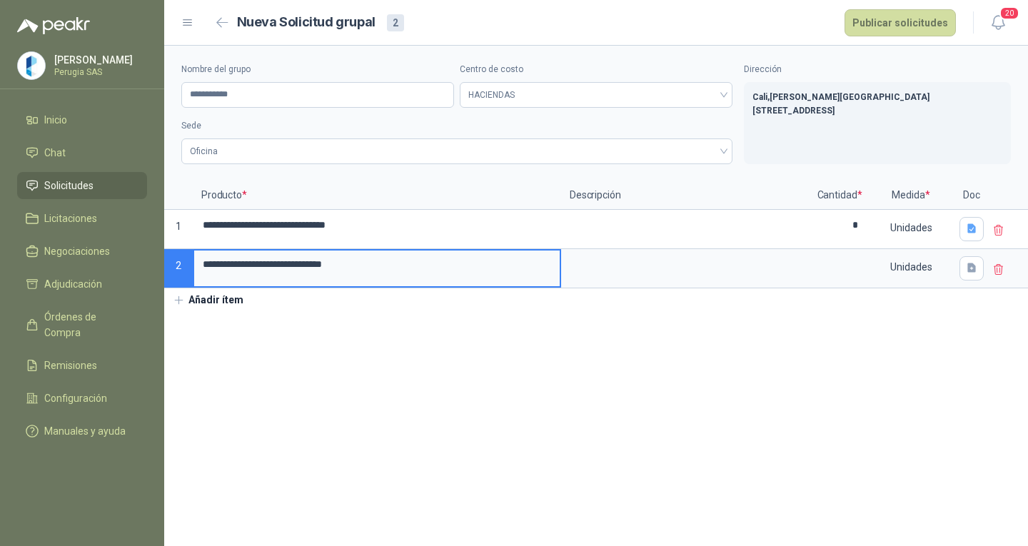
drag, startPoint x: 917, startPoint y: 327, endPoint x: 893, endPoint y: 303, distance: 33.8
click at [918, 326] on section "**********" at bounding box center [596, 296] width 864 height 501
click at [969, 273] on icon "button" at bounding box center [971, 267] width 9 height 9
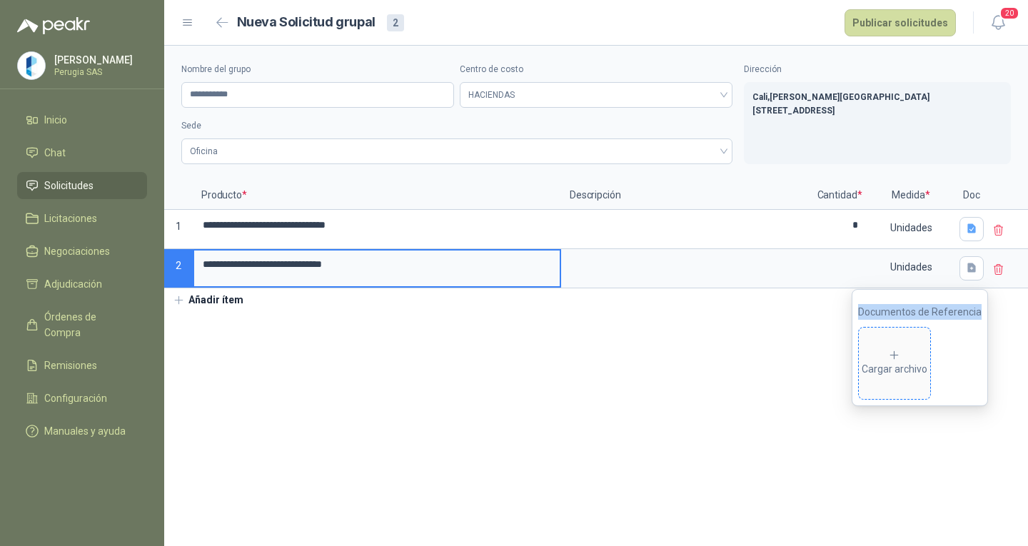
click at [910, 336] on span "Cargar archivo" at bounding box center [894, 363] width 71 height 71
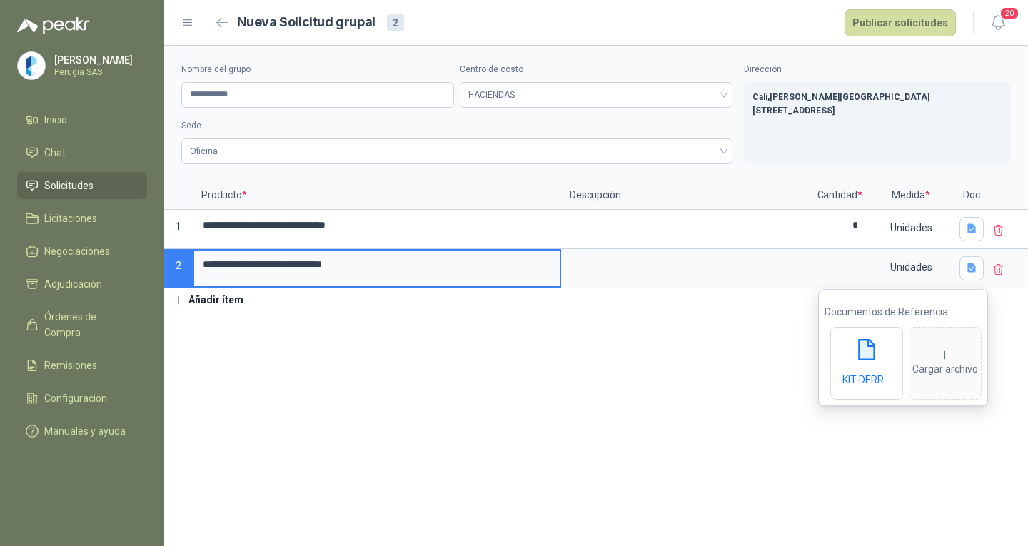
click at [835, 442] on section "**********" at bounding box center [596, 296] width 864 height 501
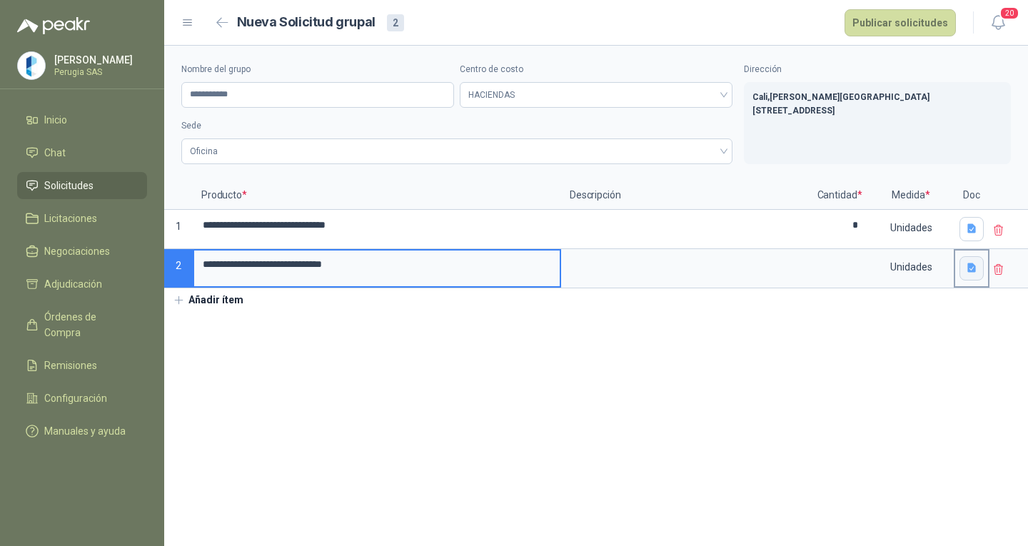
click at [973, 263] on icon "button" at bounding box center [972, 268] width 12 height 12
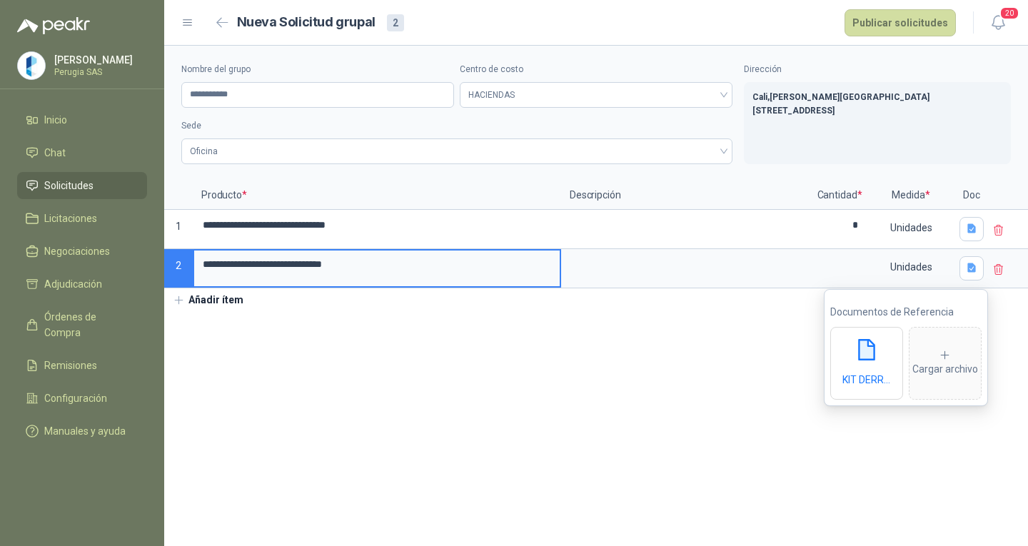
click at [743, 331] on section "**********" at bounding box center [596, 296] width 864 height 501
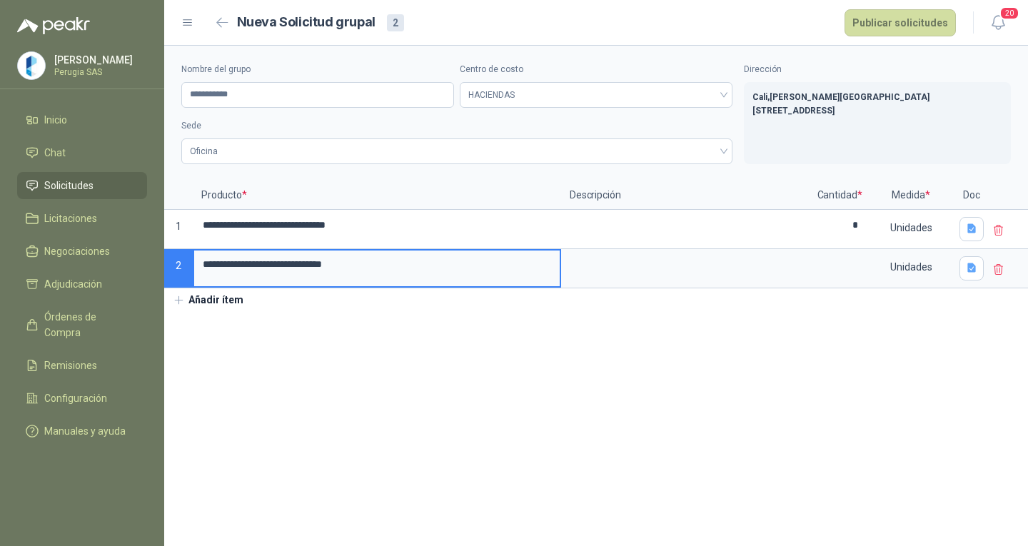
click at [202, 303] on button "Añadir ítem" at bounding box center [208, 300] width 88 height 24
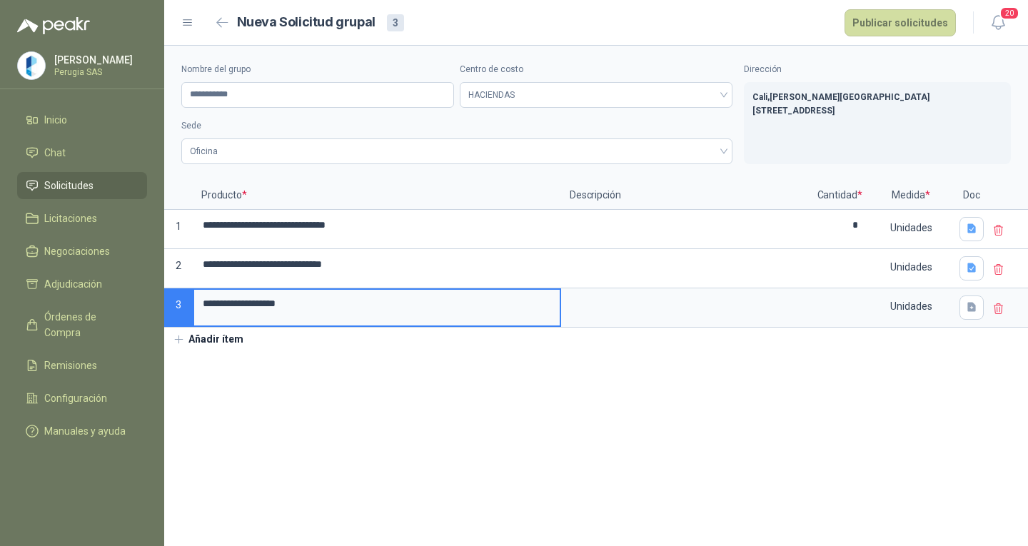
click at [326, 310] on input "**********" at bounding box center [377, 304] width 366 height 28
click at [351, 317] on input "**********" at bounding box center [377, 304] width 366 height 28
type input "**********"
click at [203, 307] on input "**********" at bounding box center [377, 304] width 366 height 28
type input "**********"
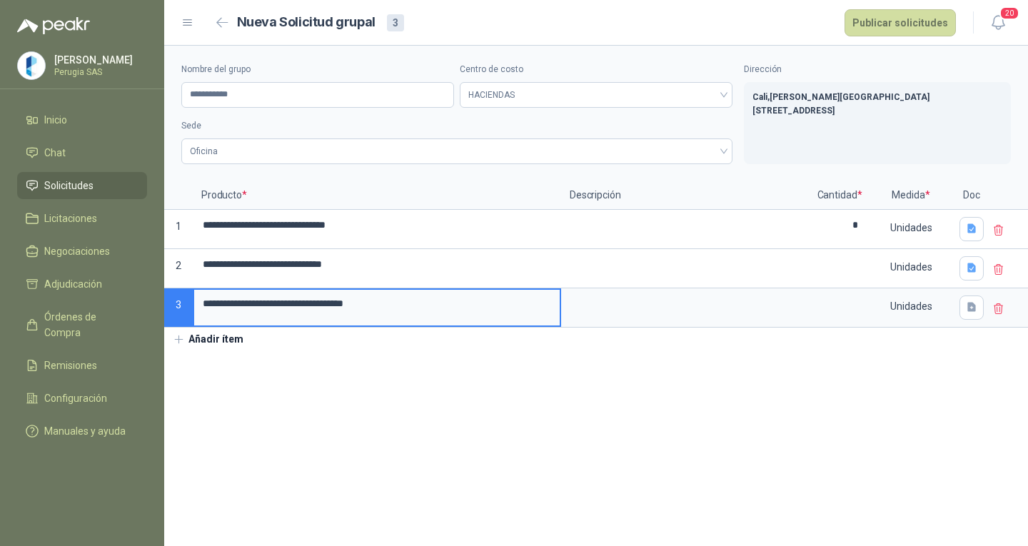
drag, startPoint x: 1024, startPoint y: 532, endPoint x: 975, endPoint y: 538, distance: 49.6
click at [988, 533] on section "**********" at bounding box center [596, 296] width 864 height 501
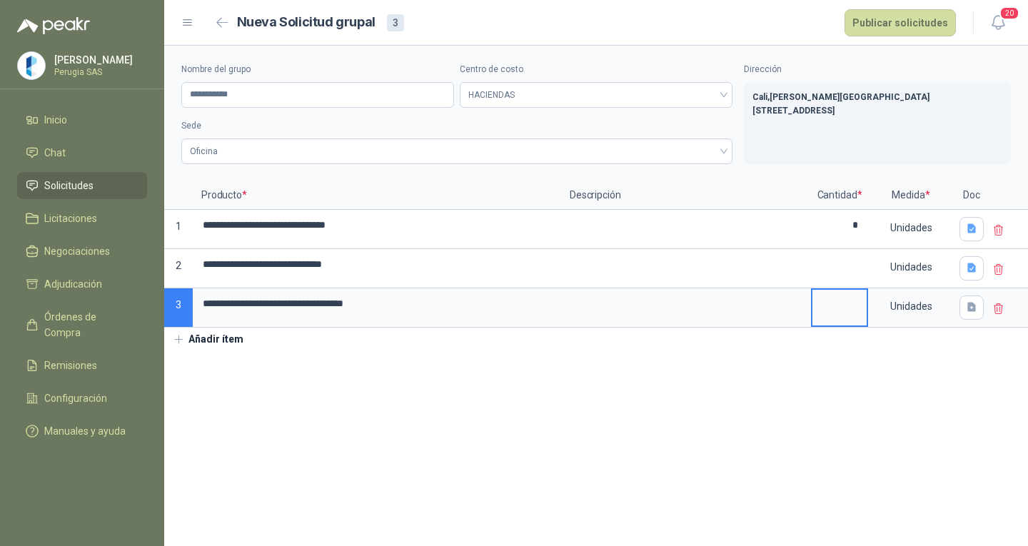
click at [865, 306] on input at bounding box center [840, 304] width 54 height 28
click at [855, 279] on label at bounding box center [840, 269] width 54 height 36
click at [855, 311] on input at bounding box center [840, 304] width 54 height 28
type input "*"
click at [848, 244] on label "*" at bounding box center [840, 229] width 54 height 36
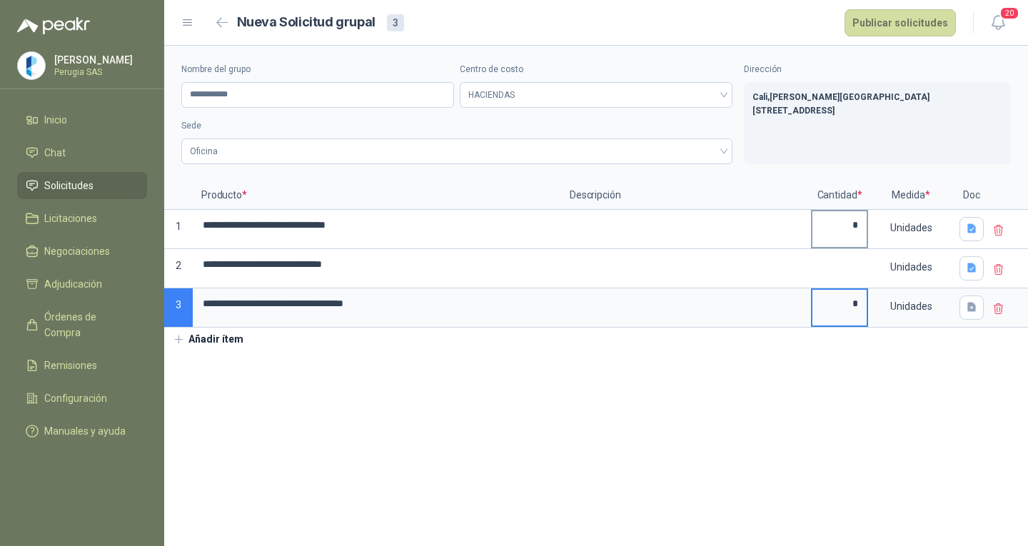
click at [560, 239] on input "**********" at bounding box center [377, 225] width 366 height 28
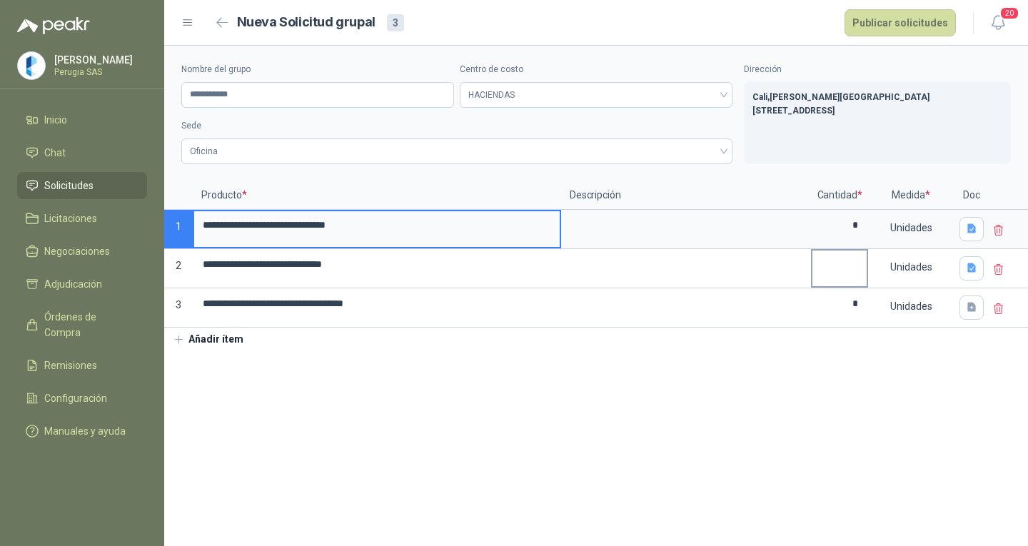
click at [848, 263] on input at bounding box center [840, 265] width 54 height 28
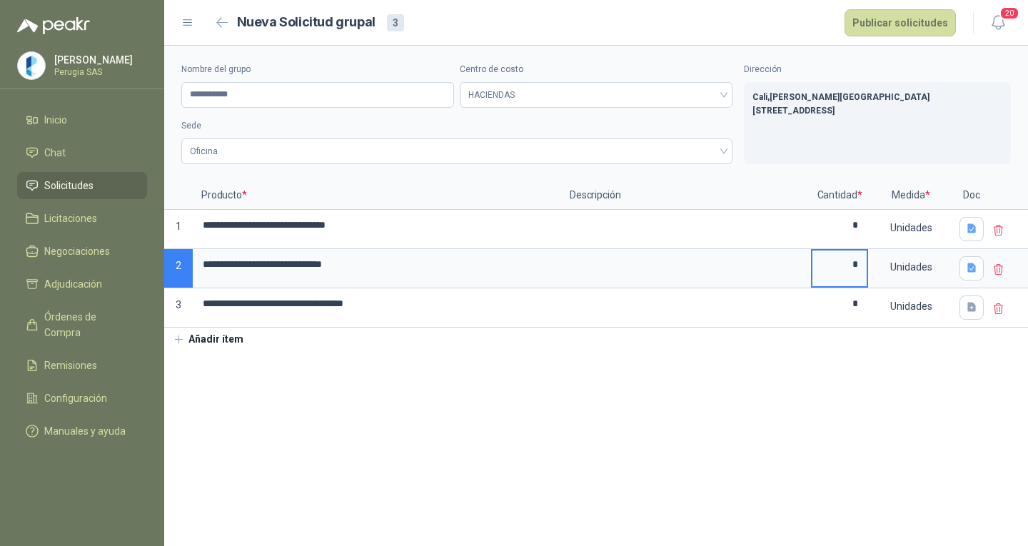
type input "*"
drag, startPoint x: 960, startPoint y: 411, endPoint x: 969, endPoint y: 346, distance: 66.2
click at [960, 398] on section "**********" at bounding box center [596, 296] width 864 height 501
click at [903, 12] on button "Publicar solicitudes" at bounding box center [900, 22] width 111 height 27
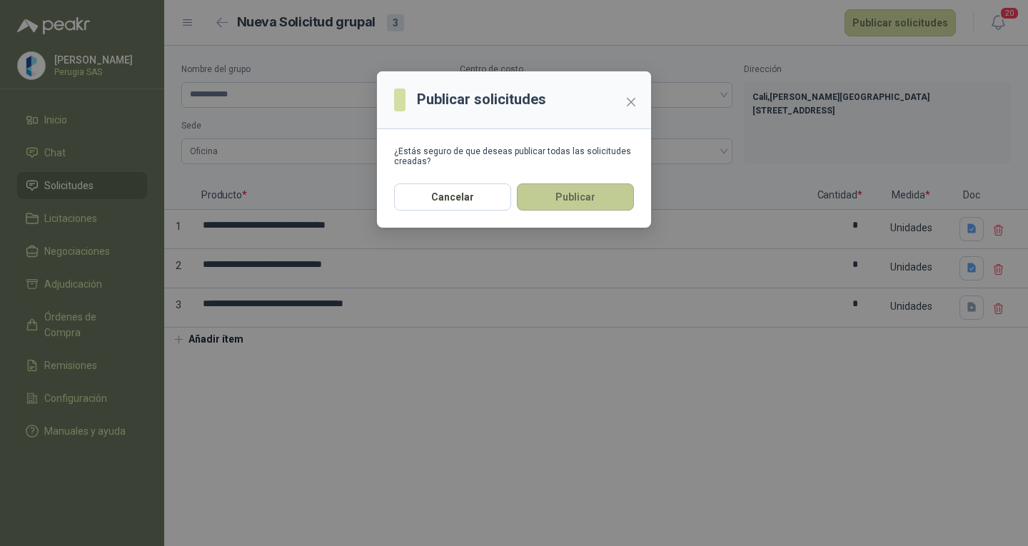
click at [607, 194] on button "Publicar" at bounding box center [575, 196] width 117 height 27
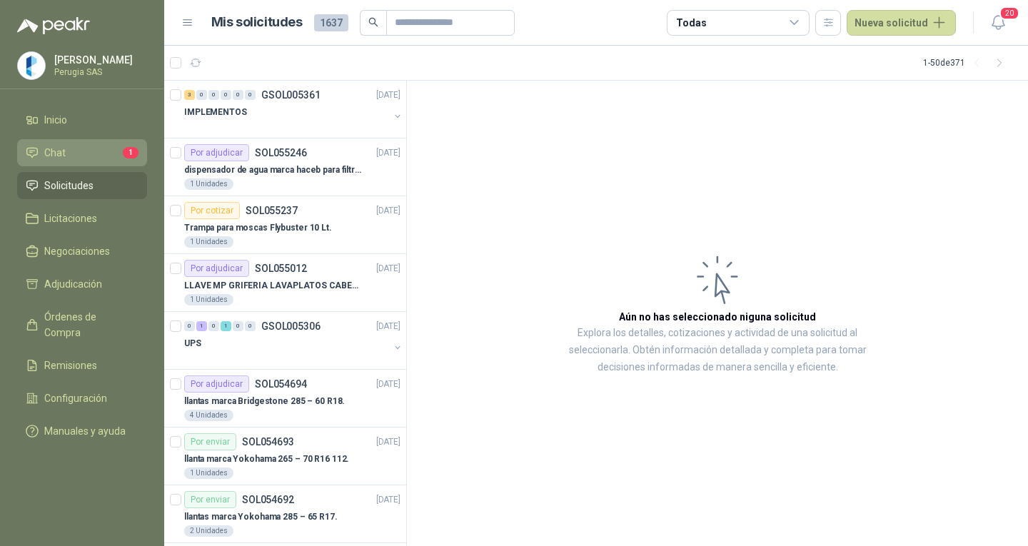
click at [49, 161] on span "Chat" at bounding box center [54, 153] width 21 height 16
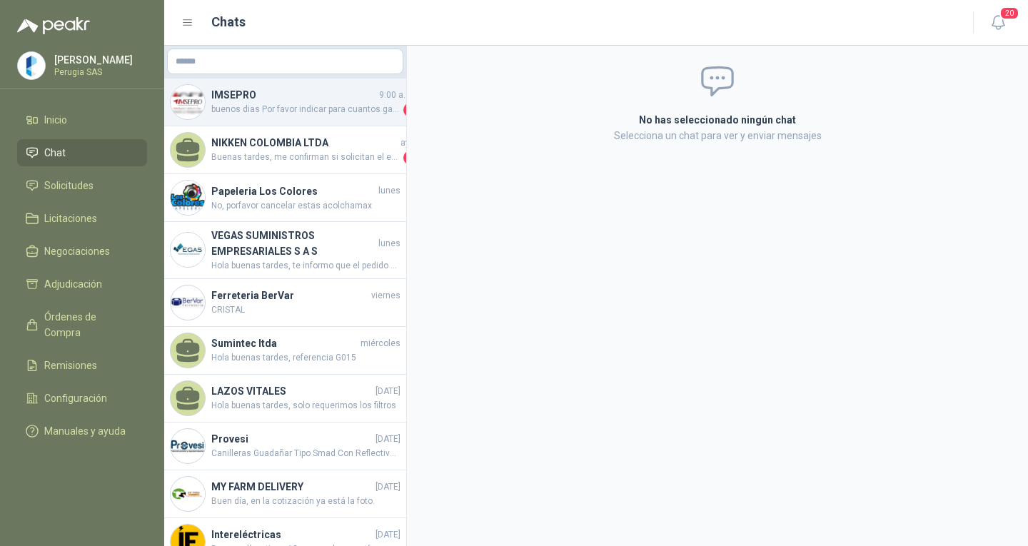
click at [295, 110] on span "buenos dias Por favor indicar para cuantos galones lo requieren gracias" at bounding box center [305, 110] width 189 height 14
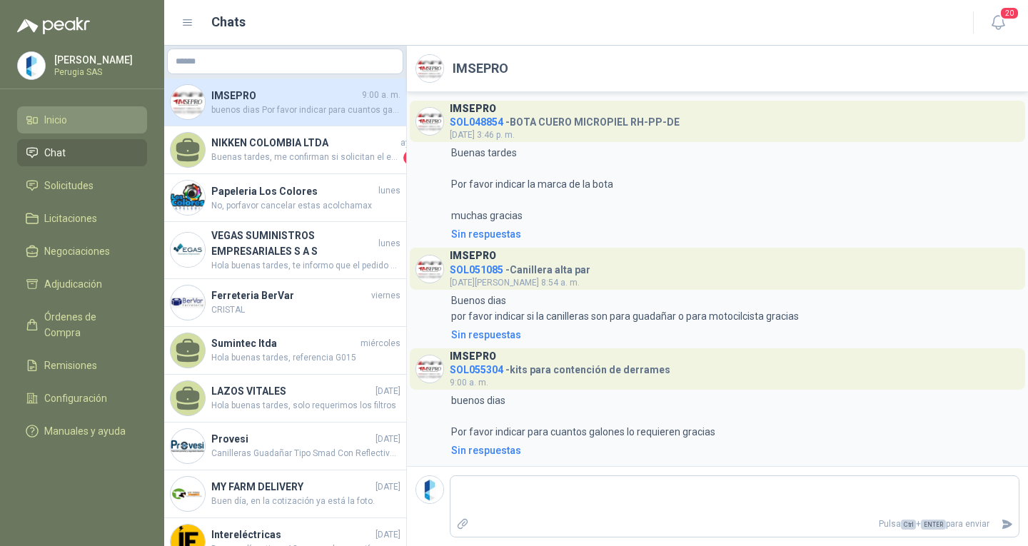
drag, startPoint x: 56, startPoint y: 125, endPoint x: 57, endPoint y: 204, distance: 79.3
click at [56, 127] on span "Inicio" at bounding box center [55, 120] width 23 height 16
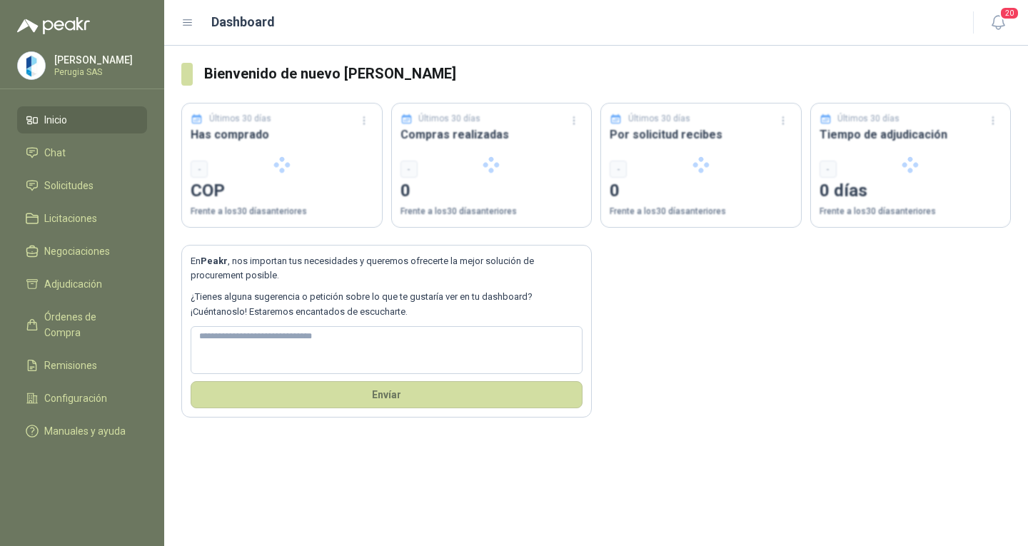
click at [57, 204] on ul "Inicio Chat Solicitudes Licitaciones Negociaciones Adjudicación Órdenes de Comp…" at bounding box center [82, 278] width 164 height 344
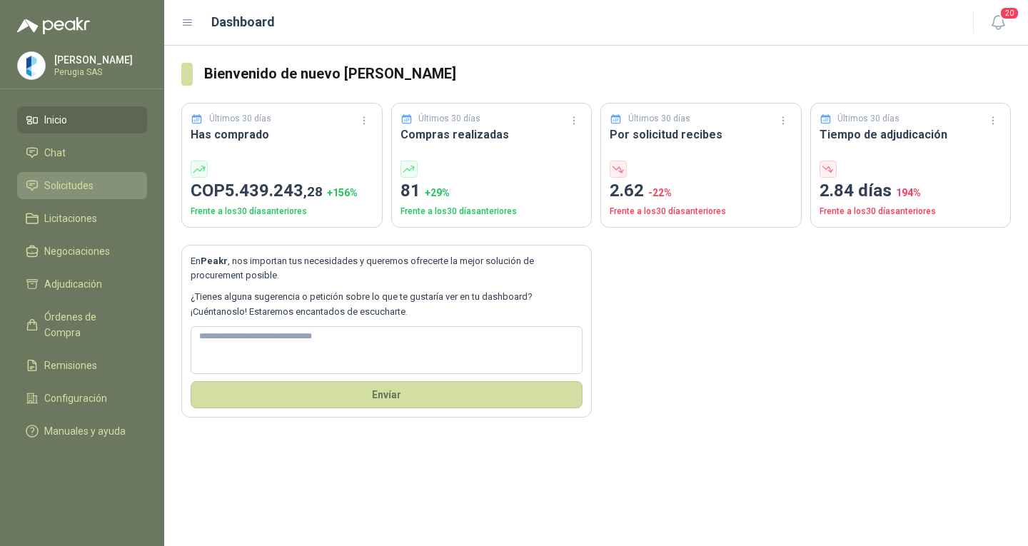
click at [70, 196] on link "Solicitudes" at bounding box center [82, 185] width 130 height 27
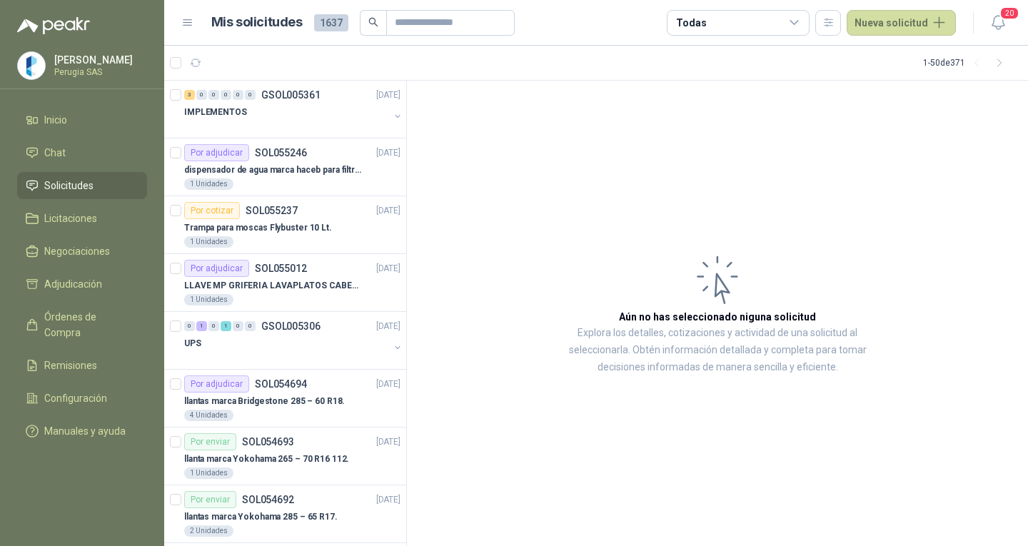
click at [74, 187] on span "Solicitudes" at bounding box center [68, 186] width 49 height 16
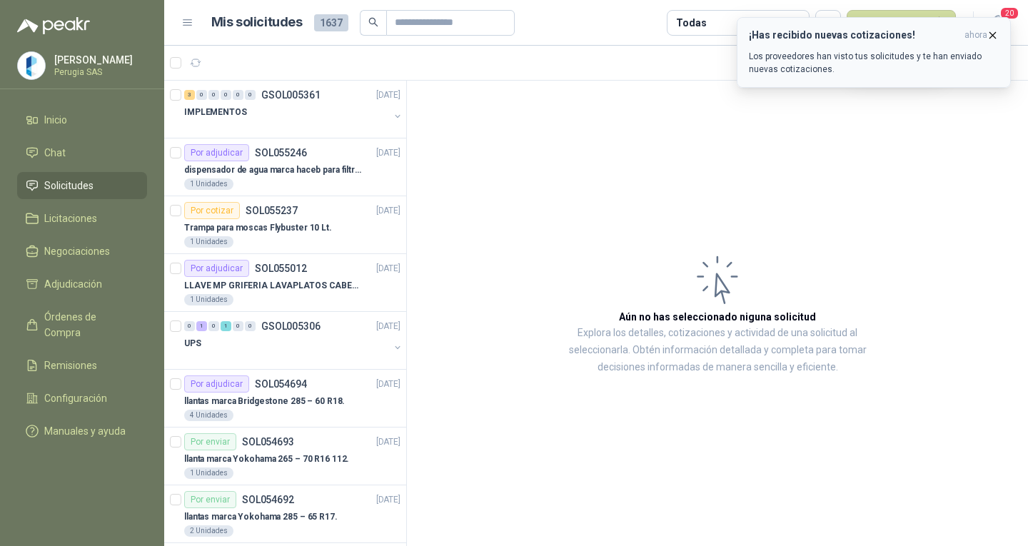
click at [989, 32] on icon "button" at bounding box center [993, 35] width 12 height 12
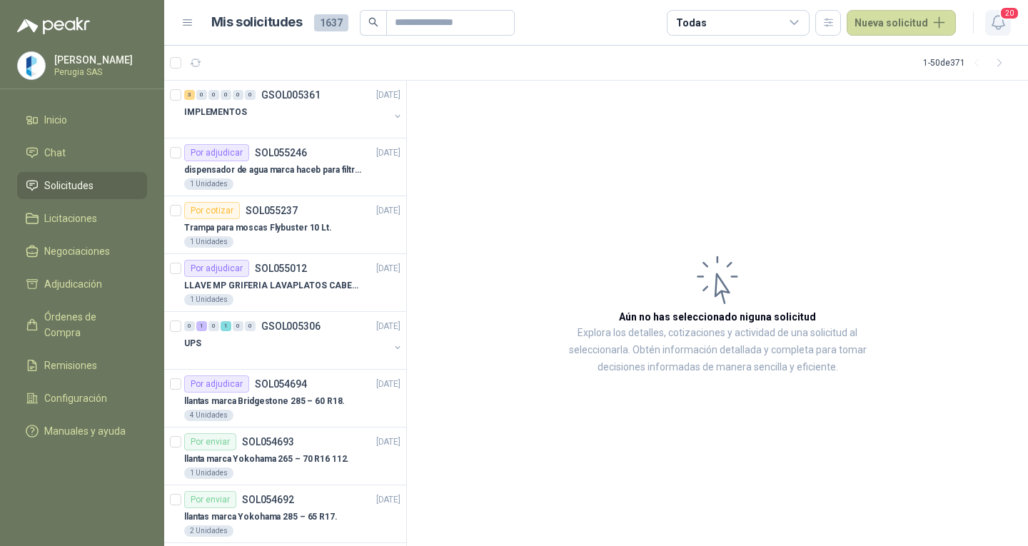
click at [1008, 14] on span "20" at bounding box center [1010, 13] width 20 height 14
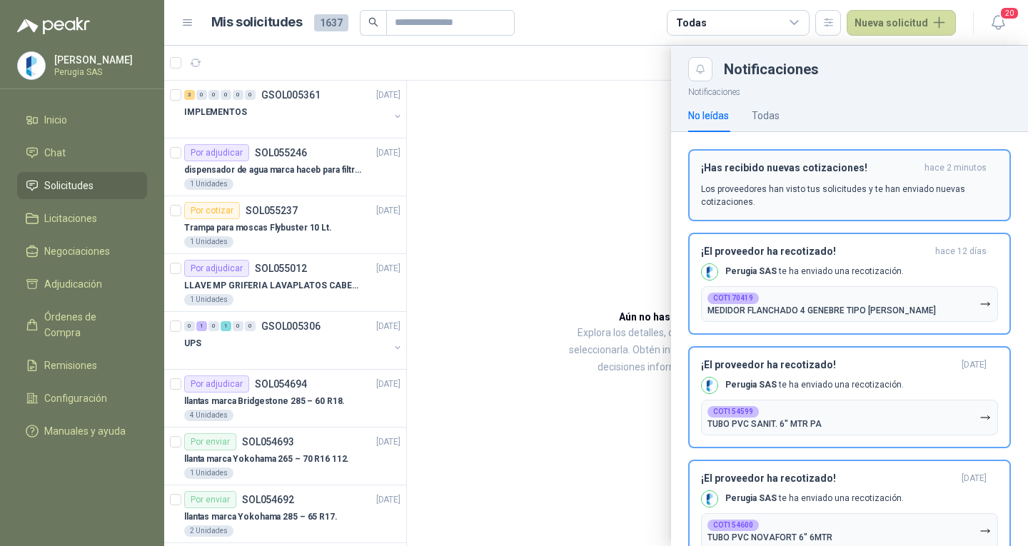
click at [823, 173] on h3 "¡Has recibido nuevas cotizaciones!" at bounding box center [810, 168] width 218 height 12
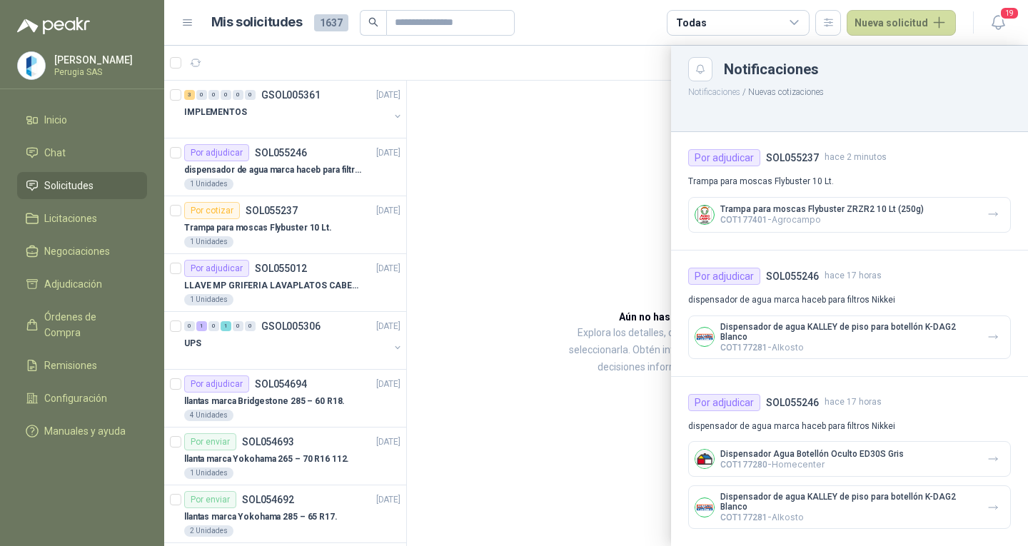
click at [584, 196] on div at bounding box center [596, 296] width 864 height 501
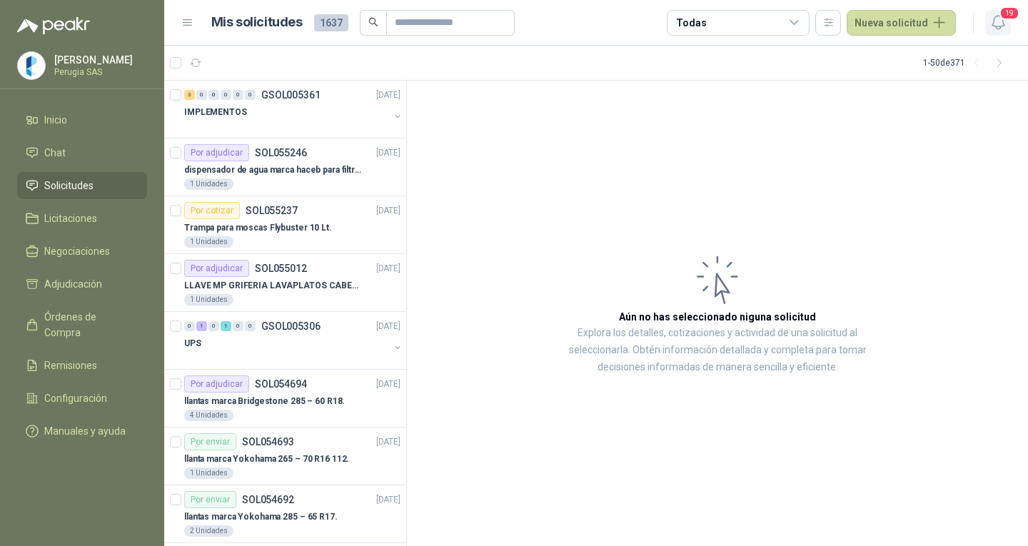
click at [1010, 17] on span "19" at bounding box center [1010, 13] width 20 height 14
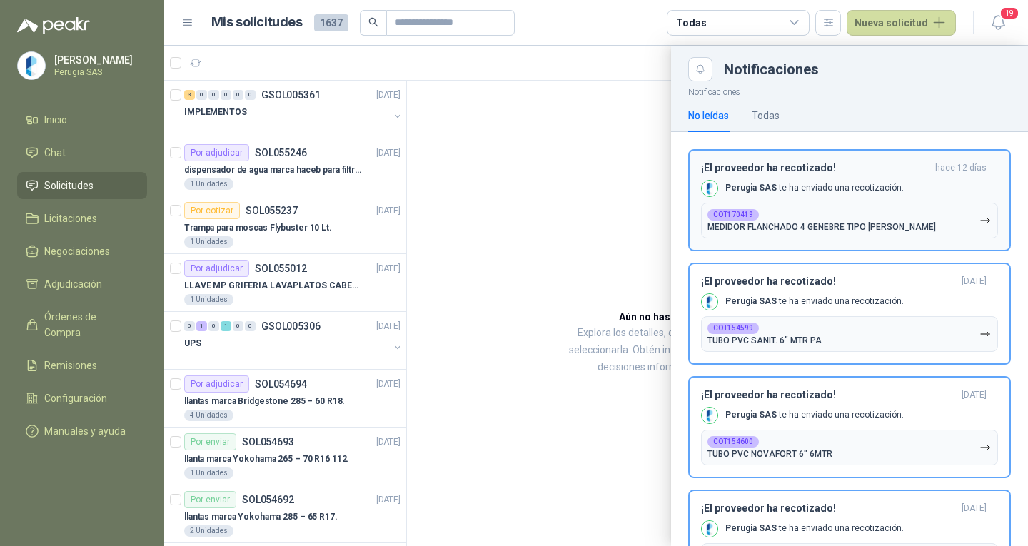
click at [792, 196] on div "Perugia SAS te ha enviado una recotización." at bounding box center [802, 188] width 203 height 17
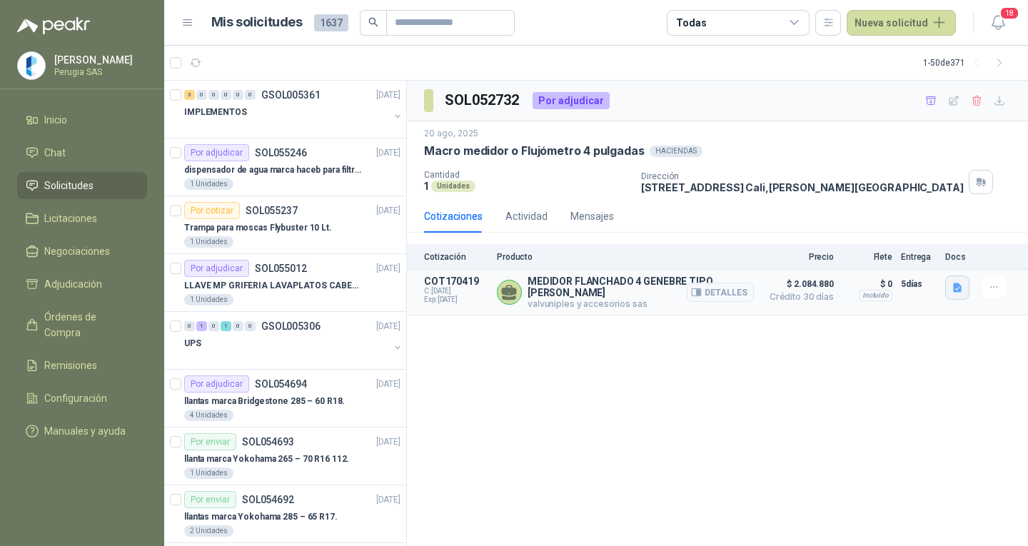
click at [957, 282] on icon "button" at bounding box center [958, 288] width 12 height 12
click at [865, 270] on div "MEDIDOR FLANCHADO AGUA 6060A GENEBRE 6060A.pdf" at bounding box center [831, 257] width 277 height 34
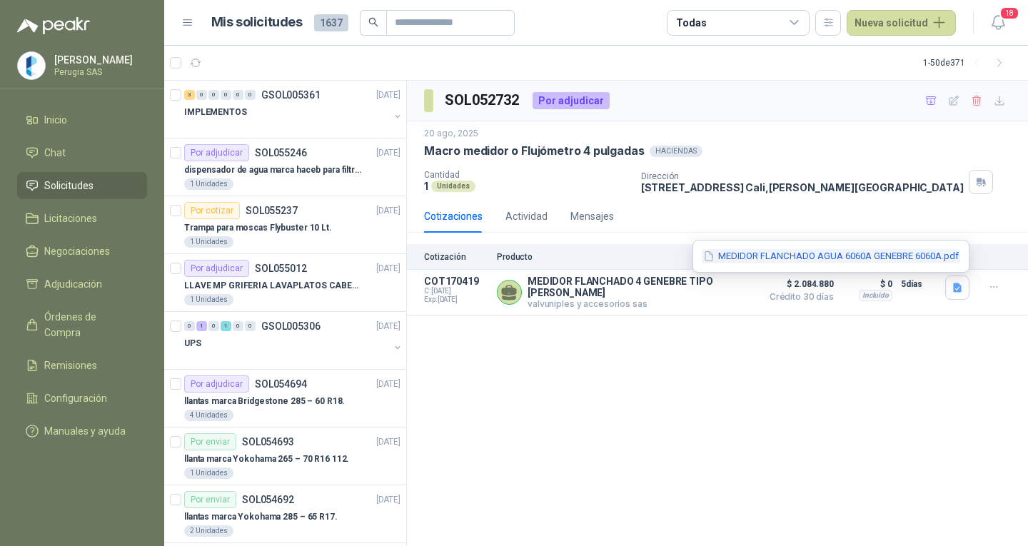
click at [850, 258] on button "MEDIDOR FLANCHADO AGUA 6060A GENEBRE 6060A.pdf" at bounding box center [831, 256] width 258 height 15
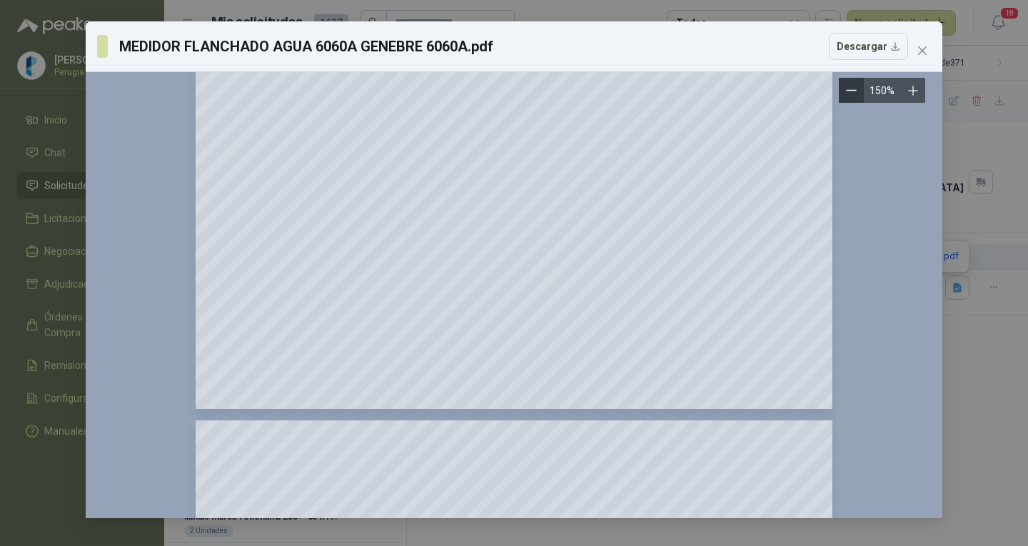
scroll to position [571, 0]
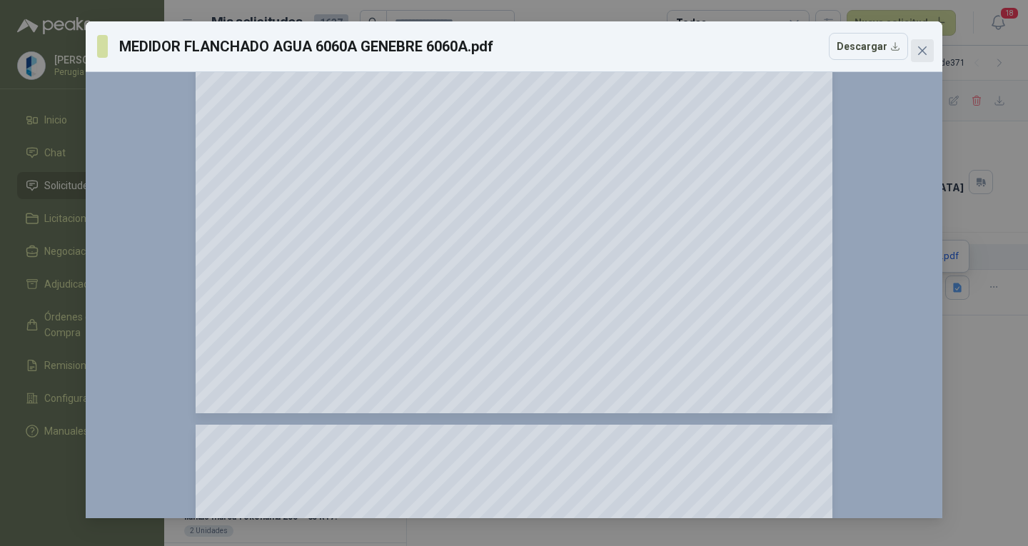
click at [927, 51] on icon "close" at bounding box center [922, 50] width 11 height 11
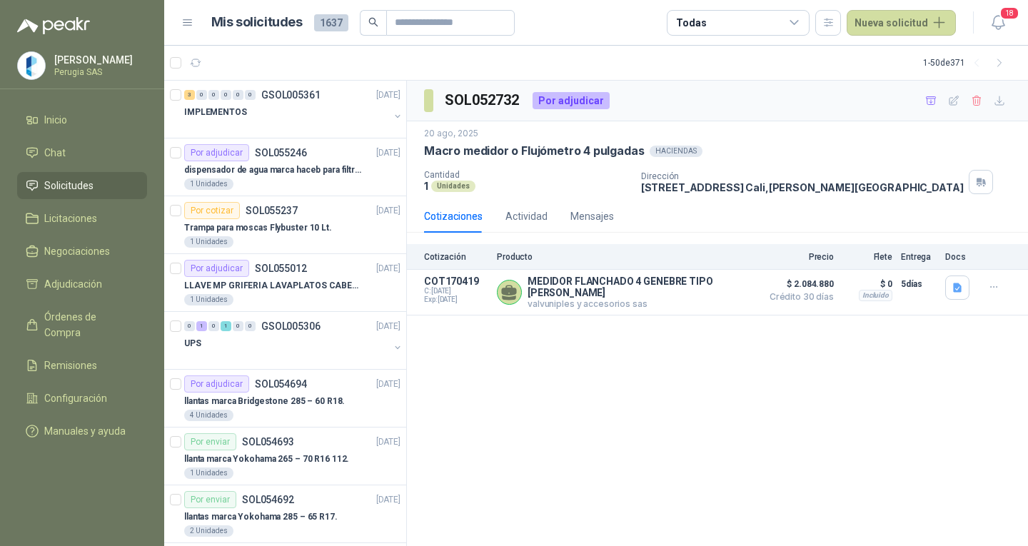
click at [106, 179] on link "Solicitudes" at bounding box center [82, 185] width 130 height 27
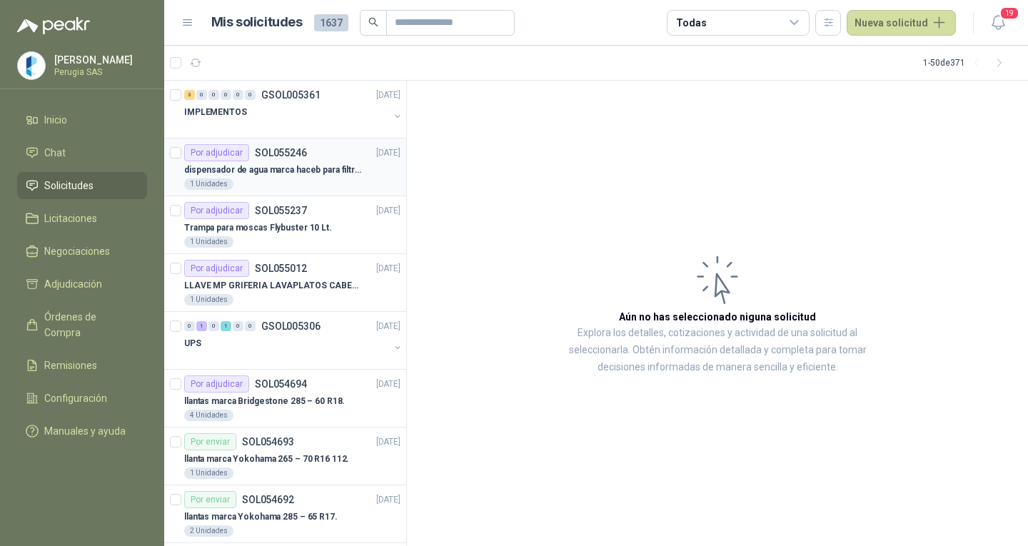
click at [288, 174] on p "dispensador de agua marca haceb para filtros Nikkei" at bounding box center [273, 171] width 178 height 14
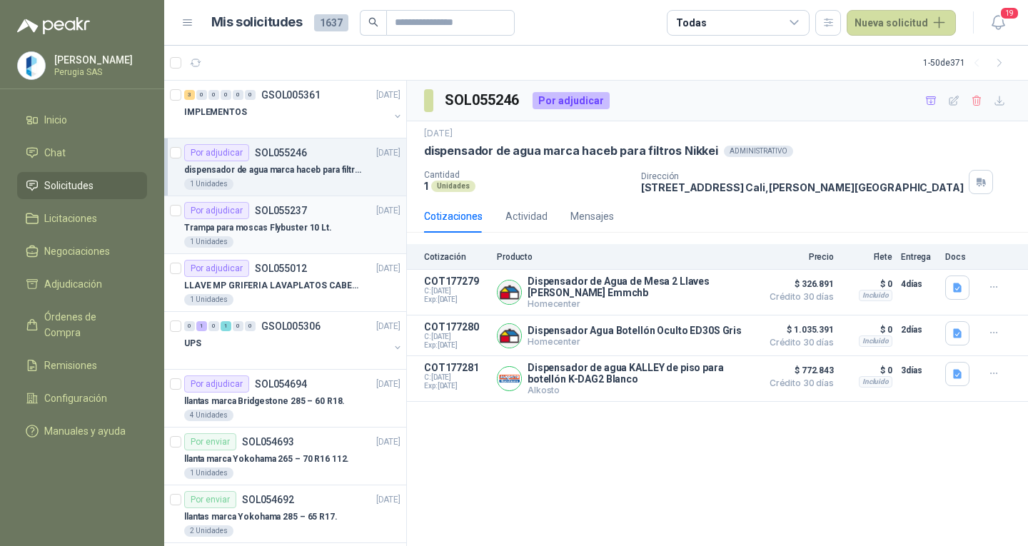
click at [293, 219] on div "Trampa para moscas Flybuster 10 Lt." at bounding box center [292, 227] width 216 height 17
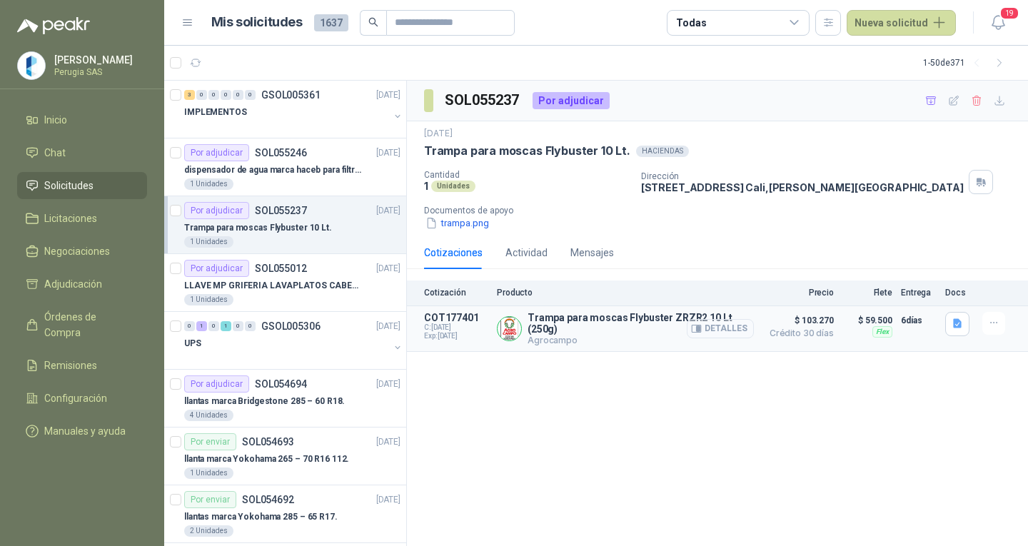
click at [741, 321] on button "Detalles" at bounding box center [720, 328] width 67 height 19
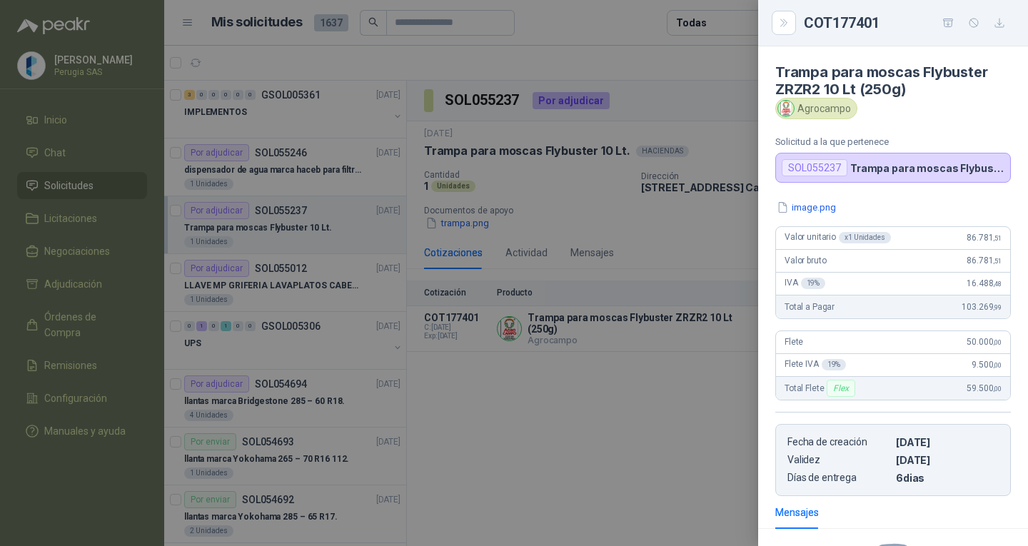
click at [827, 199] on div "Trampa para moscas Flybuster ZRZR2 10 Lt (250g) Agrocampo Solicitud a la que pe…" at bounding box center [893, 296] width 270 height 500
click at [827, 208] on button "image.png" at bounding box center [806, 207] width 62 height 15
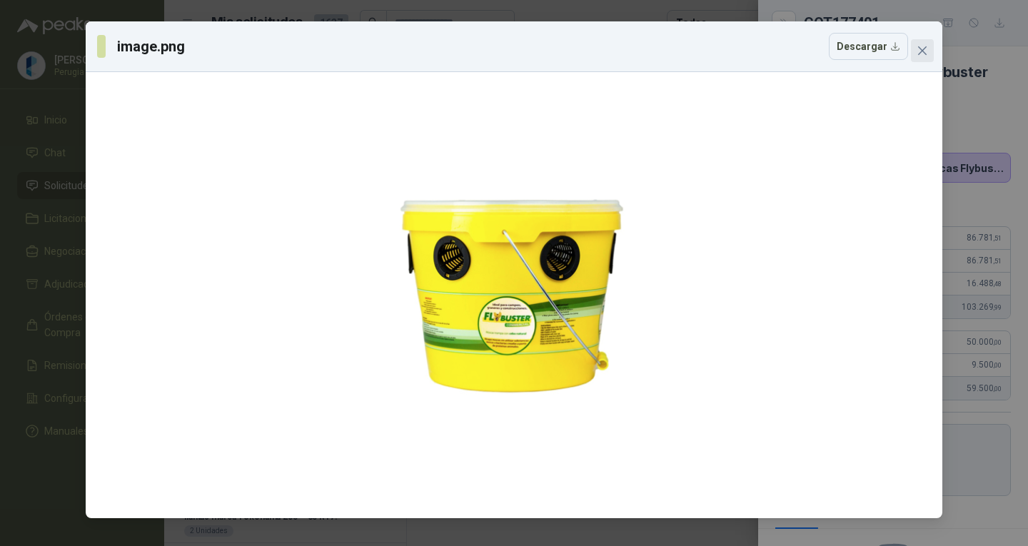
click at [924, 52] on icon "close" at bounding box center [922, 50] width 9 height 9
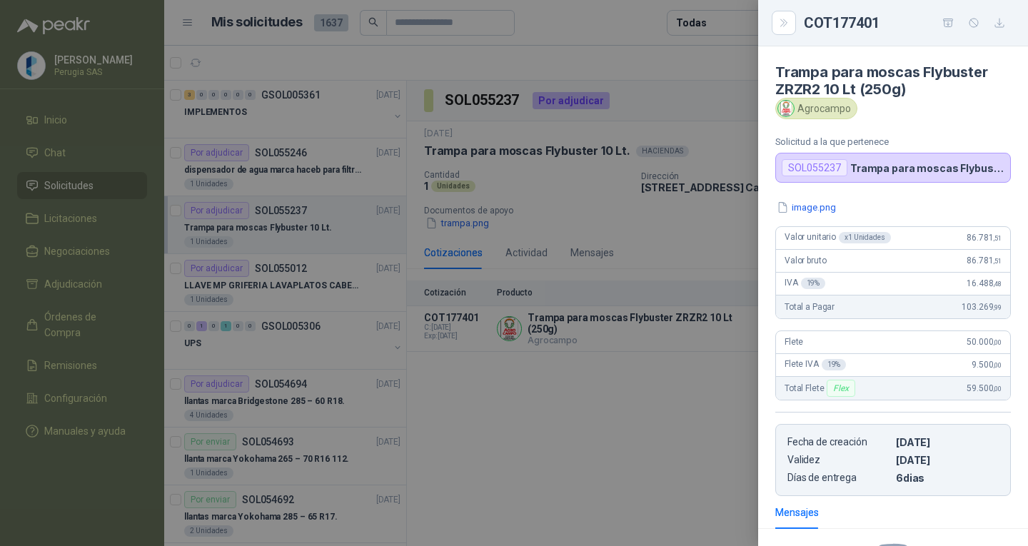
click at [575, 494] on div at bounding box center [514, 273] width 1028 height 546
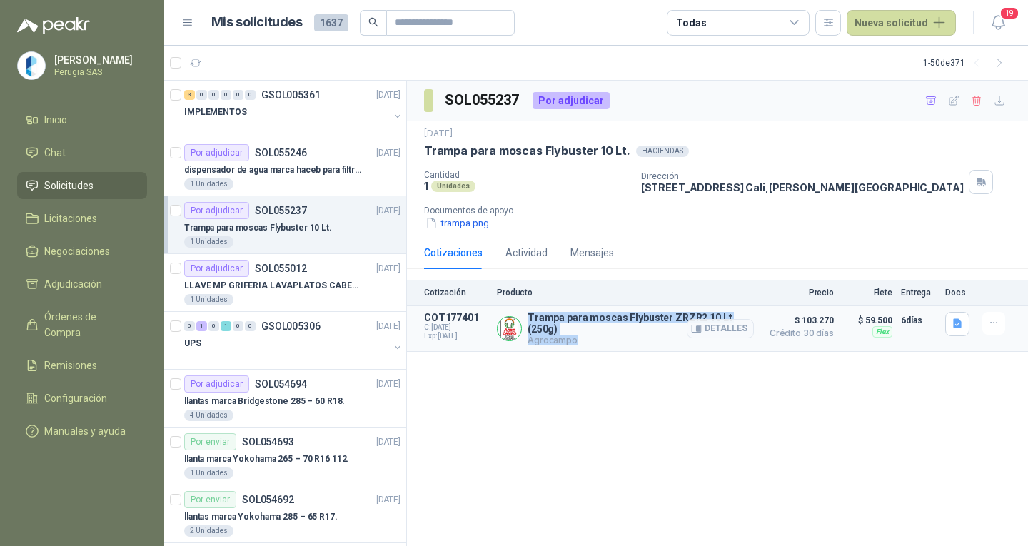
drag, startPoint x: 527, startPoint y: 319, endPoint x: 714, endPoint y: 316, distance: 187.1
click at [714, 316] on div "Trampa para moscas Flybuster ZRZR2 10 Lt (250g) Agrocampo Detalles" at bounding box center [625, 329] width 257 height 34
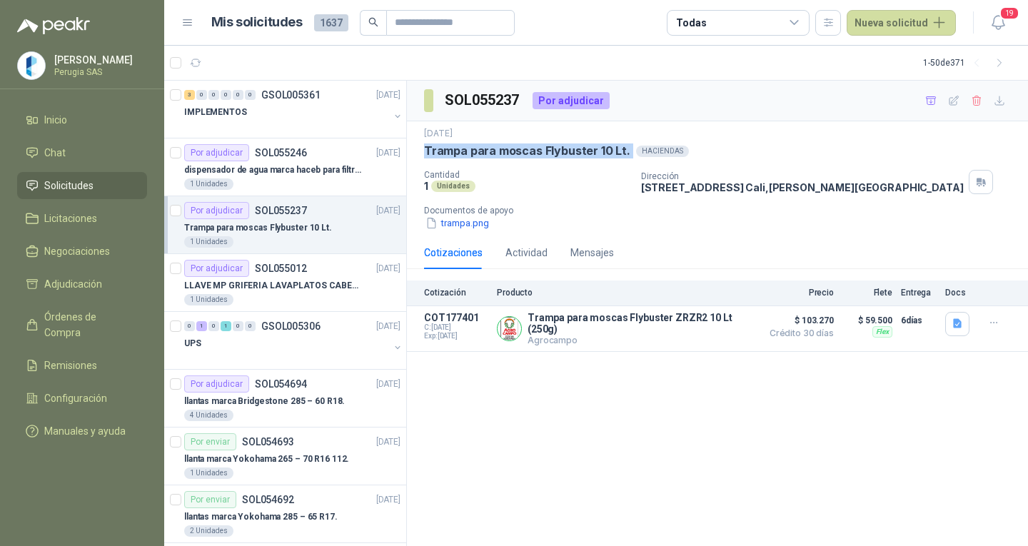
drag, startPoint x: 420, startPoint y: 151, endPoint x: 631, endPoint y: 154, distance: 211.4
click at [631, 154] on div "[DATE] Trampa para moscas Flybuster 10 Lt. HACIENDAS Cantidad 1 Unidades Direcc…" at bounding box center [717, 178] width 621 height 115
copy p "Trampa para moscas Flybuster 10 Lt."
click at [960, 325] on icon "button" at bounding box center [957, 323] width 9 height 9
click at [458, 225] on button "trampa.png" at bounding box center [457, 223] width 66 height 15
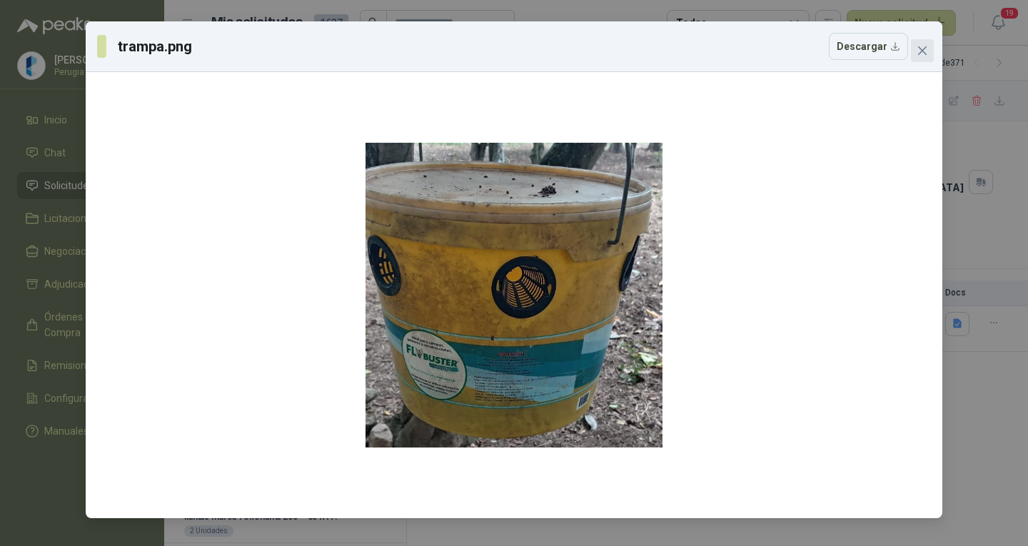
click at [920, 41] on button "Close" at bounding box center [922, 50] width 23 height 23
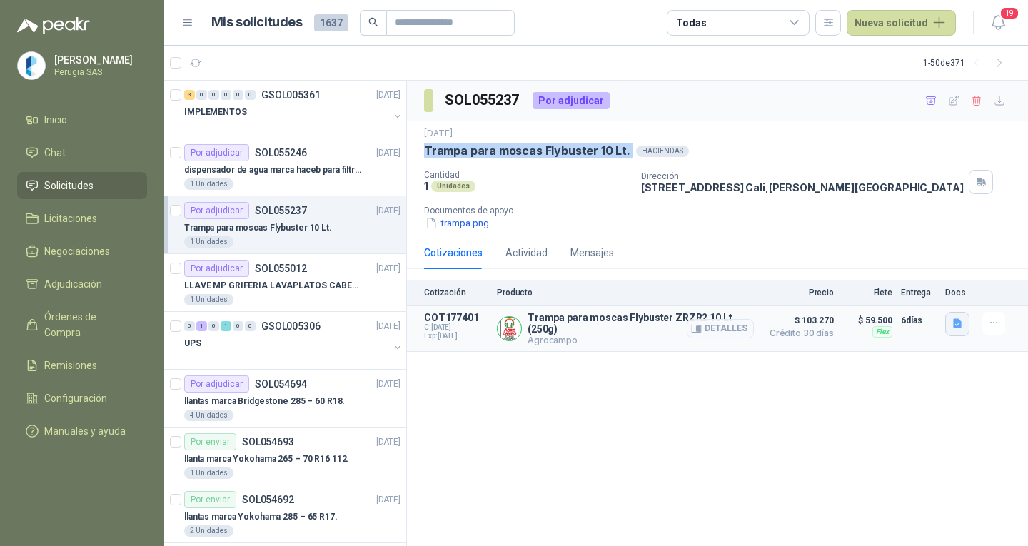
click at [957, 326] on icon "button" at bounding box center [958, 324] width 12 height 12
click at [911, 291] on icon "button" at bounding box center [906, 292] width 12 height 12
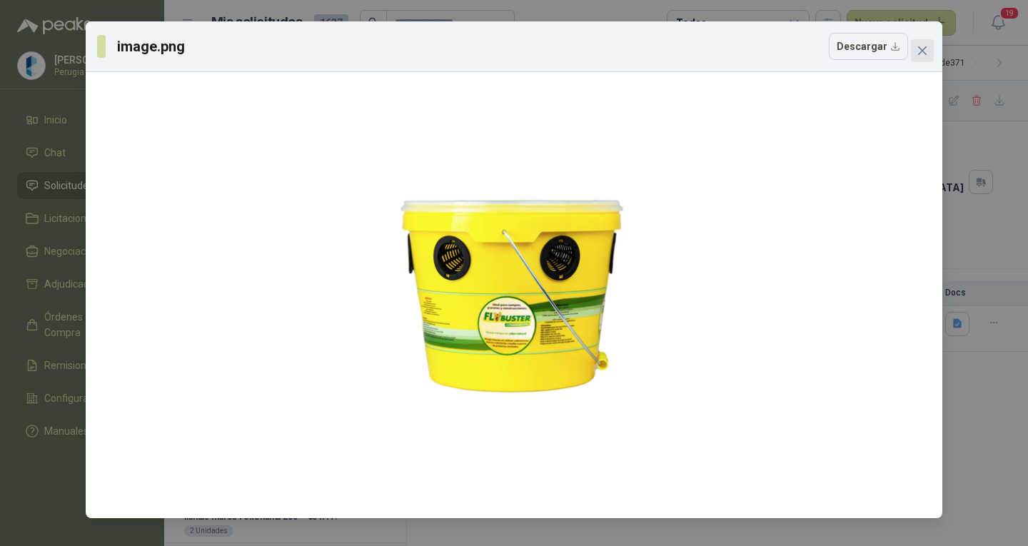
click at [925, 51] on icon "close" at bounding box center [922, 50] width 11 height 11
